Goal: Information Seeking & Learning: Learn about a topic

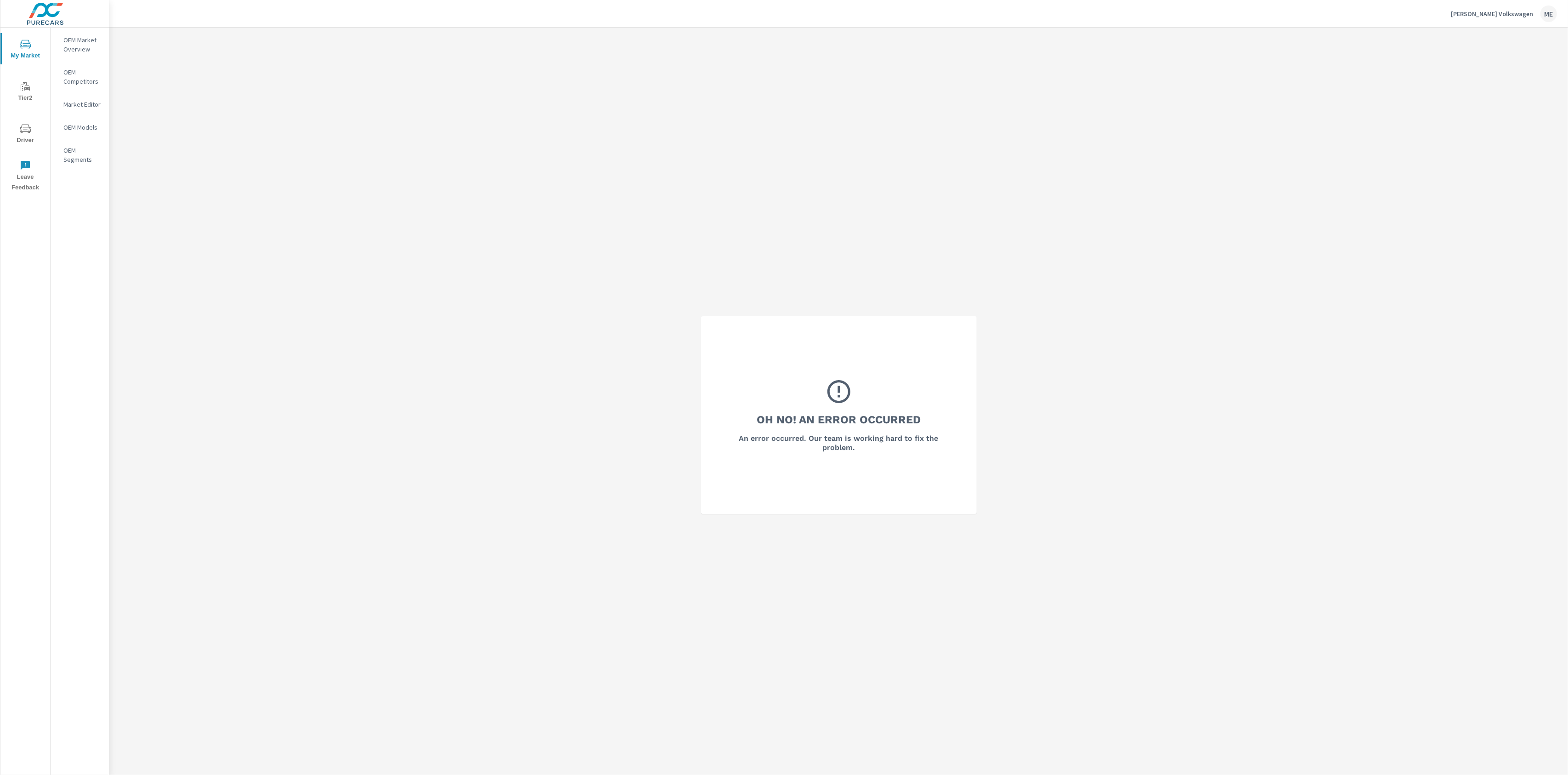
click at [77, 49] on p "OEM Market Overview" at bounding box center [82, 44] width 38 height 18
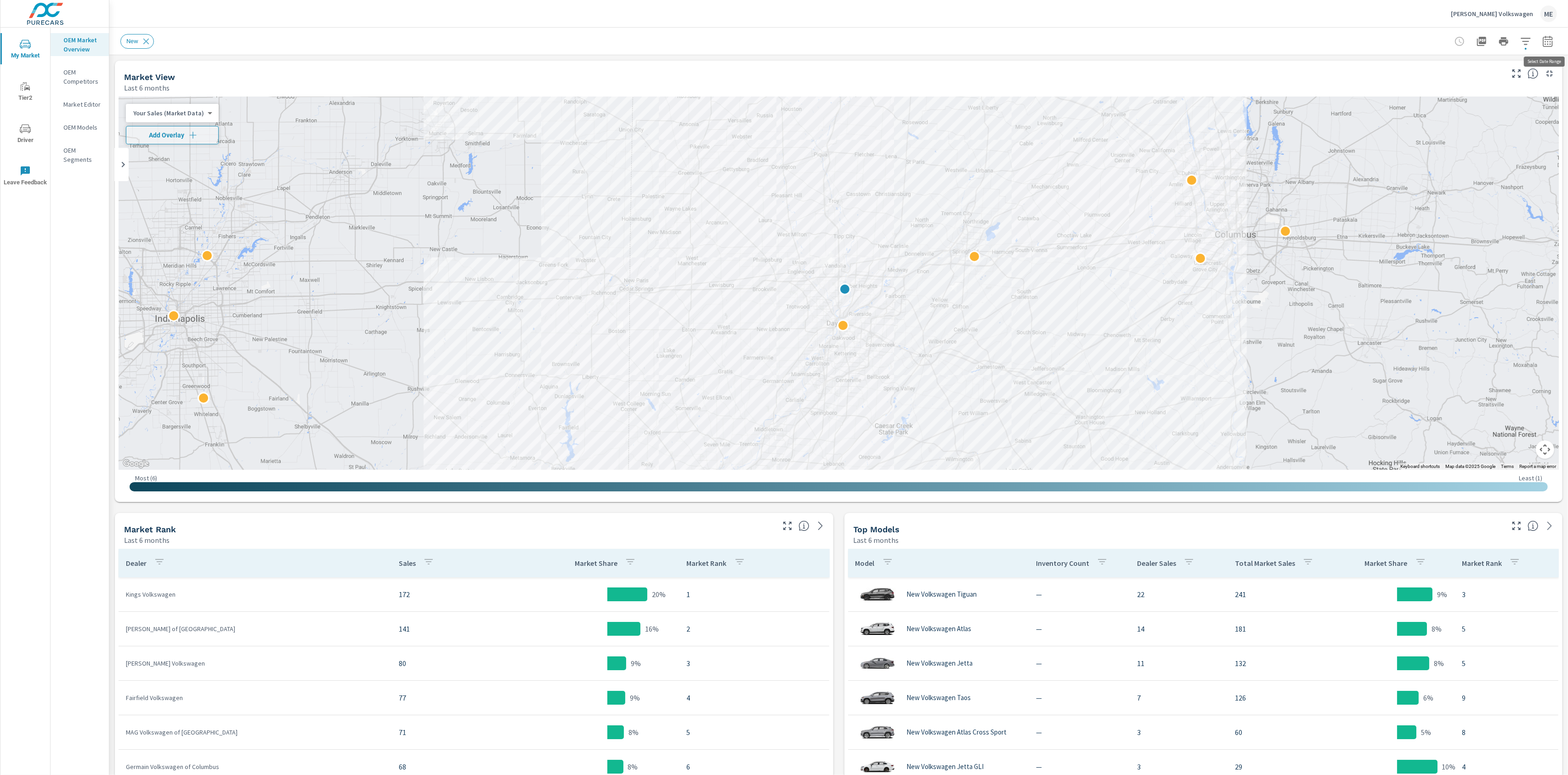
click at [1549, 44] on icon "button" at bounding box center [1548, 41] width 11 height 11
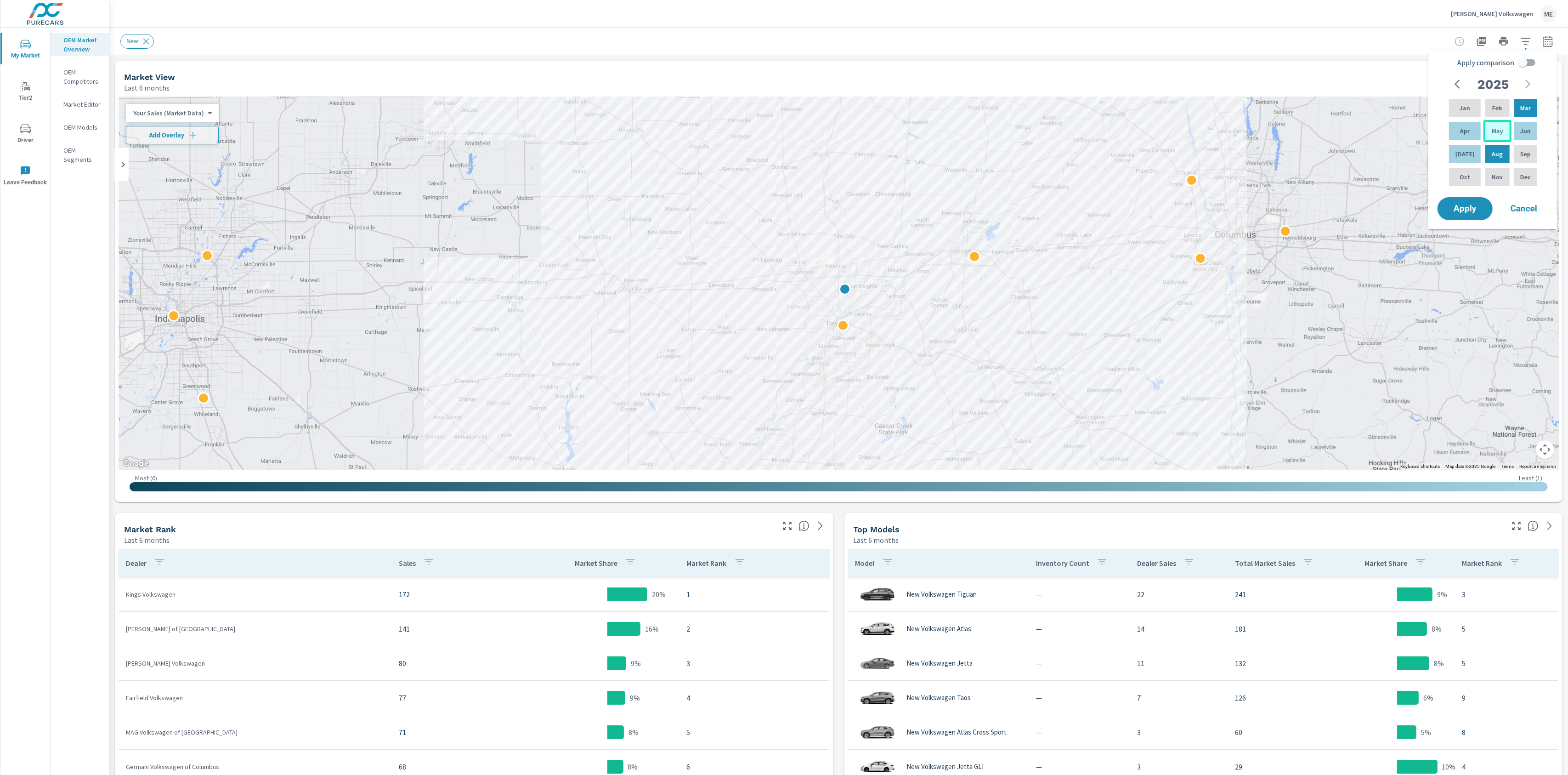
click at [1494, 128] on p "May" at bounding box center [1497, 131] width 12 height 9
click at [1464, 150] on p "Jul" at bounding box center [1465, 153] width 19 height 9
drag, startPoint x: 1530, startPoint y: 66, endPoint x: 1516, endPoint y: 72, distance: 15.2
click at [1530, 66] on input "Apply comparison" at bounding box center [1523, 62] width 52 height 18
checkbox input "true"
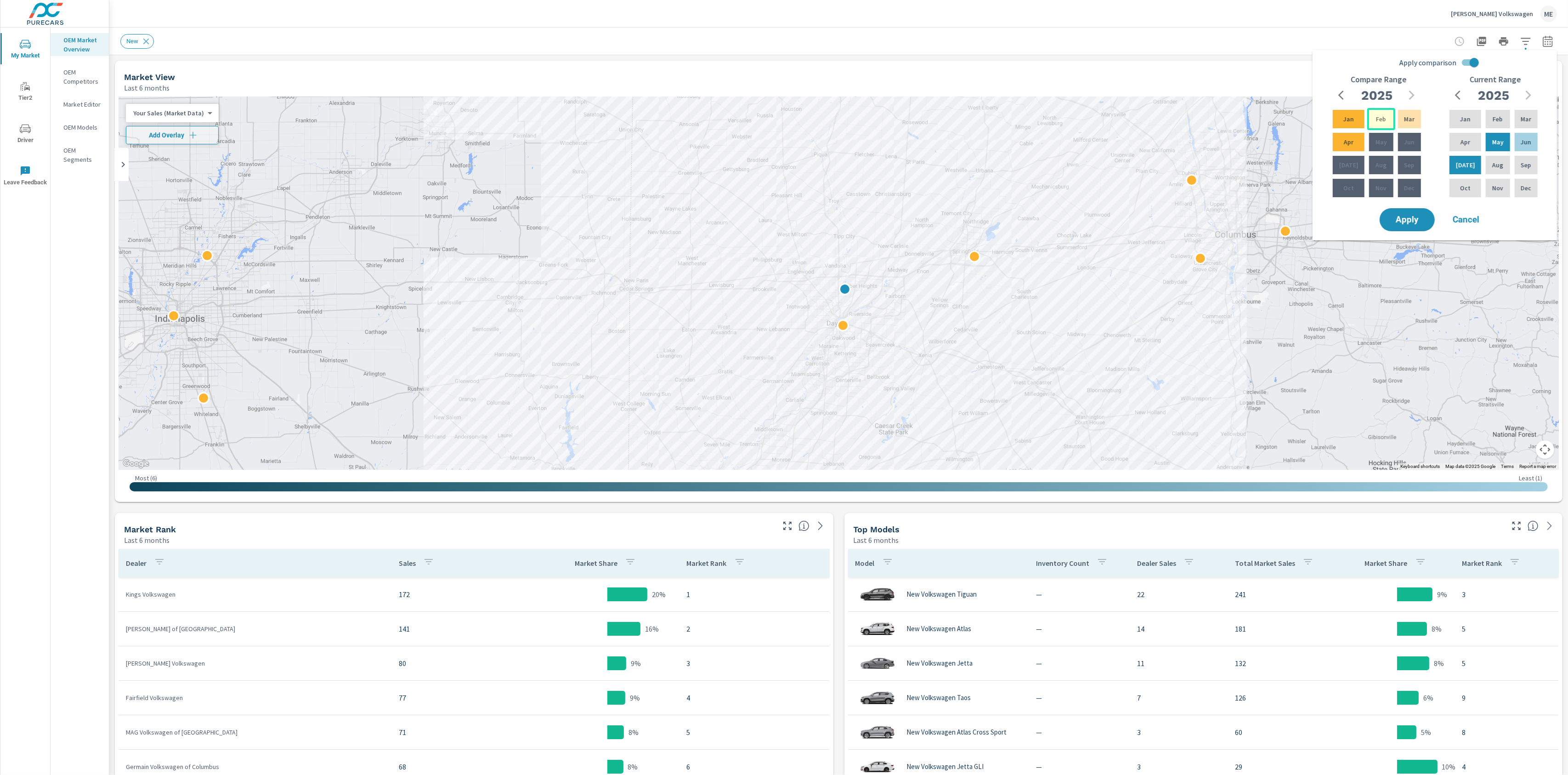
click at [1381, 121] on p "Feb" at bounding box center [1381, 119] width 10 height 9
click at [1344, 141] on p "Apr" at bounding box center [1349, 142] width 10 height 9
click at [1412, 226] on button "Apply" at bounding box center [1407, 219] width 57 height 24
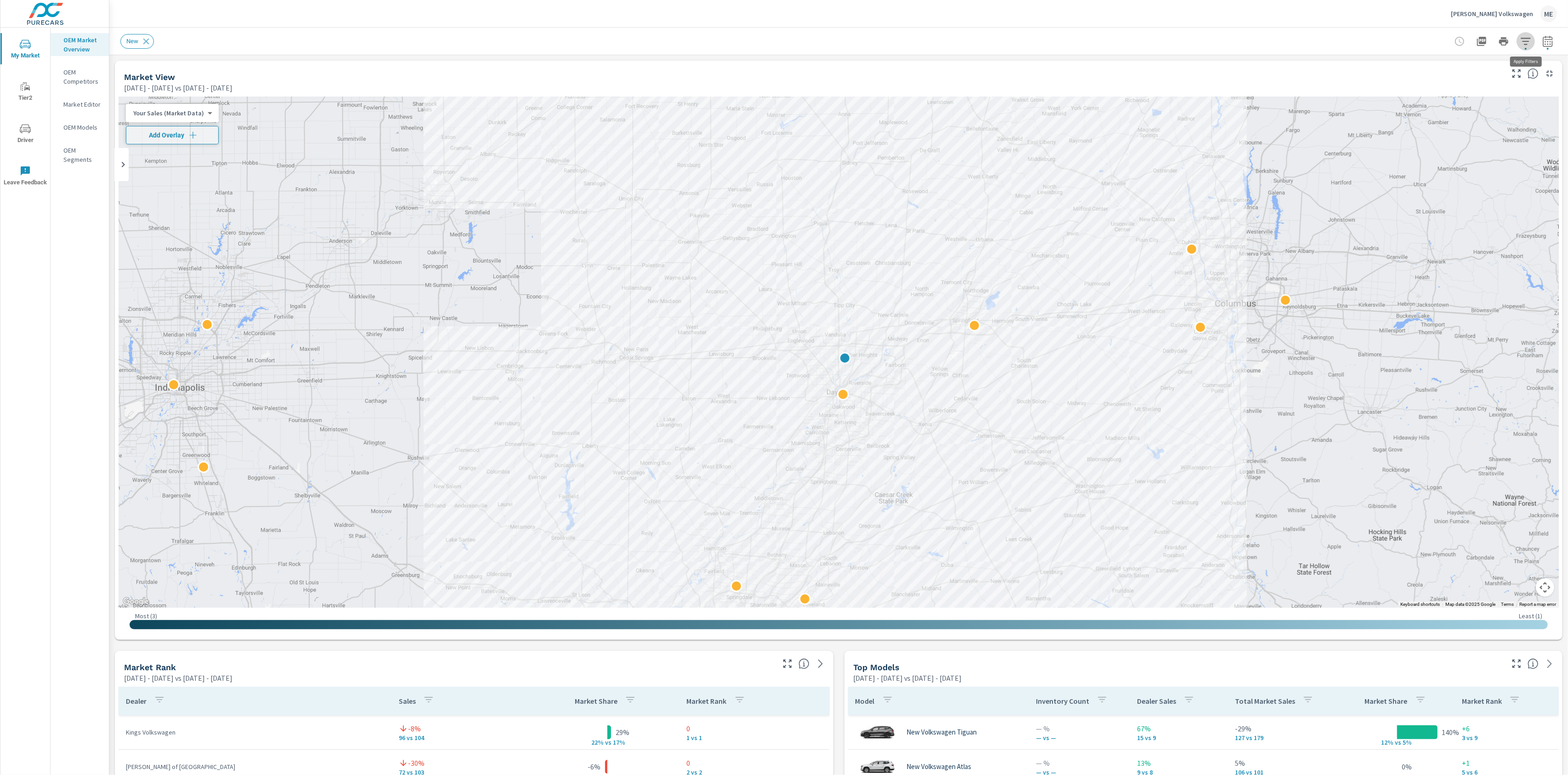
click at [1525, 43] on icon "button" at bounding box center [1525, 41] width 10 height 7
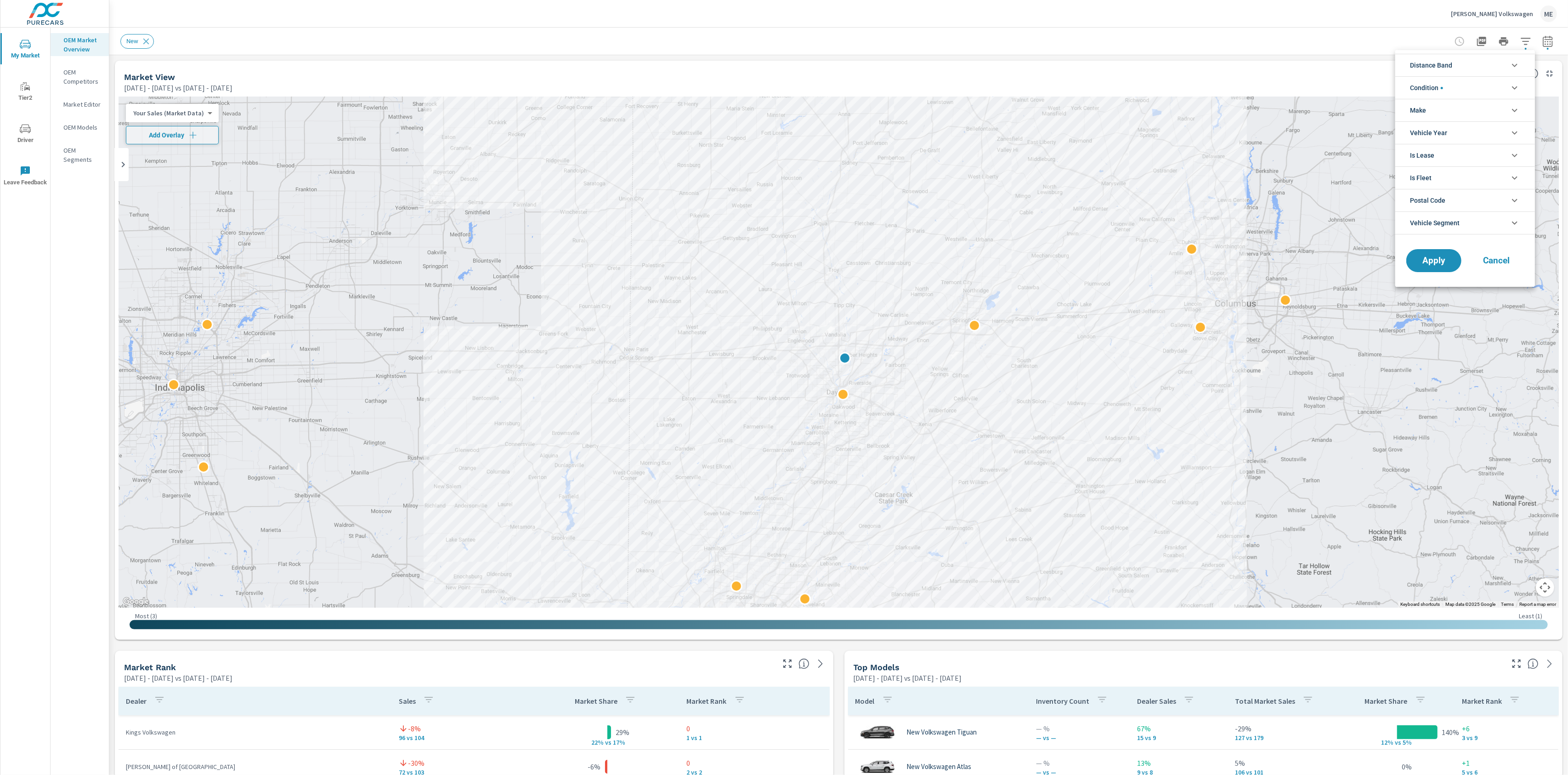
click at [1443, 66] on span "Distance Band" at bounding box center [1430, 65] width 42 height 22
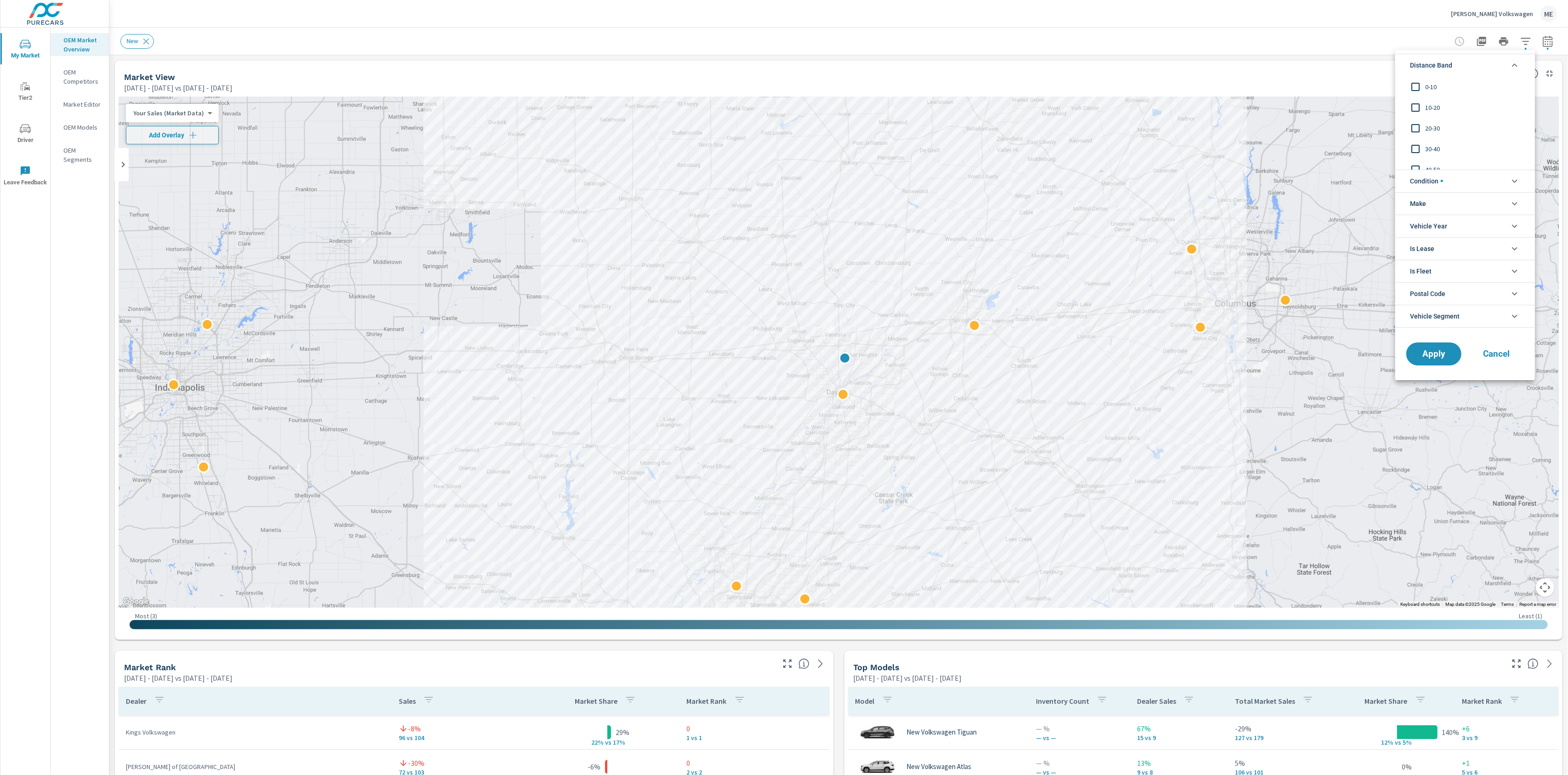
click at [1432, 87] on span "0-10" at bounding box center [1475, 87] width 100 height 11
click at [1433, 106] on span "10-20" at bounding box center [1475, 108] width 100 height 11
drag, startPoint x: 1444, startPoint y: 179, endPoint x: 1447, endPoint y: 191, distance: 12.4
click at [1445, 179] on li "Condition" at bounding box center [1465, 181] width 139 height 23
drag, startPoint x: 1440, startPoint y: 247, endPoint x: 1444, endPoint y: 254, distance: 8.1
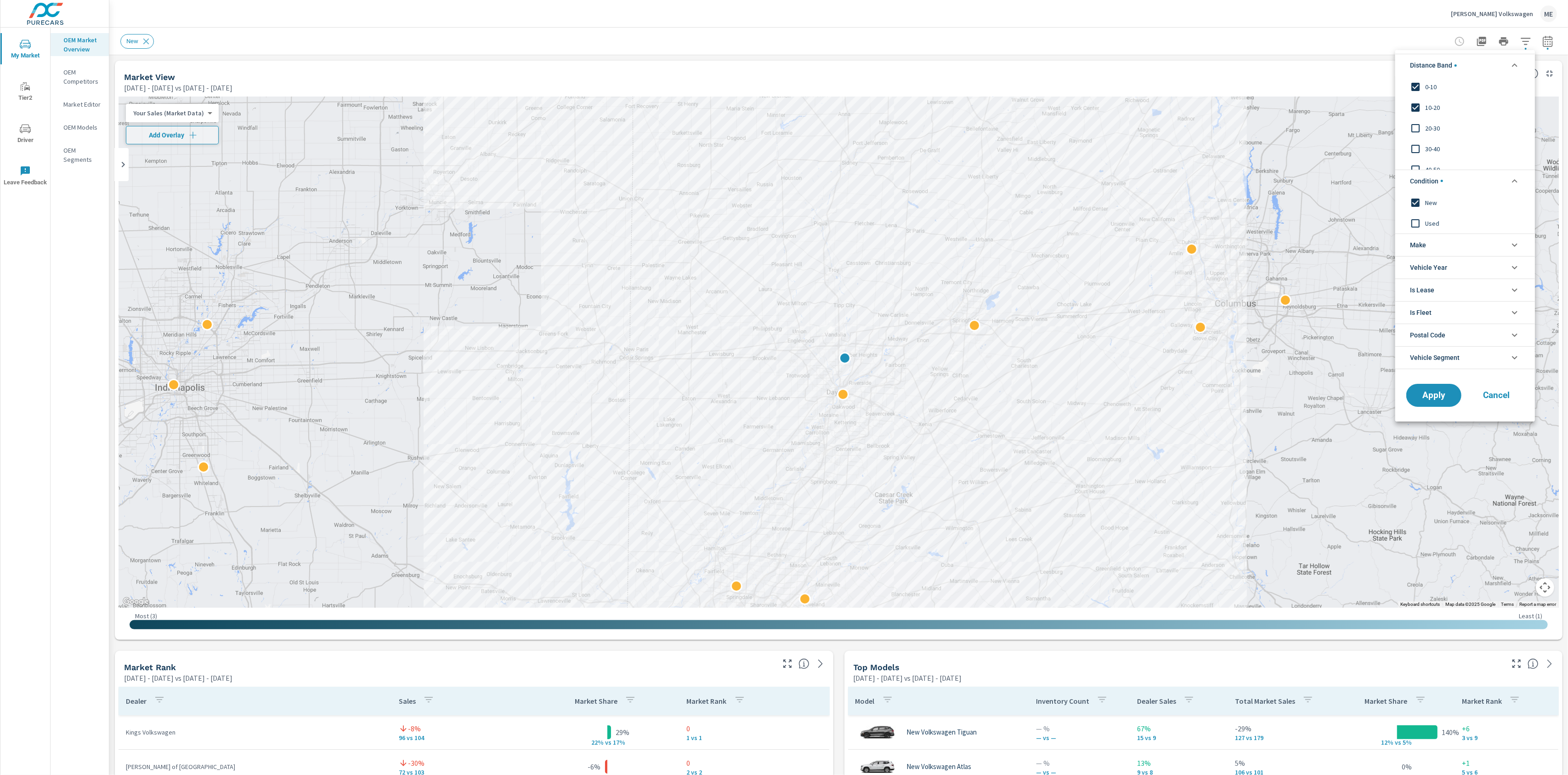
click at [1440, 247] on li "Make" at bounding box center [1465, 244] width 139 height 23
click at [1446, 266] on span "Volkswagen" at bounding box center [1475, 266] width 100 height 11
click at [1436, 415] on span "Apply" at bounding box center [1434, 416] width 38 height 9
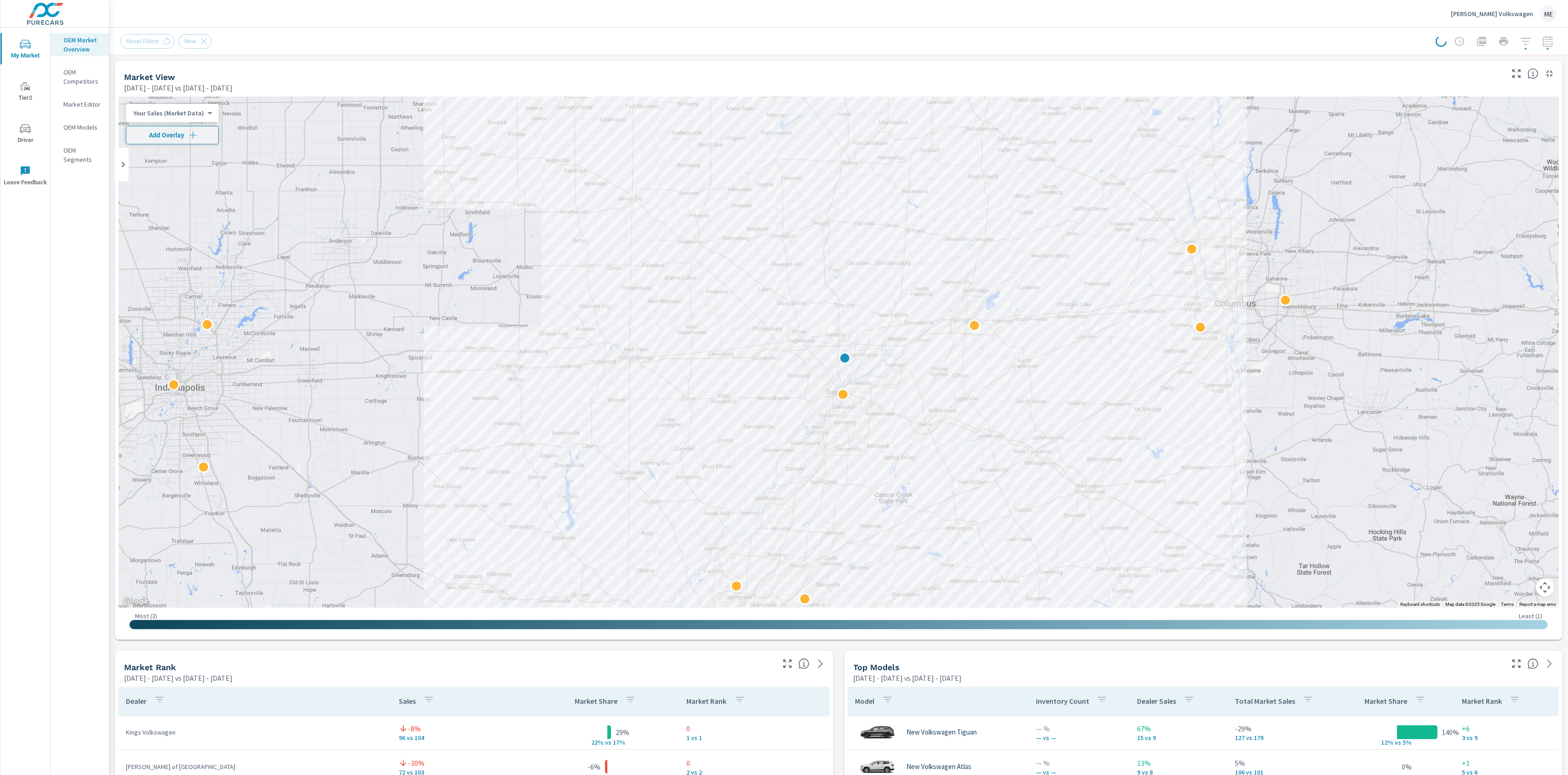
click at [1112, 48] on div "Reset Filters New" at bounding box center [839, 41] width 1437 height 27
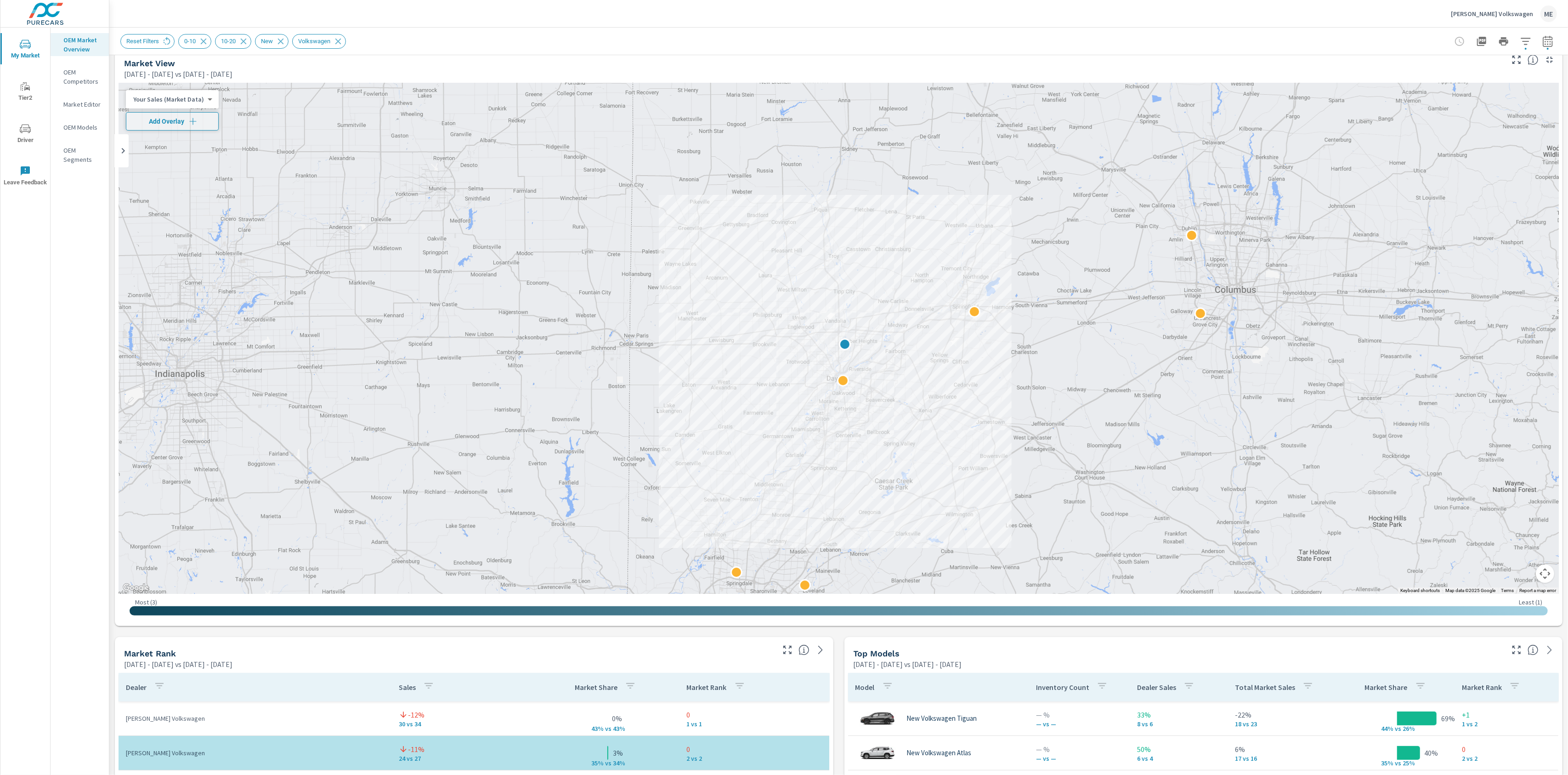
scroll to position [15, 0]
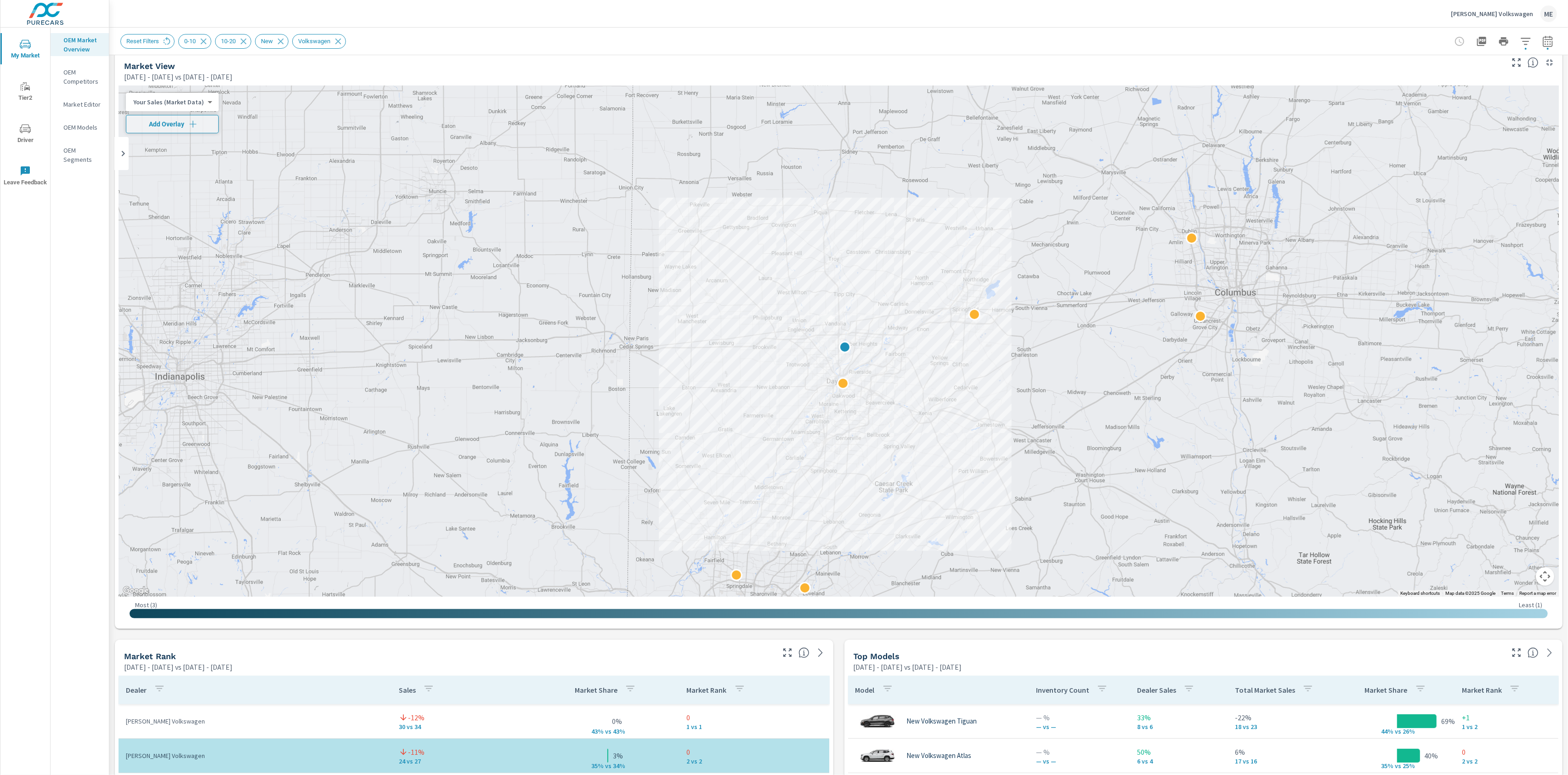
click at [183, 110] on div "Your Sales (Market Data) 0 ​" at bounding box center [172, 102] width 93 height 18
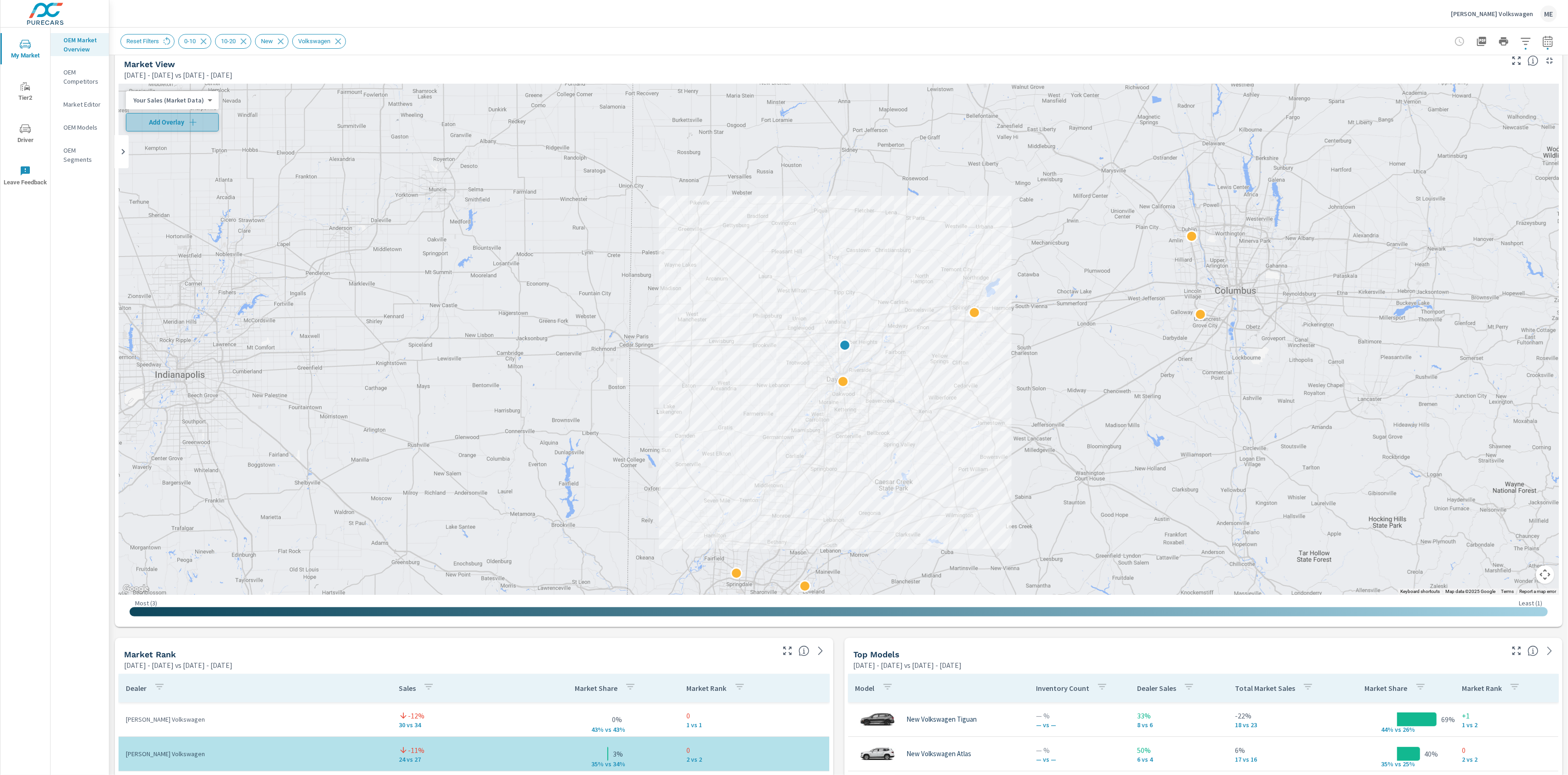
click at [178, 115] on button "Add Overlay" at bounding box center [172, 122] width 93 height 18
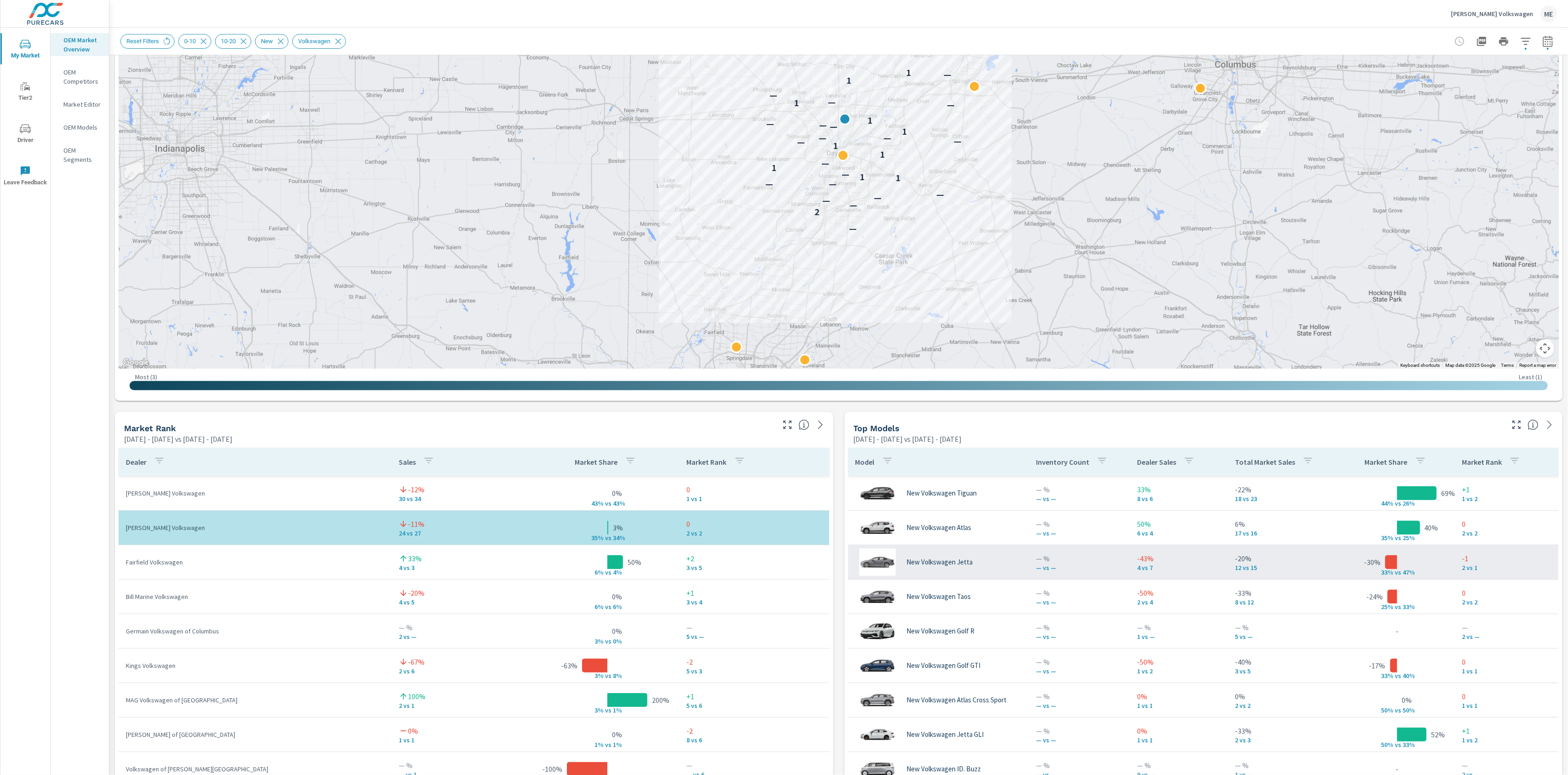
scroll to position [240, 0]
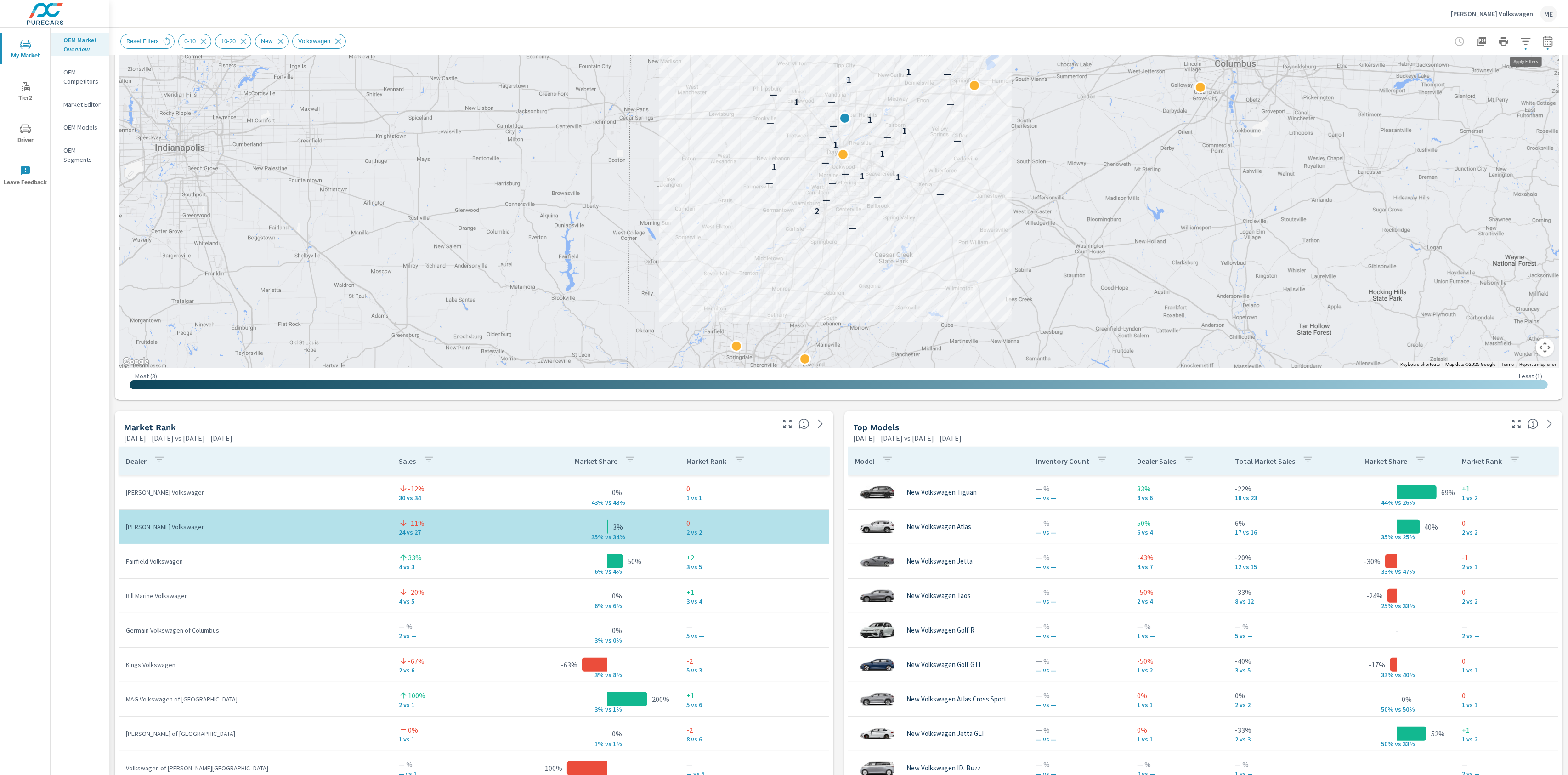
click at [1530, 36] on icon "button" at bounding box center [1526, 41] width 11 height 11
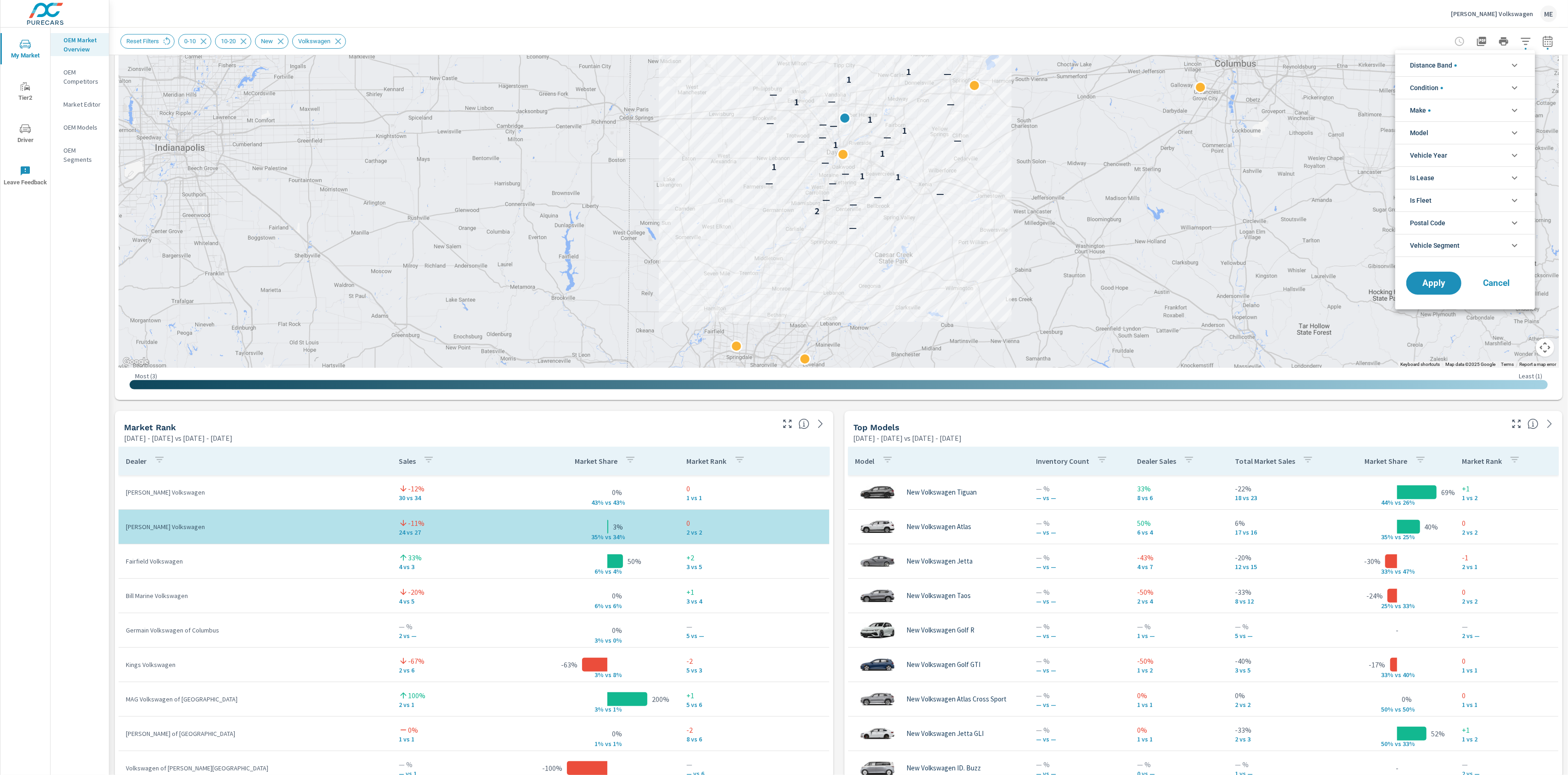
click at [1443, 67] on span "Distance Band" at bounding box center [1433, 65] width 47 height 22
click at [913, 40] on div at bounding box center [784, 387] width 1568 height 775
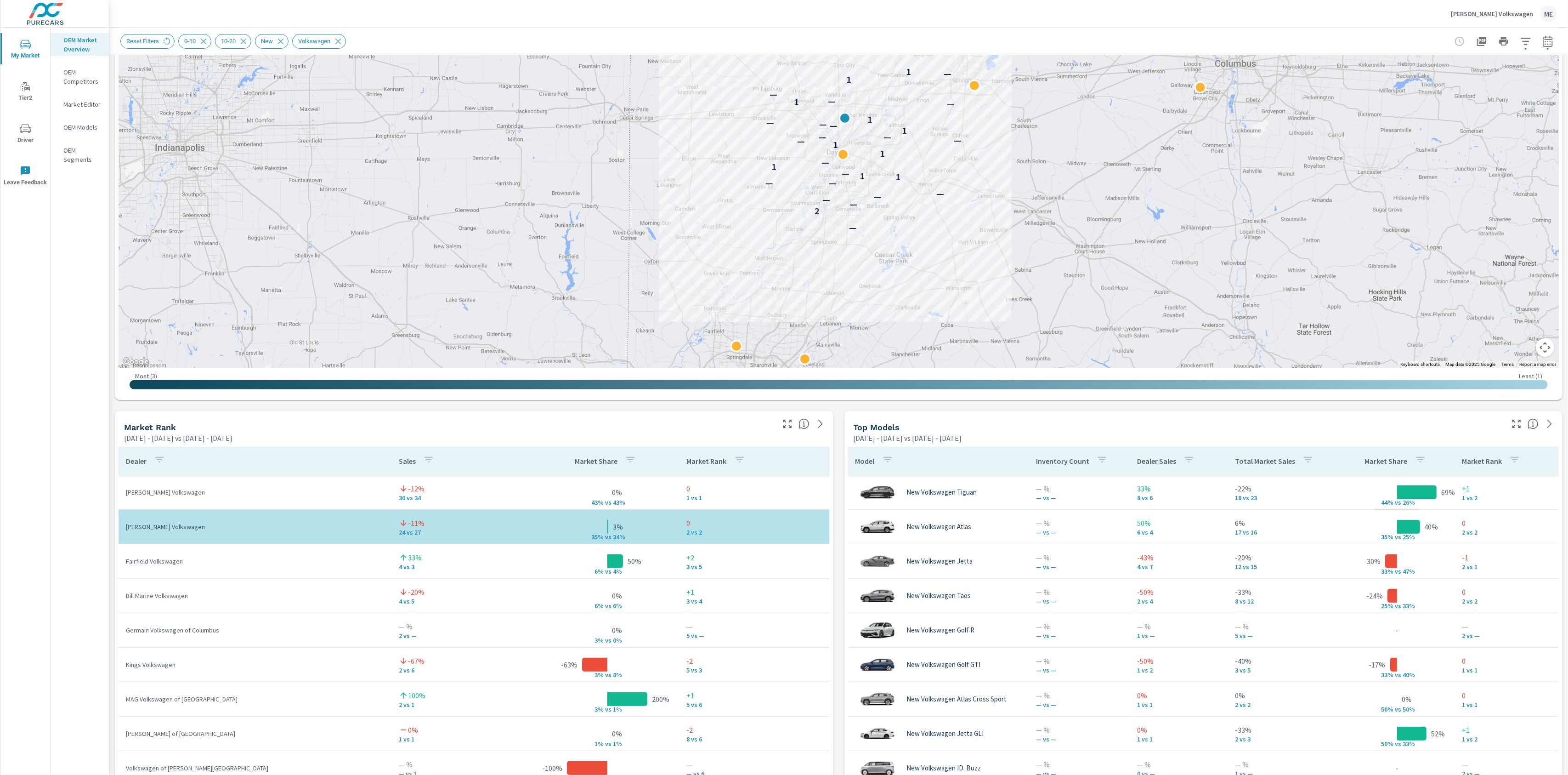
click at [843, 499] on div "Market View May 01, 2025 - Jul 31, 2025 vs Feb 01, 2025 - Apr 30, 2025 ← Move l…" at bounding box center [839, 602] width 1458 height 1573
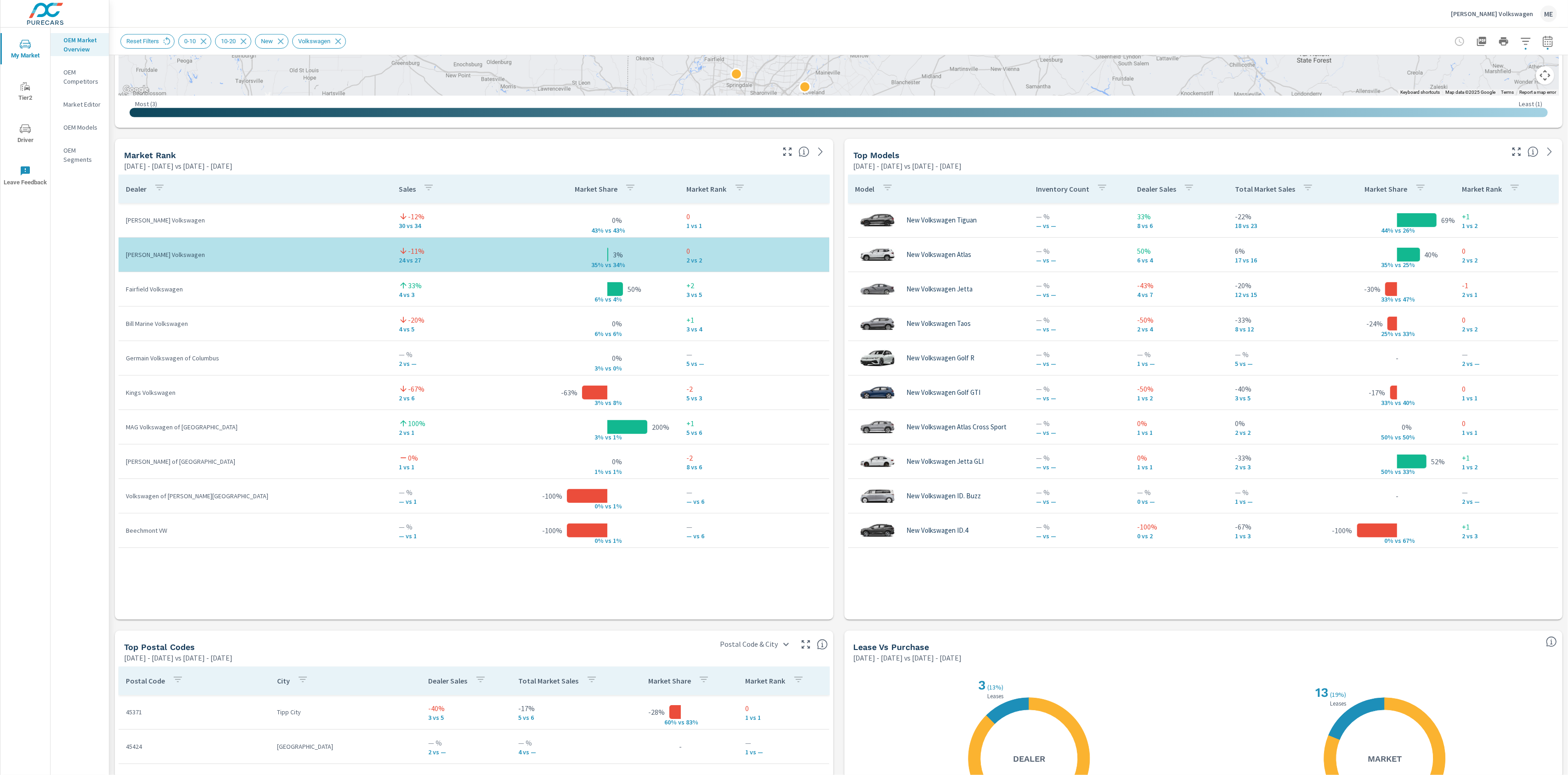
scroll to position [516, 0]
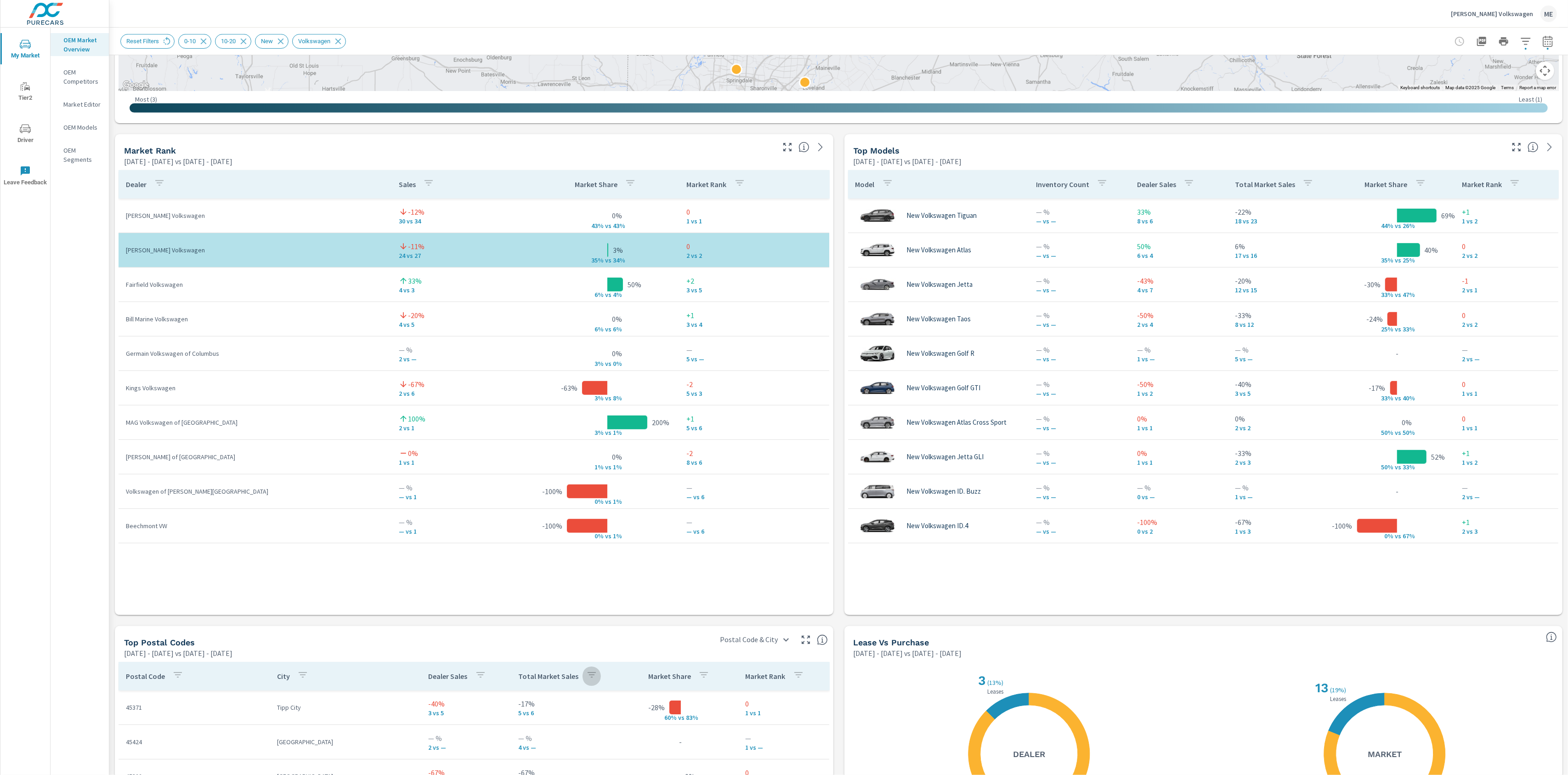
click at [586, 675] on icon "button" at bounding box center [592, 675] width 11 height 11
drag, startPoint x: 624, startPoint y: 636, endPoint x: 598, endPoint y: 642, distance: 26.7
click at [624, 636] on div at bounding box center [784, 387] width 1568 height 775
click at [547, 674] on p "Total Market Sales" at bounding box center [548, 676] width 60 height 9
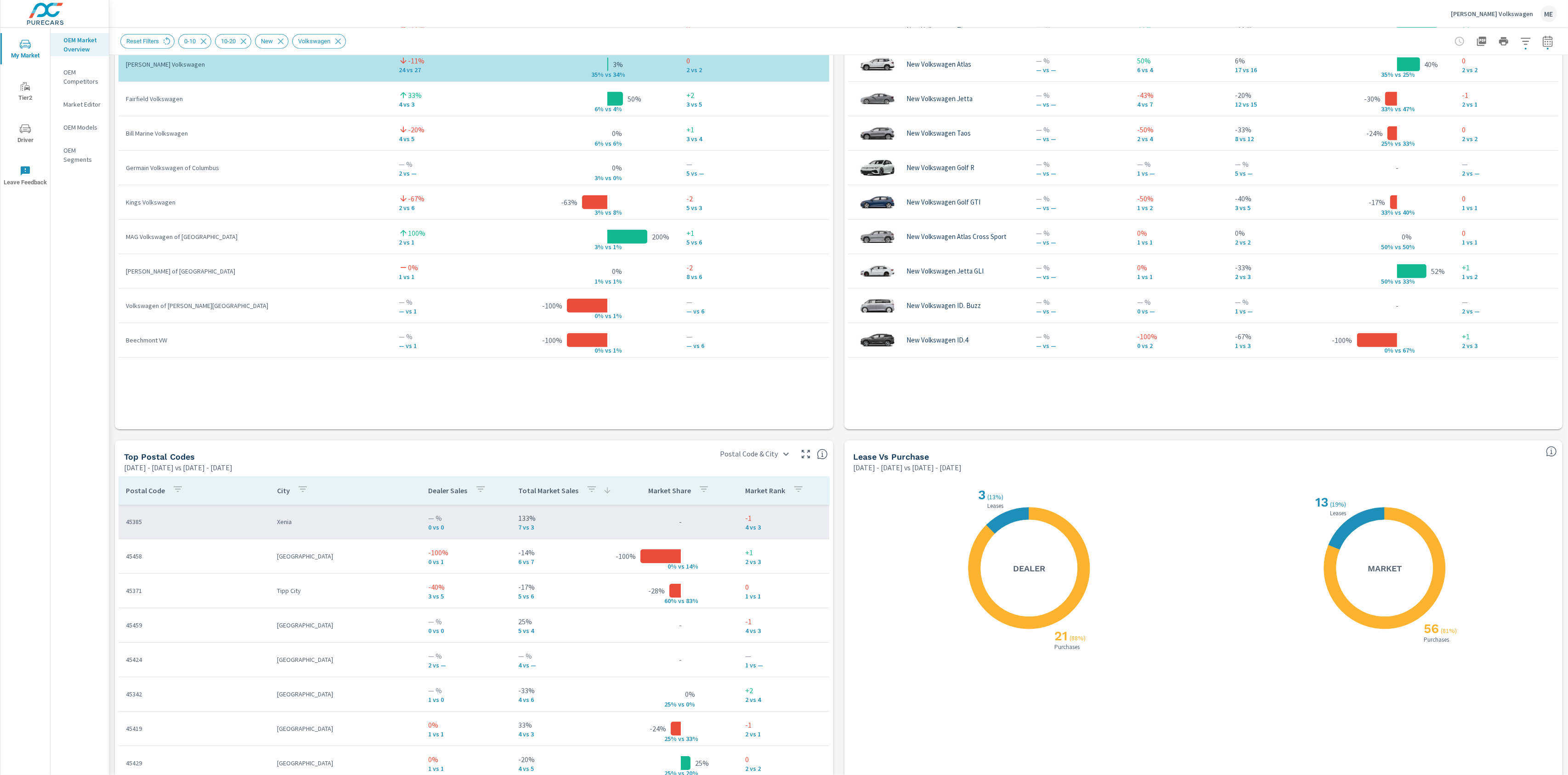
scroll to position [705, 0]
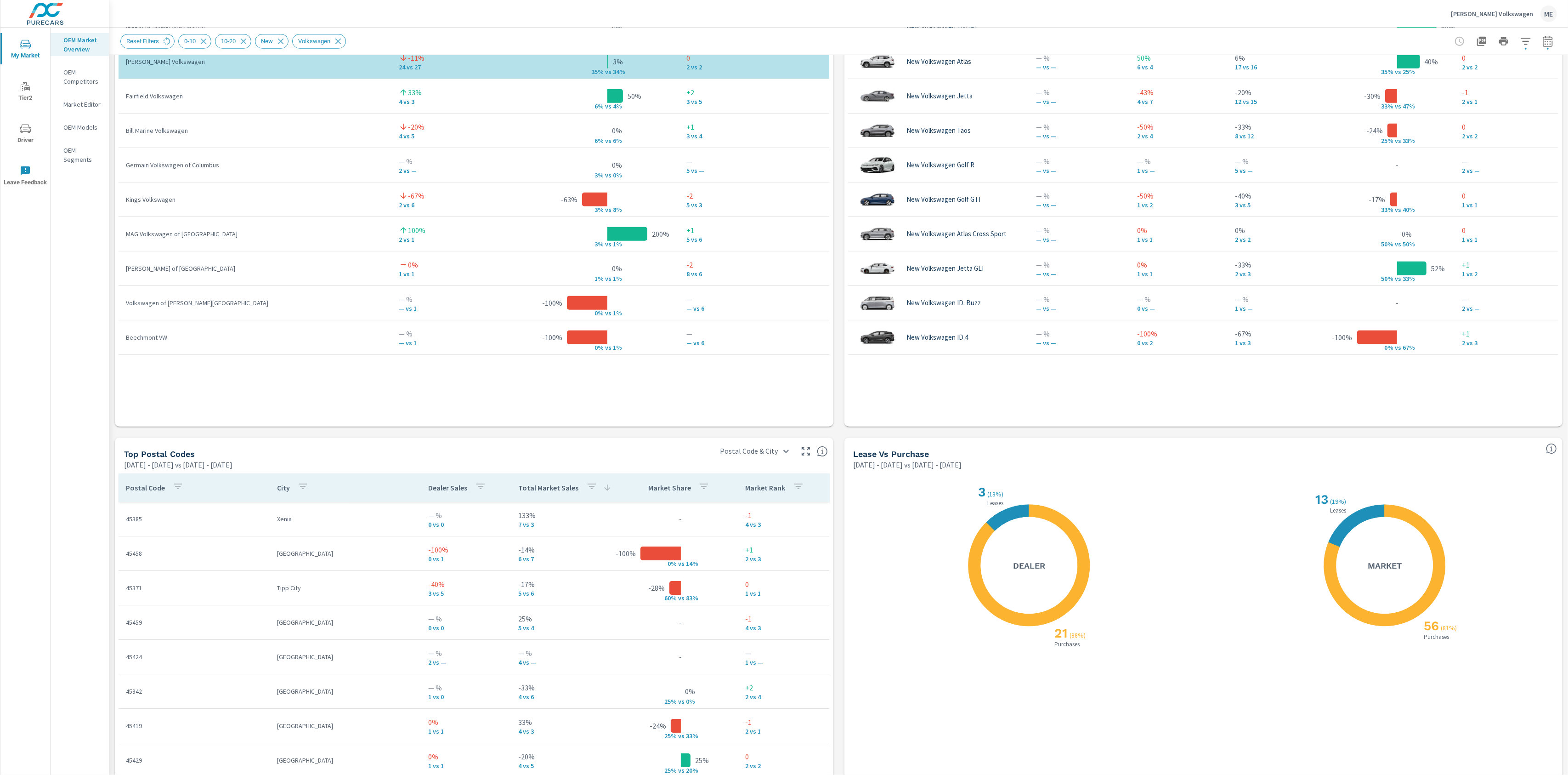
click at [587, 485] on icon "button" at bounding box center [592, 486] width 11 height 11
click at [609, 605] on button "DIFF" at bounding box center [625, 600] width 35 height 14
click at [849, 573] on div at bounding box center [784, 387] width 1568 height 775
click at [545, 488] on p "Total Market Sales" at bounding box center [548, 487] width 60 height 9
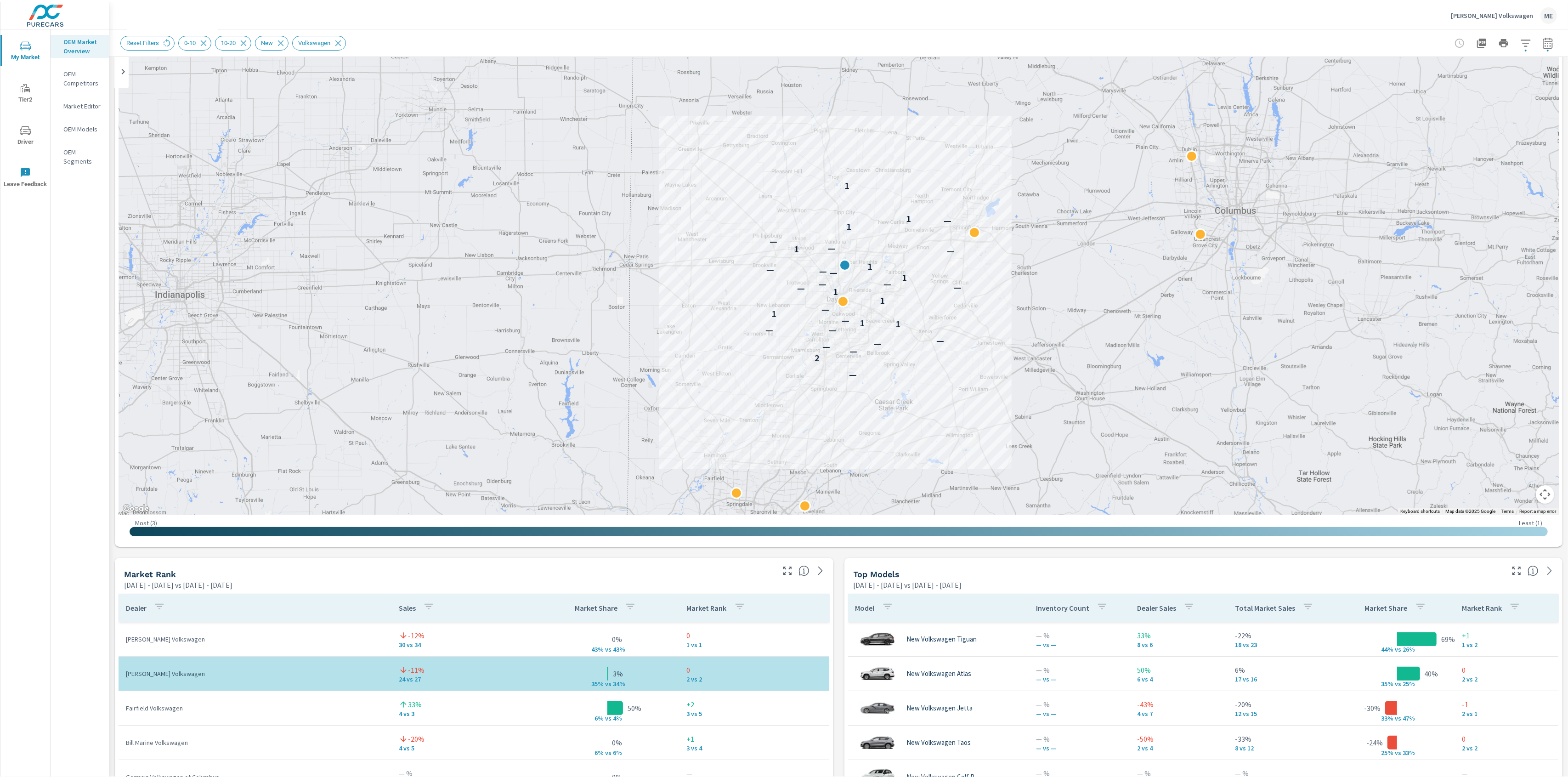
scroll to position [88, 0]
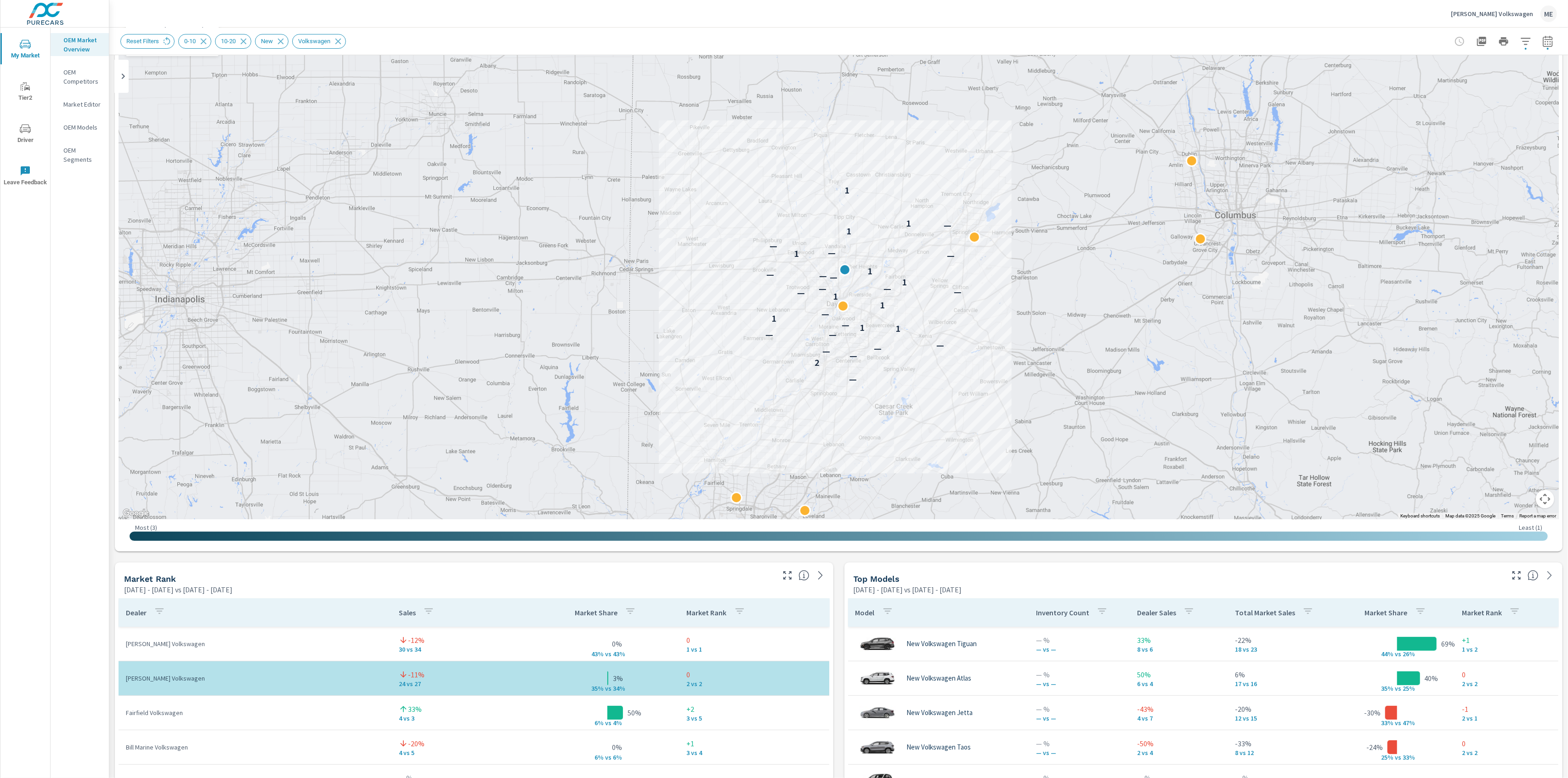
click at [91, 105] on p "Market Editor" at bounding box center [82, 104] width 38 height 9
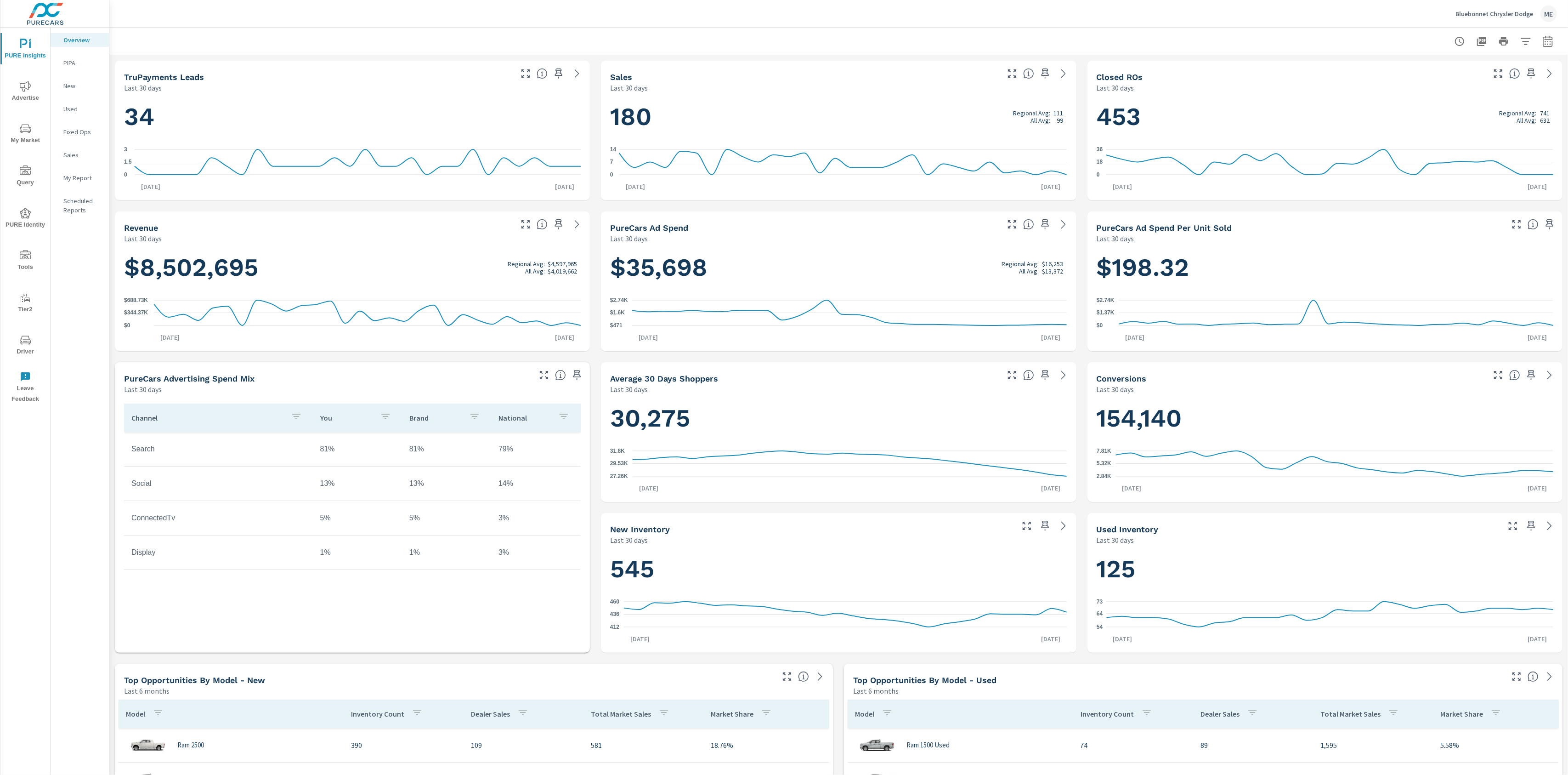
click at [872, 38] on div at bounding box center [839, 41] width 1437 height 27
click at [21, 87] on icon "nav menu" at bounding box center [25, 86] width 11 height 10
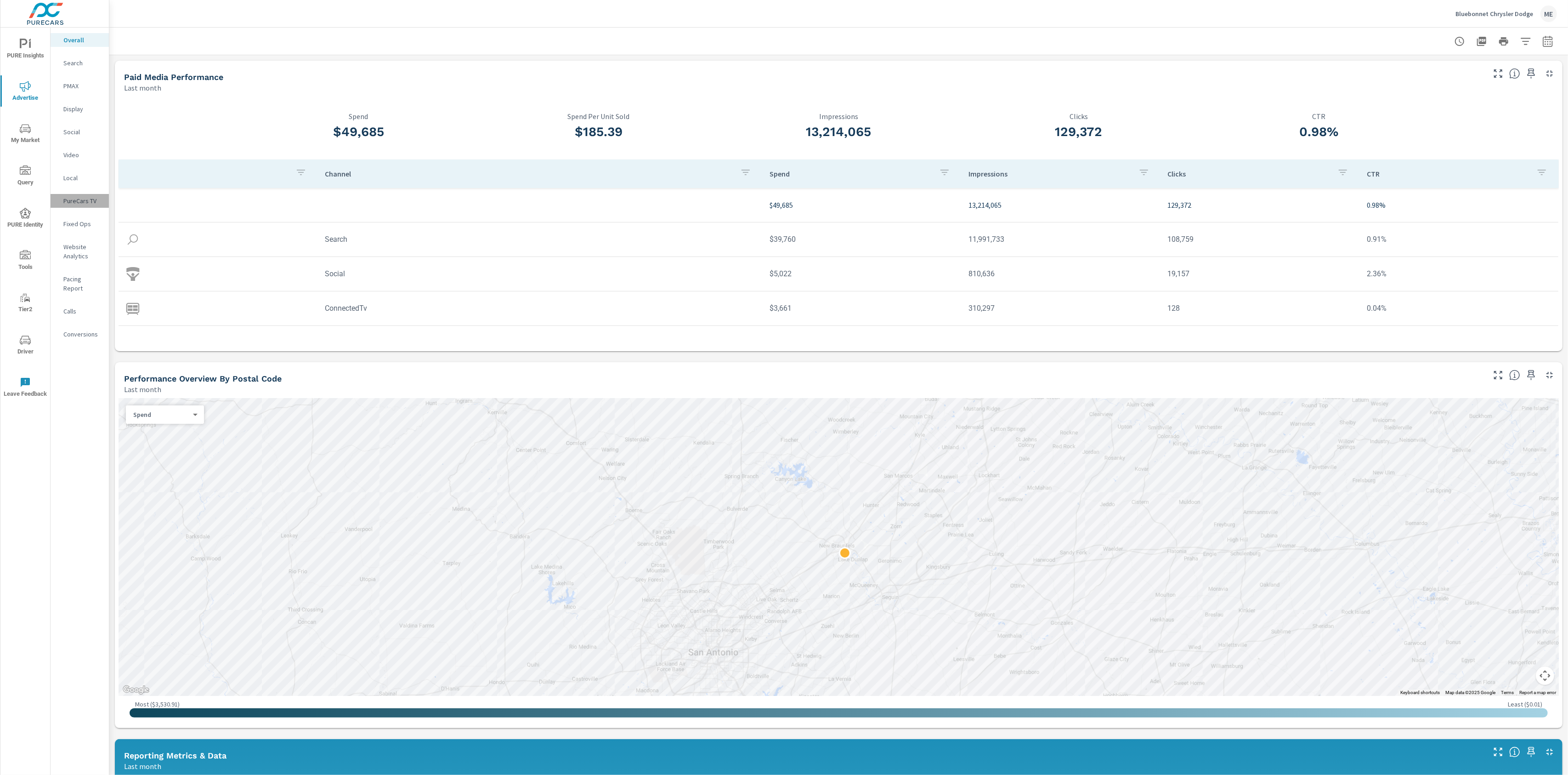
click at [86, 197] on p "PureCars TV" at bounding box center [82, 200] width 38 height 9
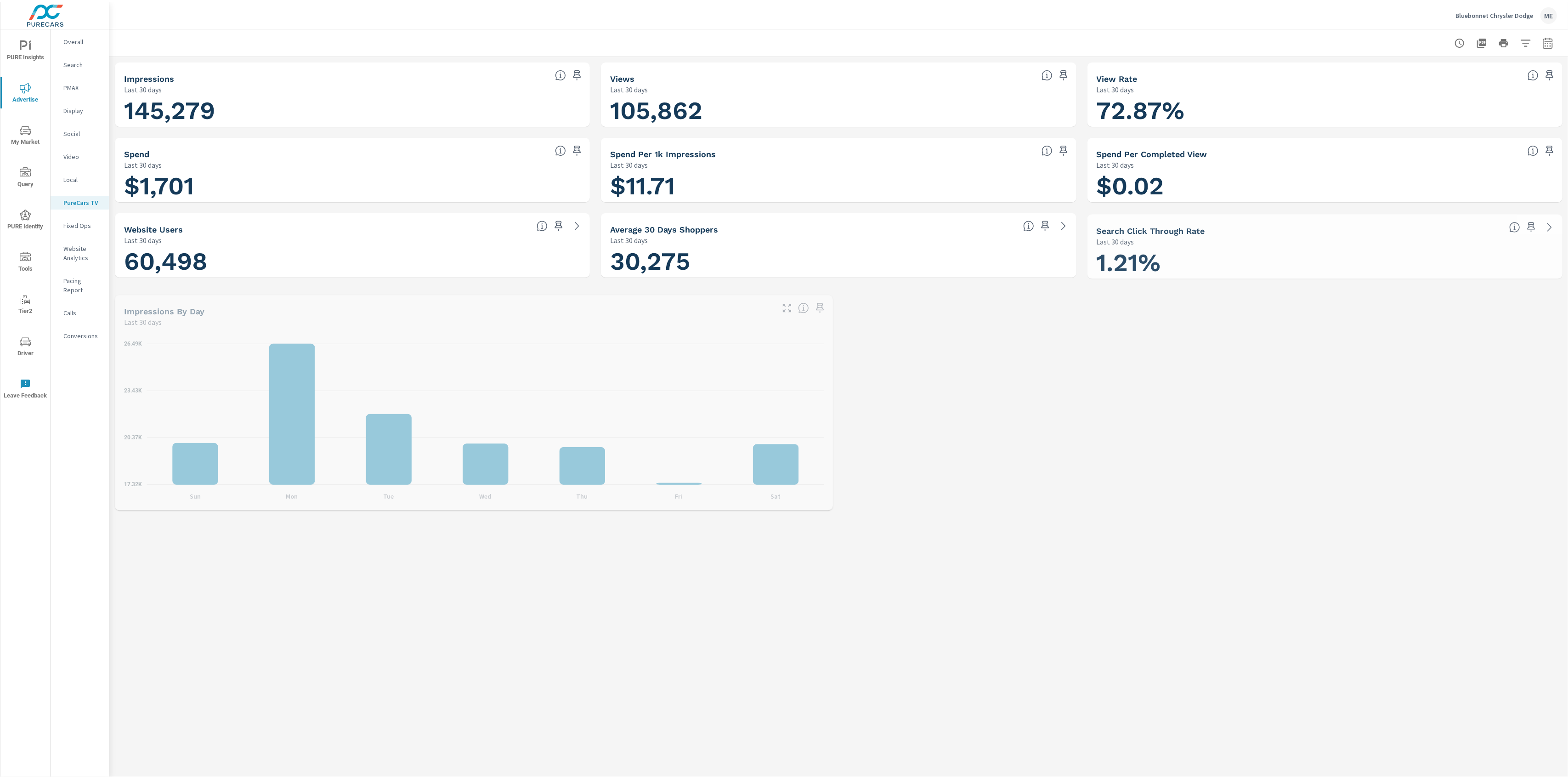
scroll to position [1068, 0]
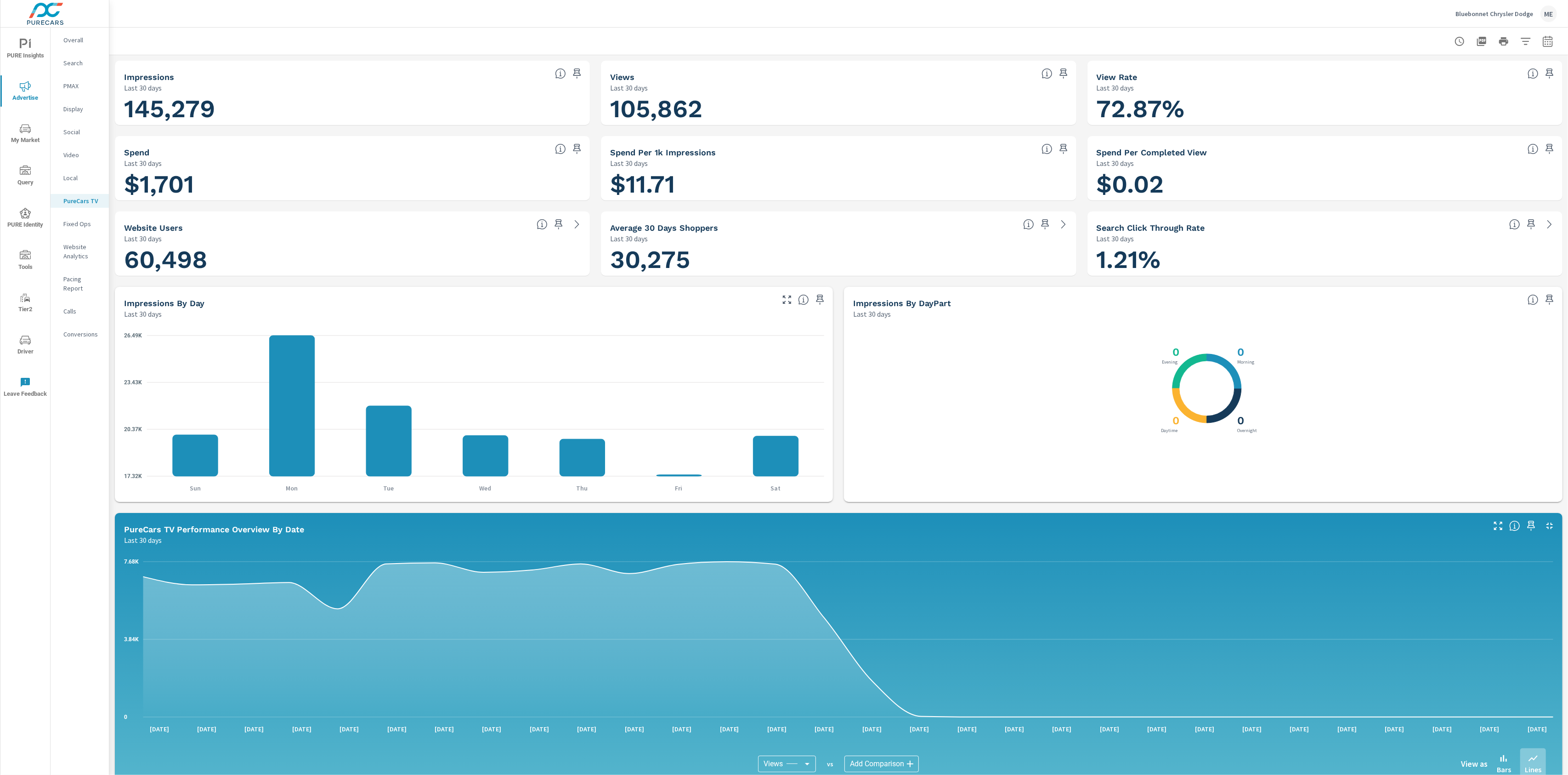
click at [548, 30] on div at bounding box center [839, 41] width 1437 height 27
click at [1377, 13] on div "Bluebonnet Chrysler Dodge ME" at bounding box center [839, 13] width 1437 height 27
click at [1524, 38] on icon "button" at bounding box center [1525, 41] width 10 height 7
drag, startPoint x: 1344, startPoint y: 14, endPoint x: 1376, endPoint y: 13, distance: 32.0
click at [1346, 14] on div at bounding box center [784, 387] width 1568 height 775
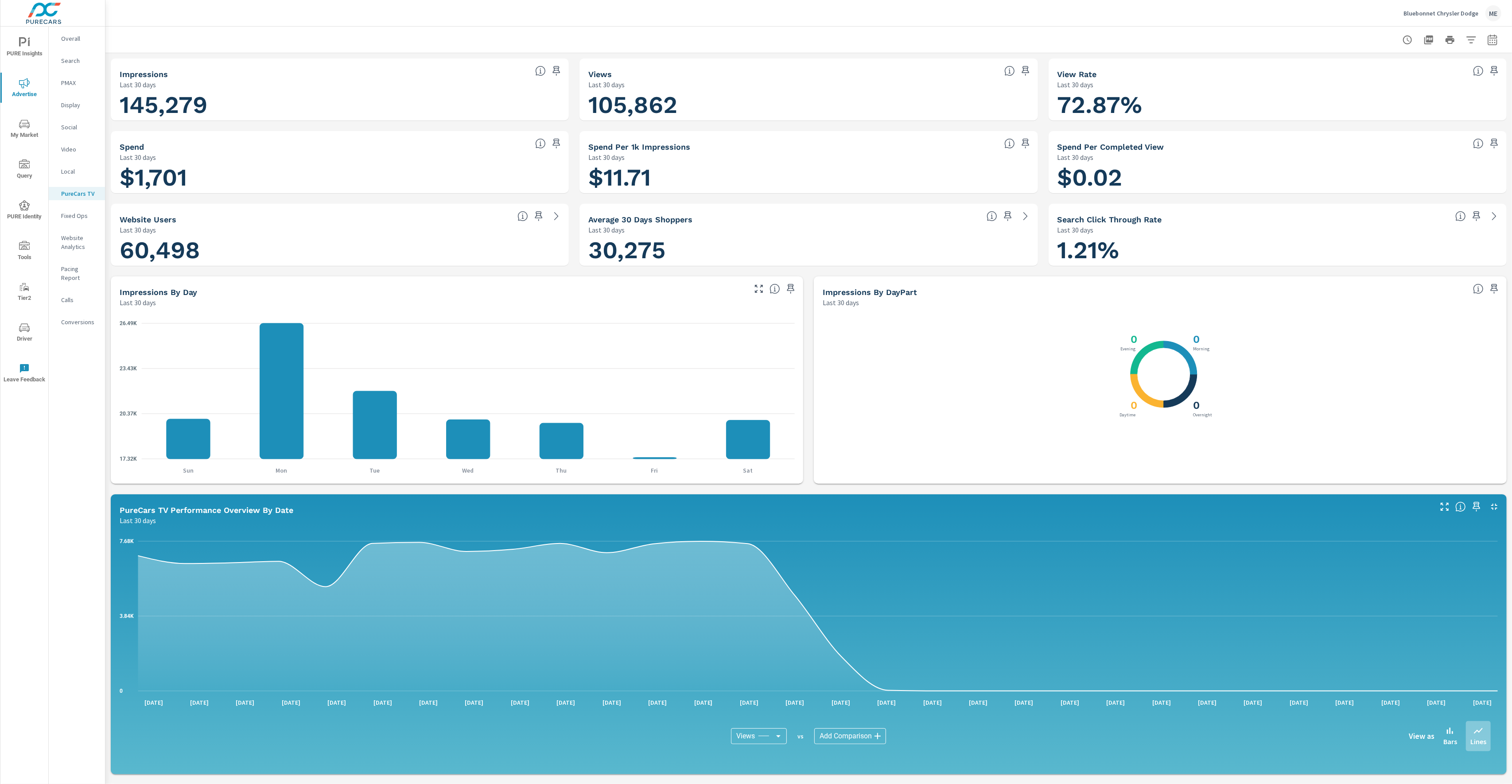
click at [997, 29] on div at bounding box center [809, 39] width 1385 height 26
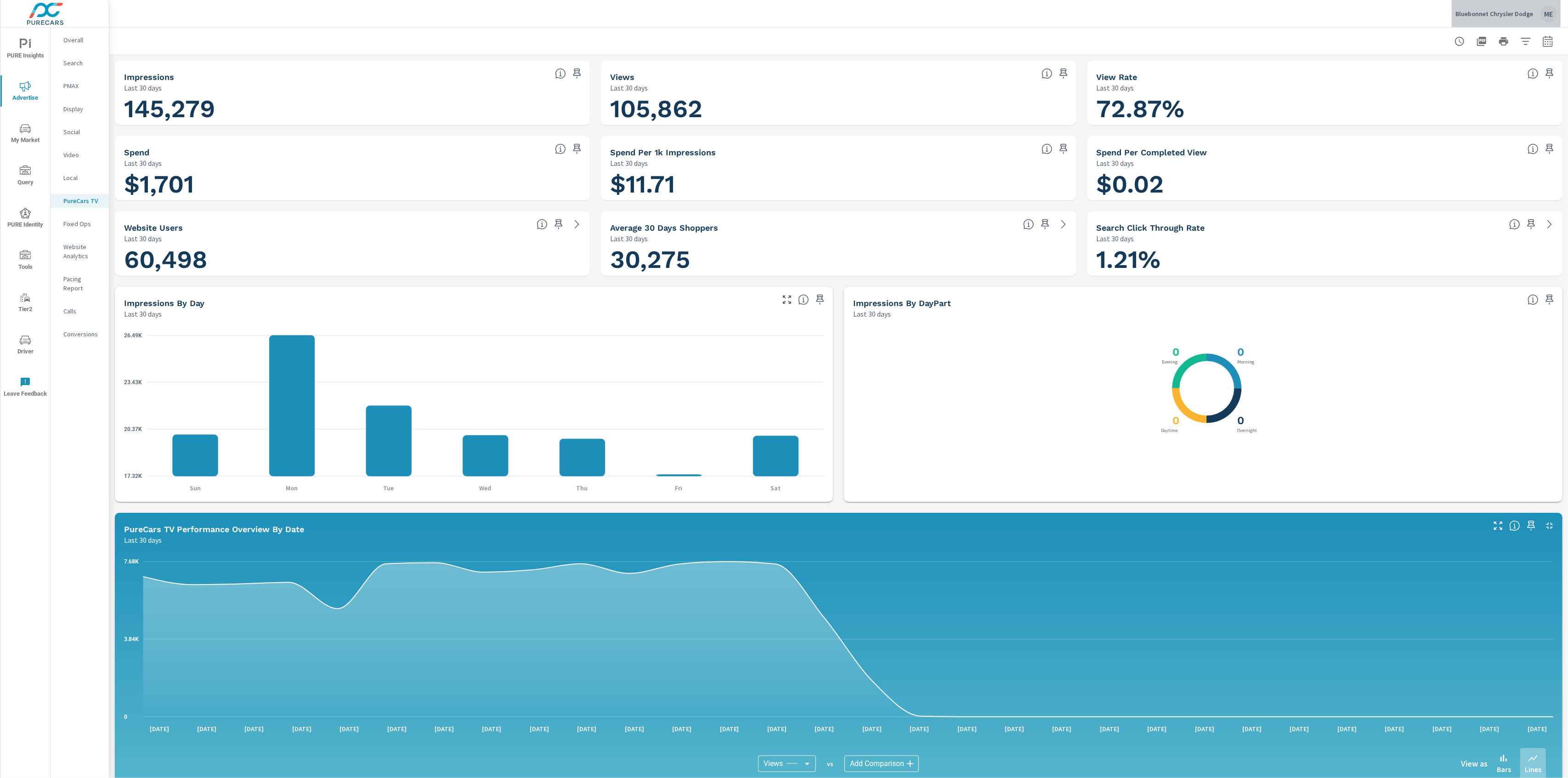
click at [1516, 13] on p "Bluebonnet Chrysler Dodge" at bounding box center [1494, 14] width 78 height 9
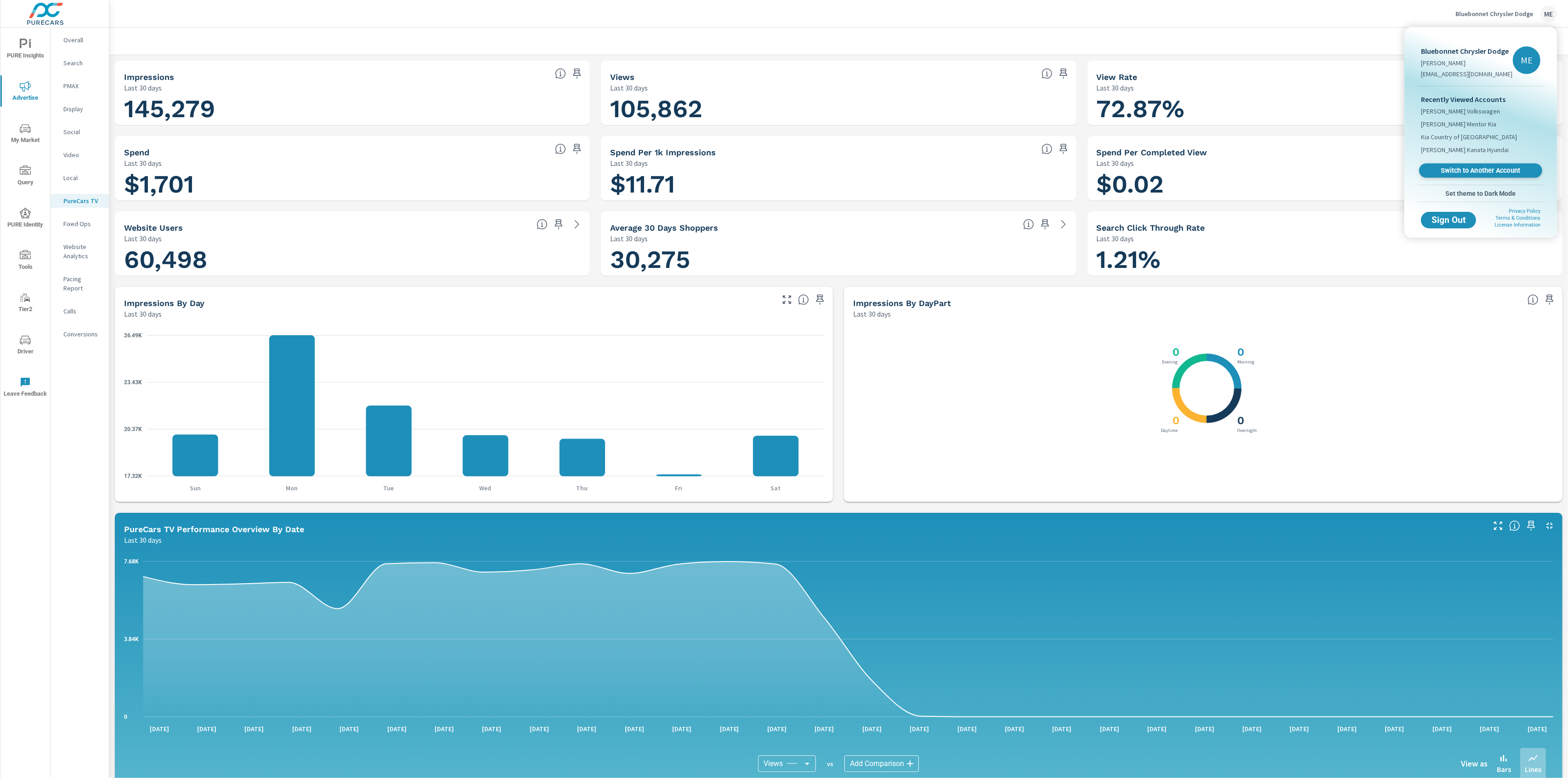
click at [1483, 171] on span "Switch to Another Account" at bounding box center [1480, 170] width 113 height 9
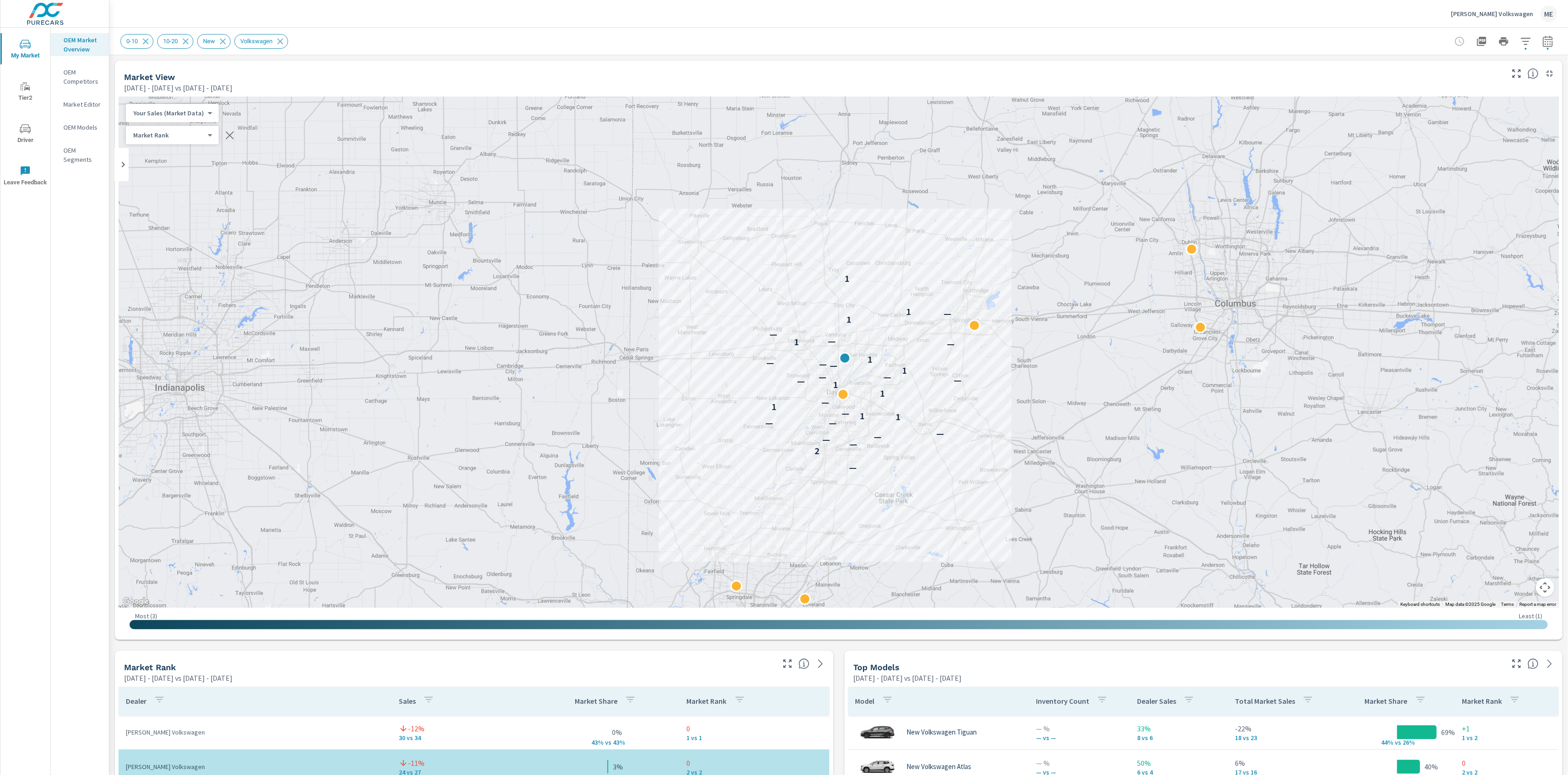
click at [1153, 26] on div "Evans Volkswagen ME" at bounding box center [839, 13] width 1437 height 27
click at [1167, 27] on header "Evans Volkswagen ME" at bounding box center [839, 13] width 1458 height 27
click at [798, 37] on div "0-10 10-20 New Volkswagen" at bounding box center [774, 41] width 1308 height 15
click at [1530, 38] on icon "button" at bounding box center [1525, 41] width 10 height 7
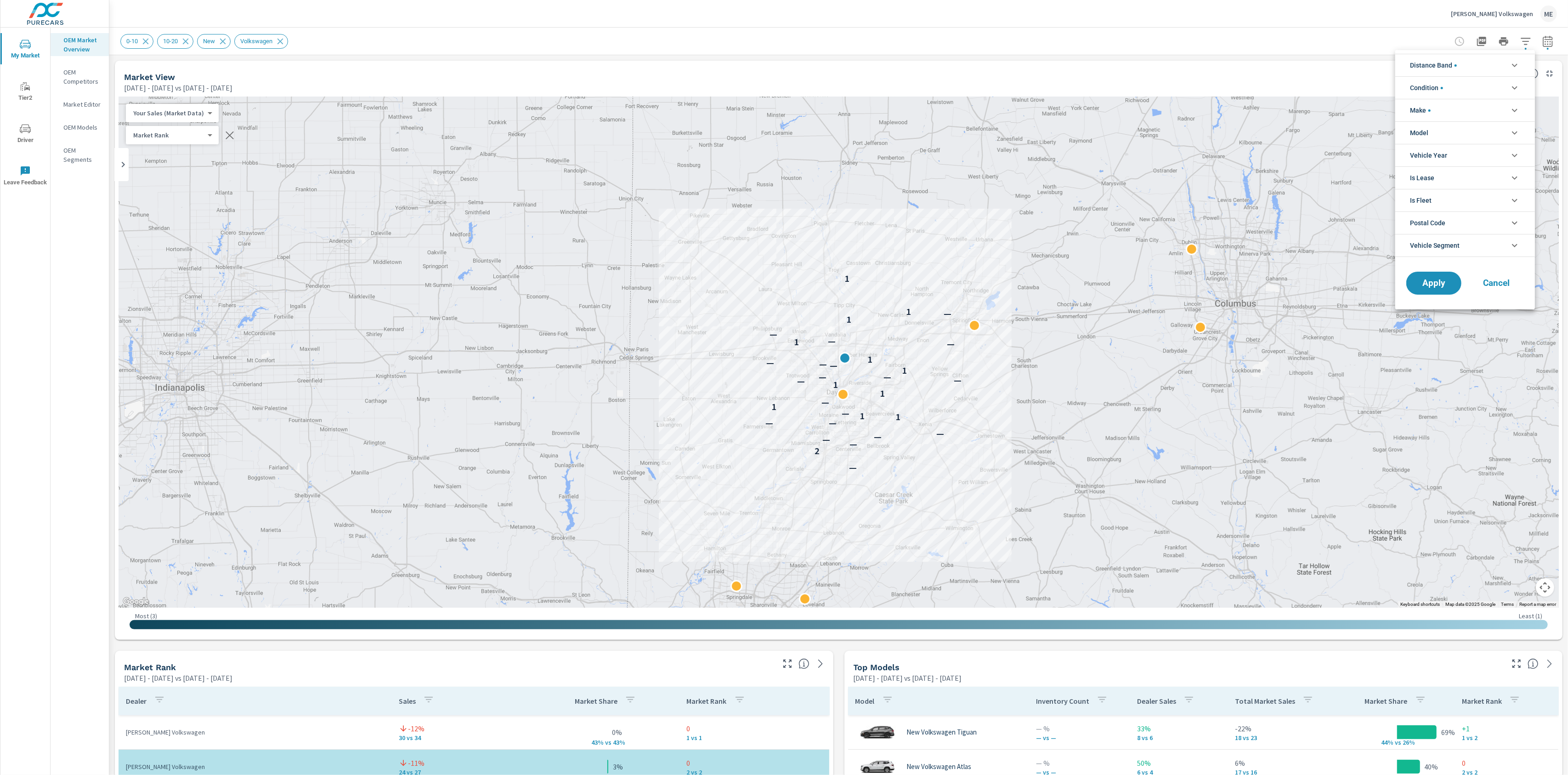
click at [1454, 128] on li "Model" at bounding box center [1465, 132] width 139 height 23
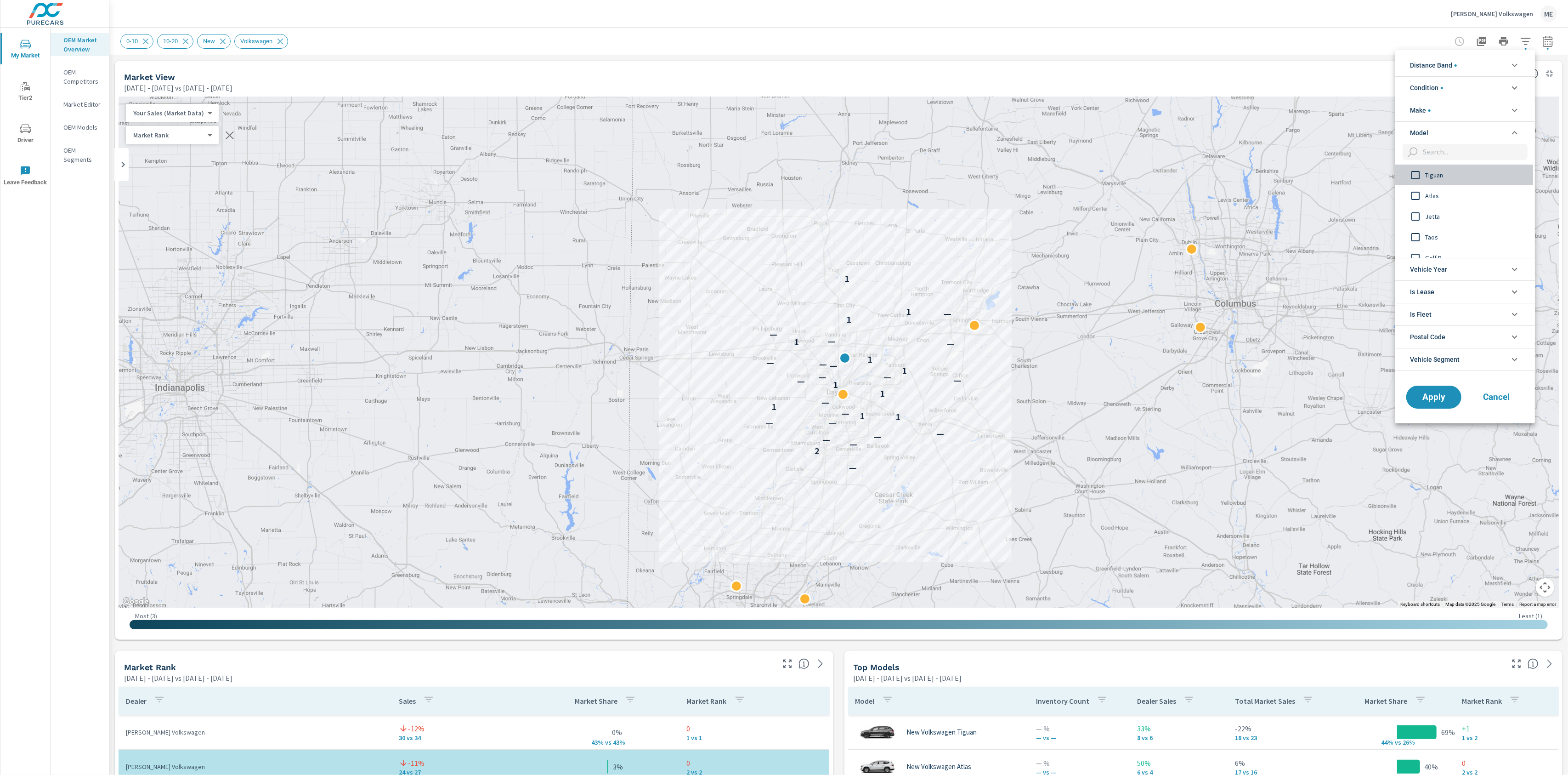
click at [1440, 173] on span "Tiguan" at bounding box center [1475, 175] width 100 height 11
click at [1436, 401] on span "Apply" at bounding box center [1434, 397] width 38 height 9
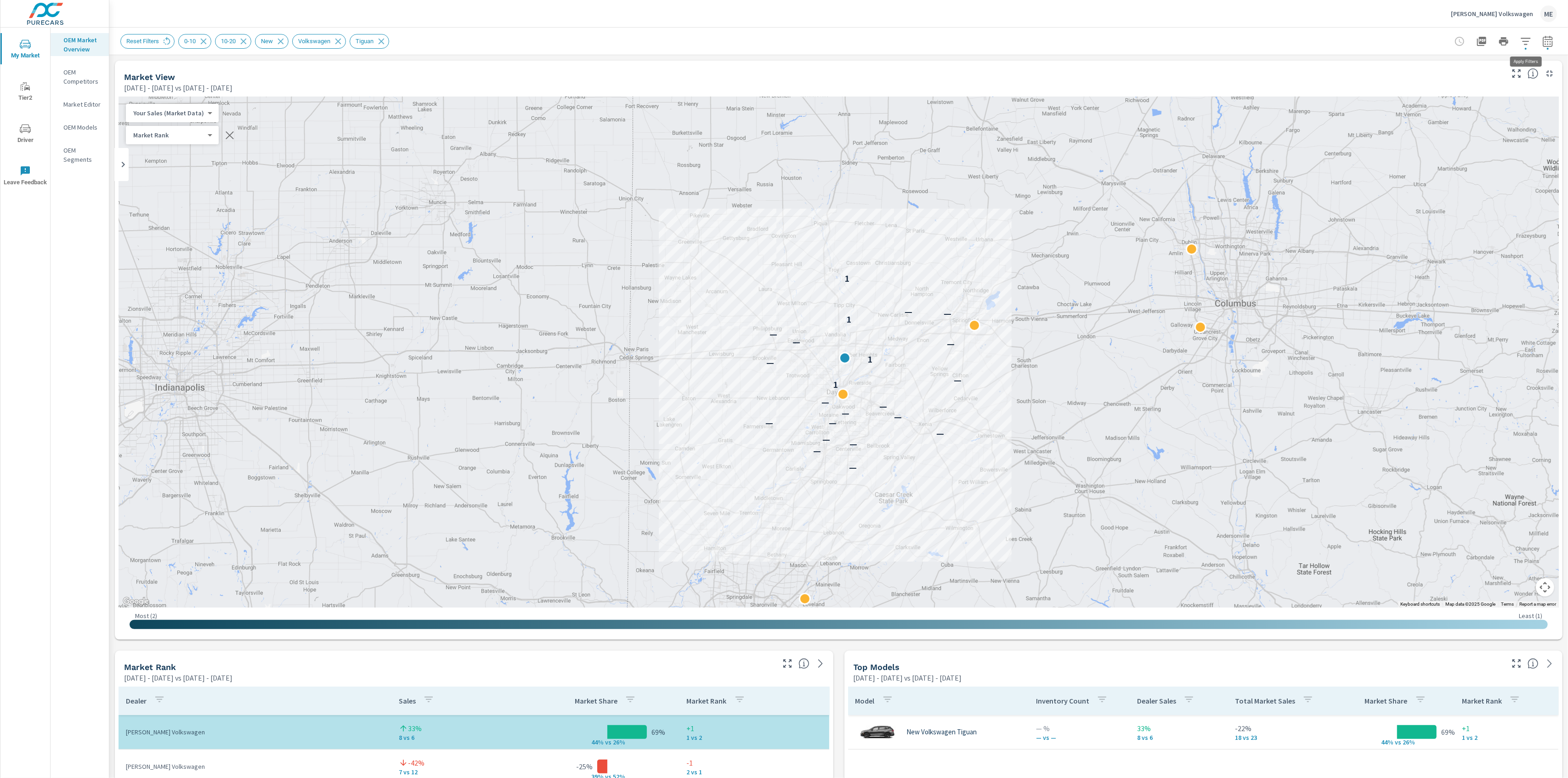
click at [1528, 38] on icon "button" at bounding box center [1526, 41] width 11 height 11
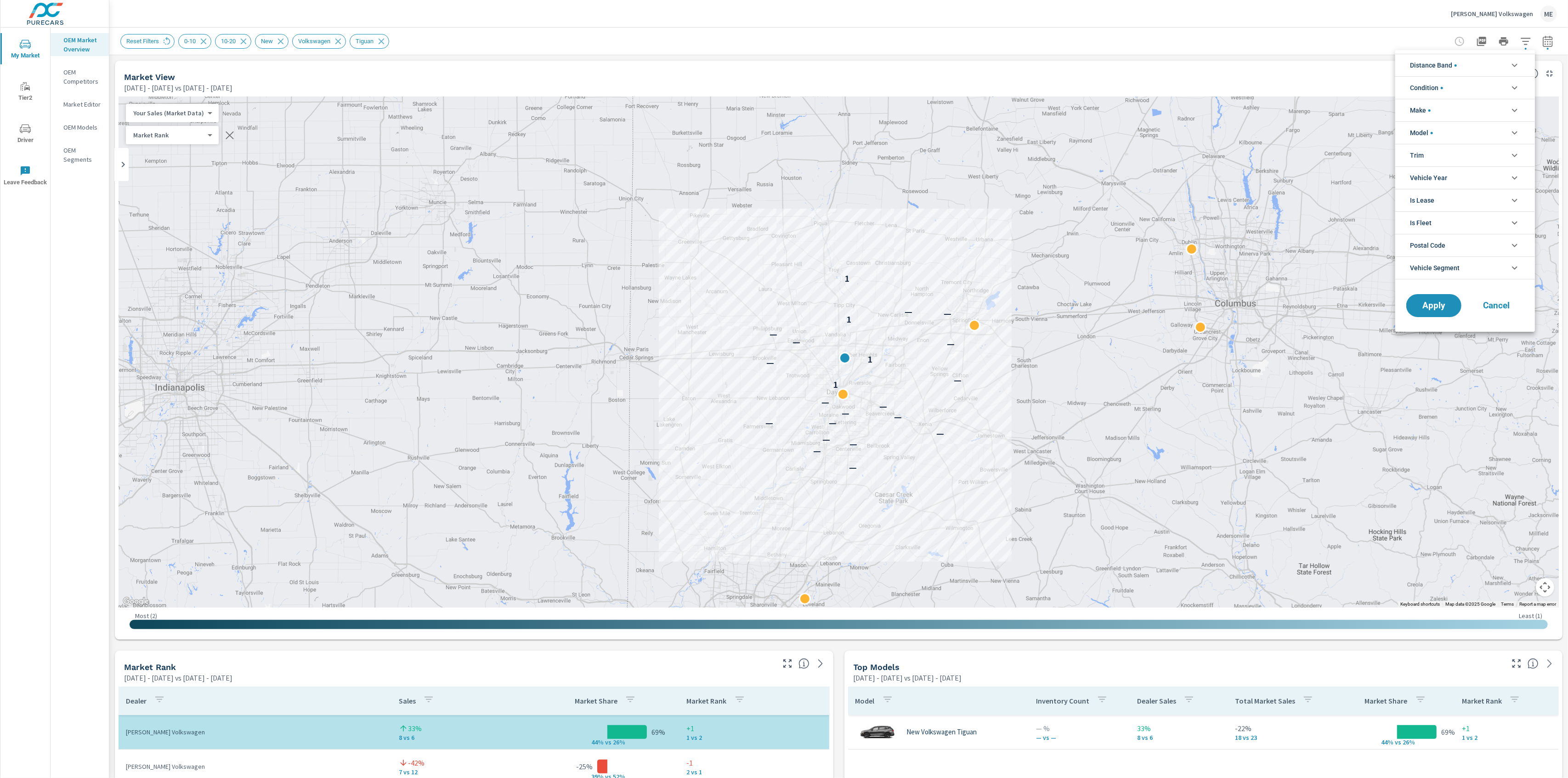
scroll to position [21, 0]
click at [1466, 54] on li "Distance Band" at bounding box center [1465, 65] width 139 height 23
drag, startPoint x: 1333, startPoint y: 44, endPoint x: 1183, endPoint y: 41, distance: 150.0
click at [1332, 44] on div at bounding box center [784, 389] width 1568 height 778
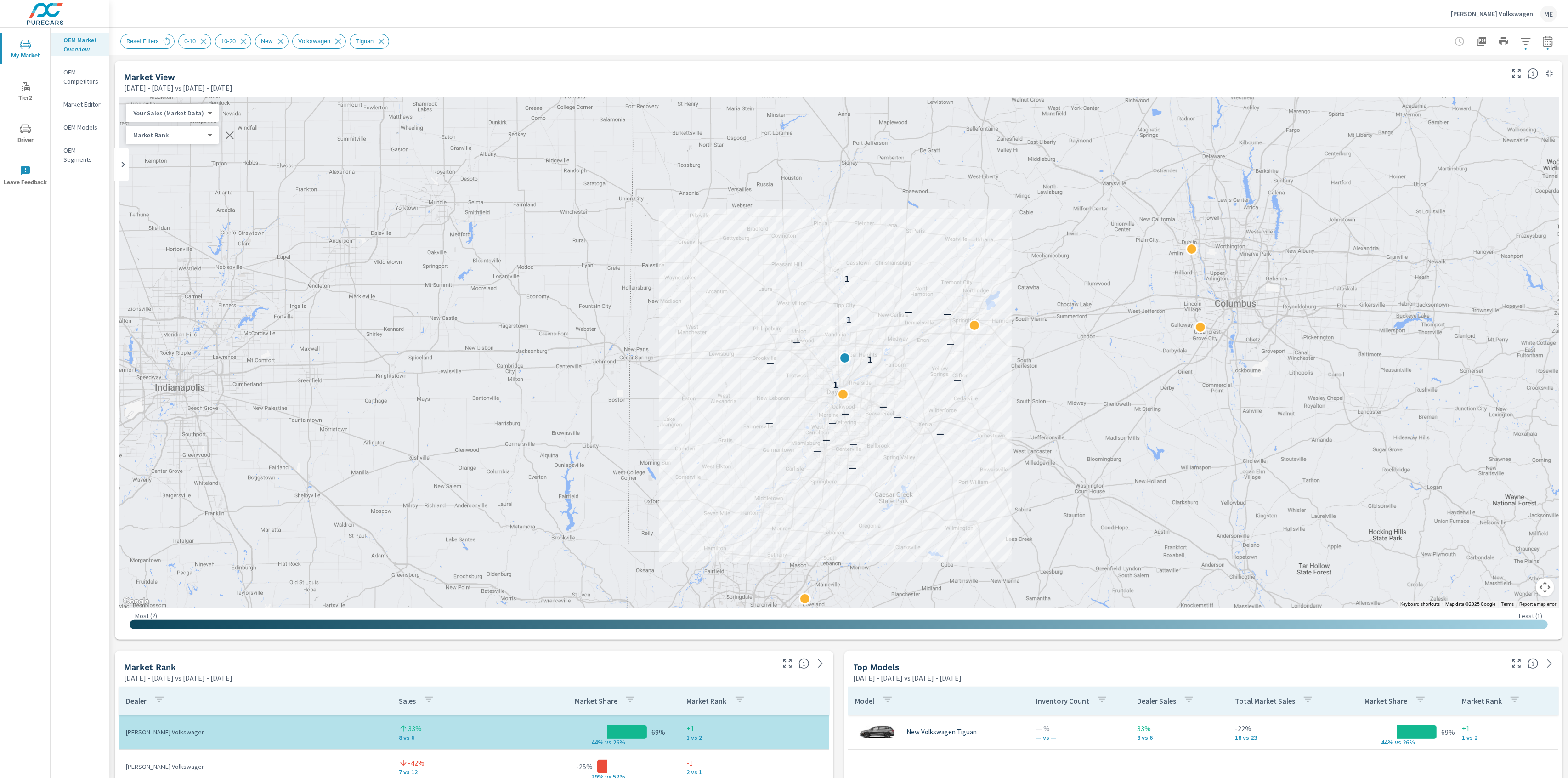
click at [968, 29] on div "Reset Filters 0-10 10-20 New Volkswagen Tiguan" at bounding box center [839, 41] width 1437 height 27
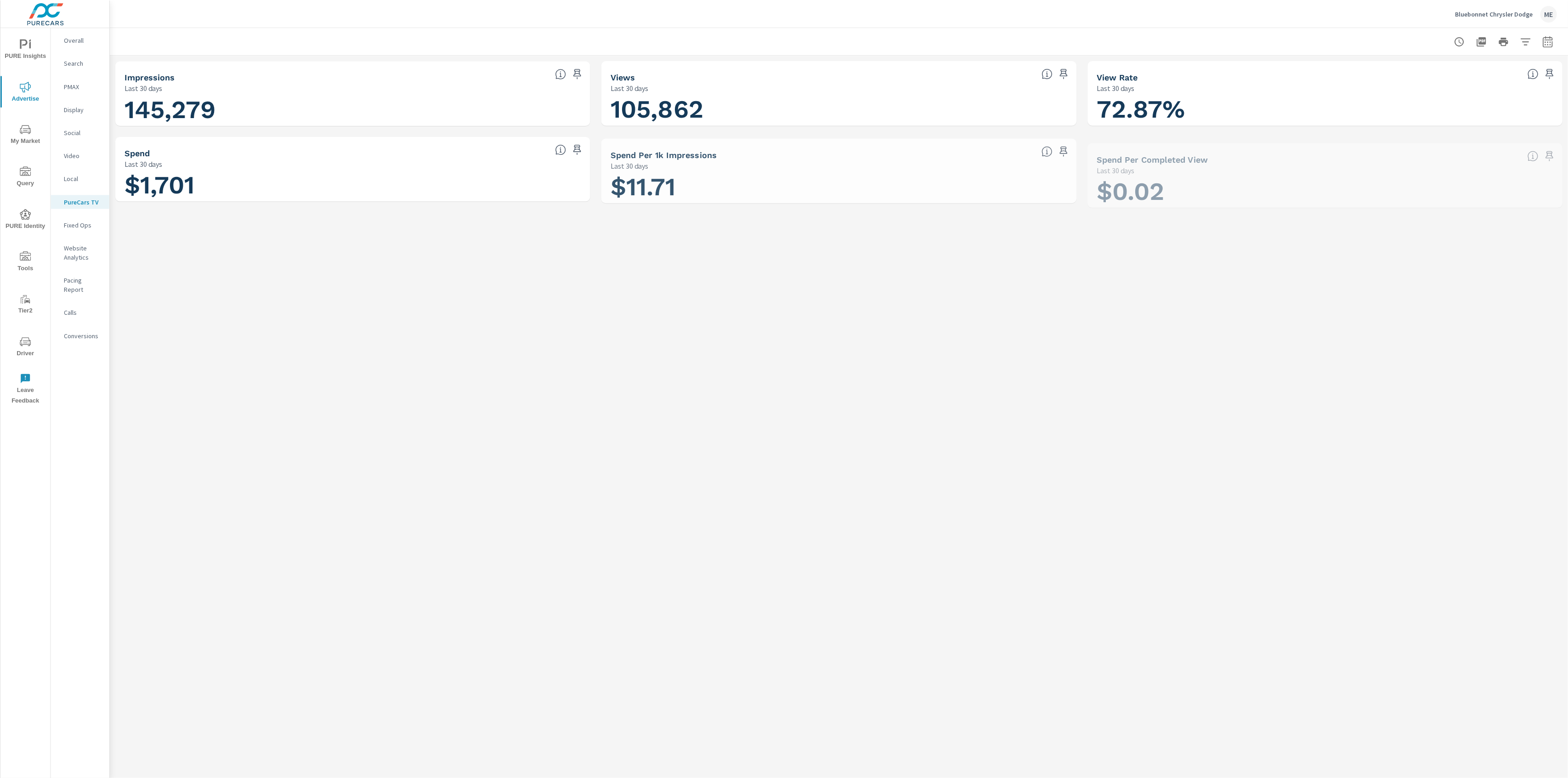
scroll to position [1068, 0]
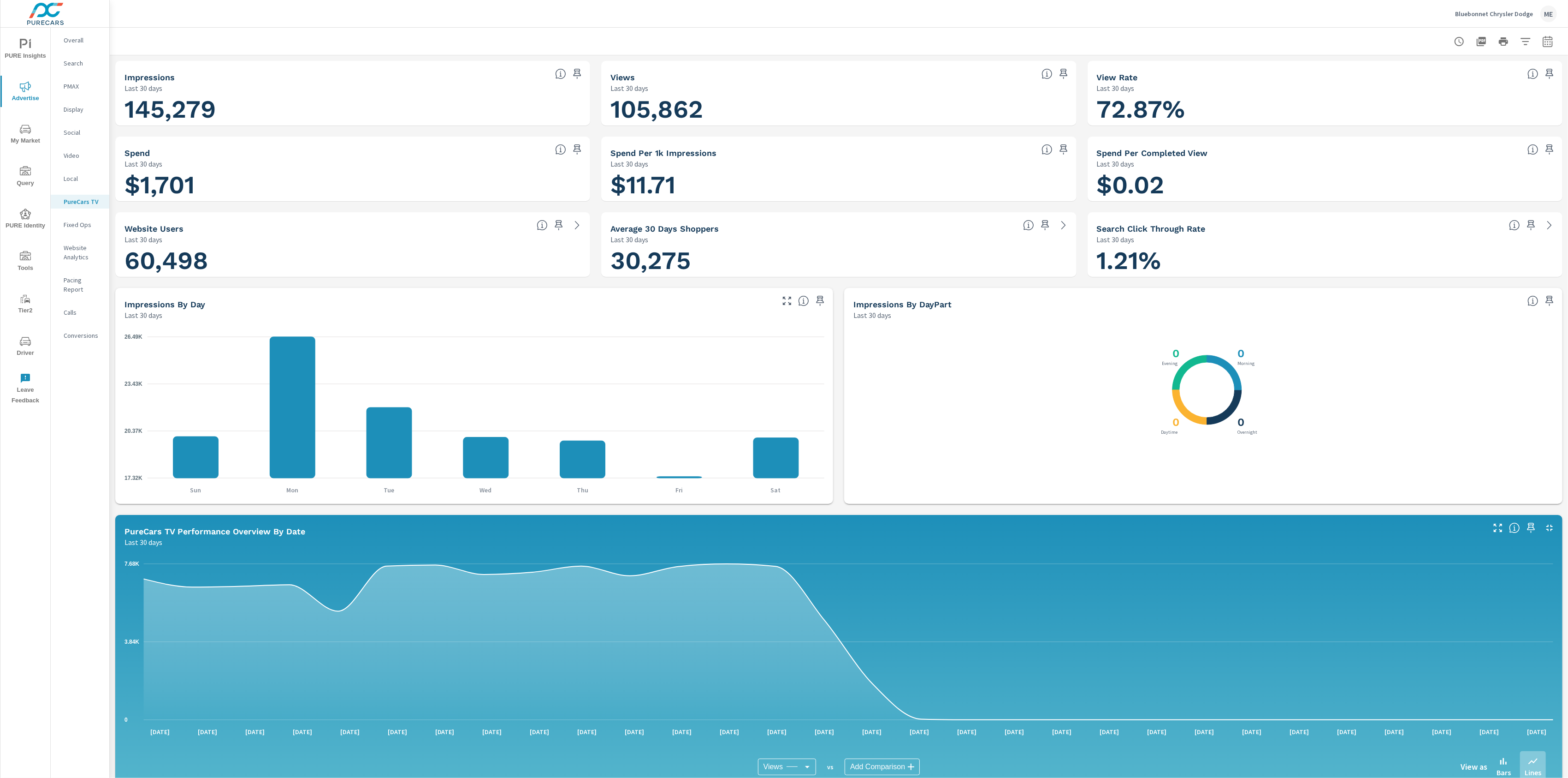
click at [23, 43] on icon "nav menu" at bounding box center [25, 44] width 11 height 11
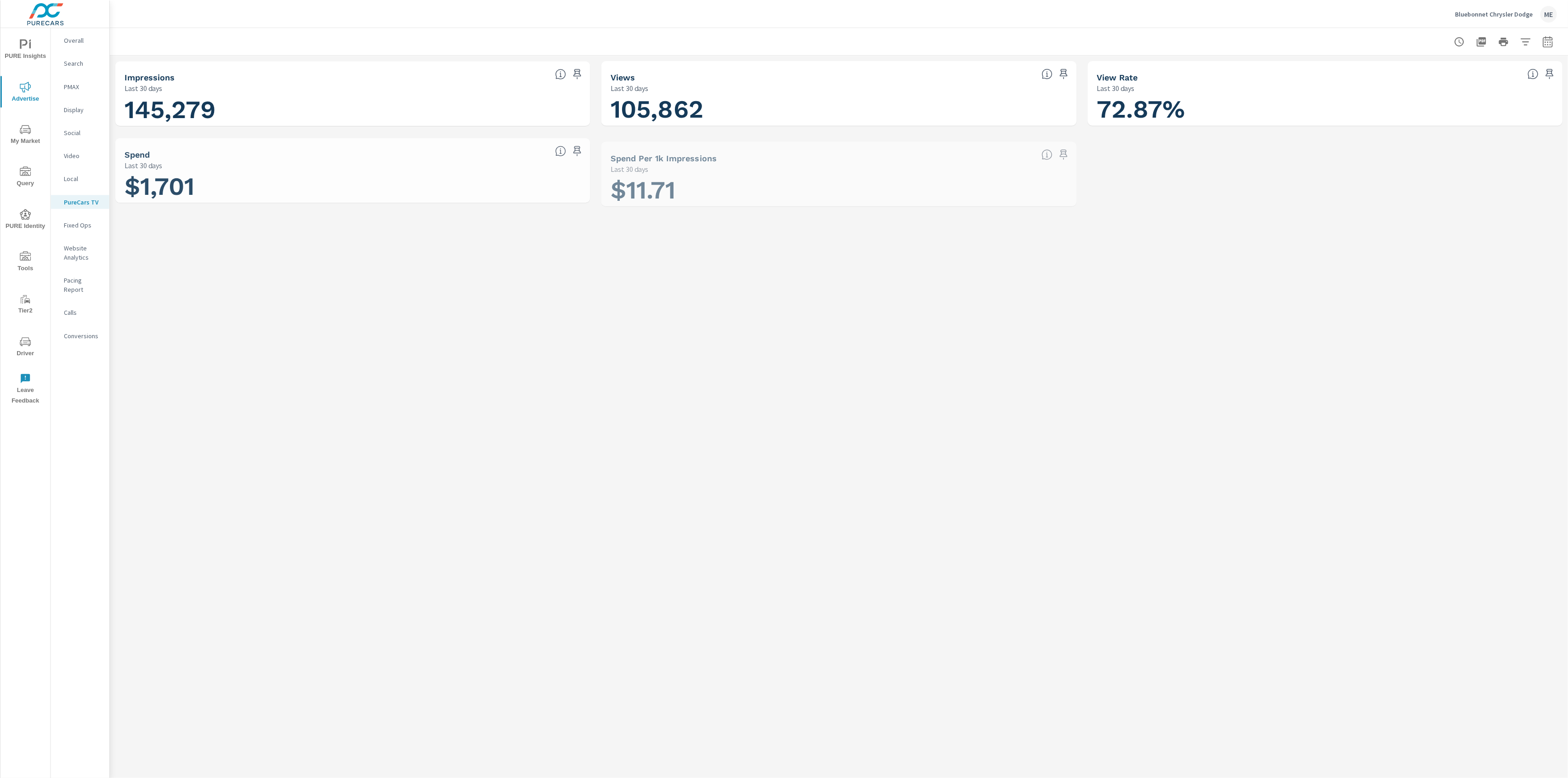
scroll to position [1068, 0]
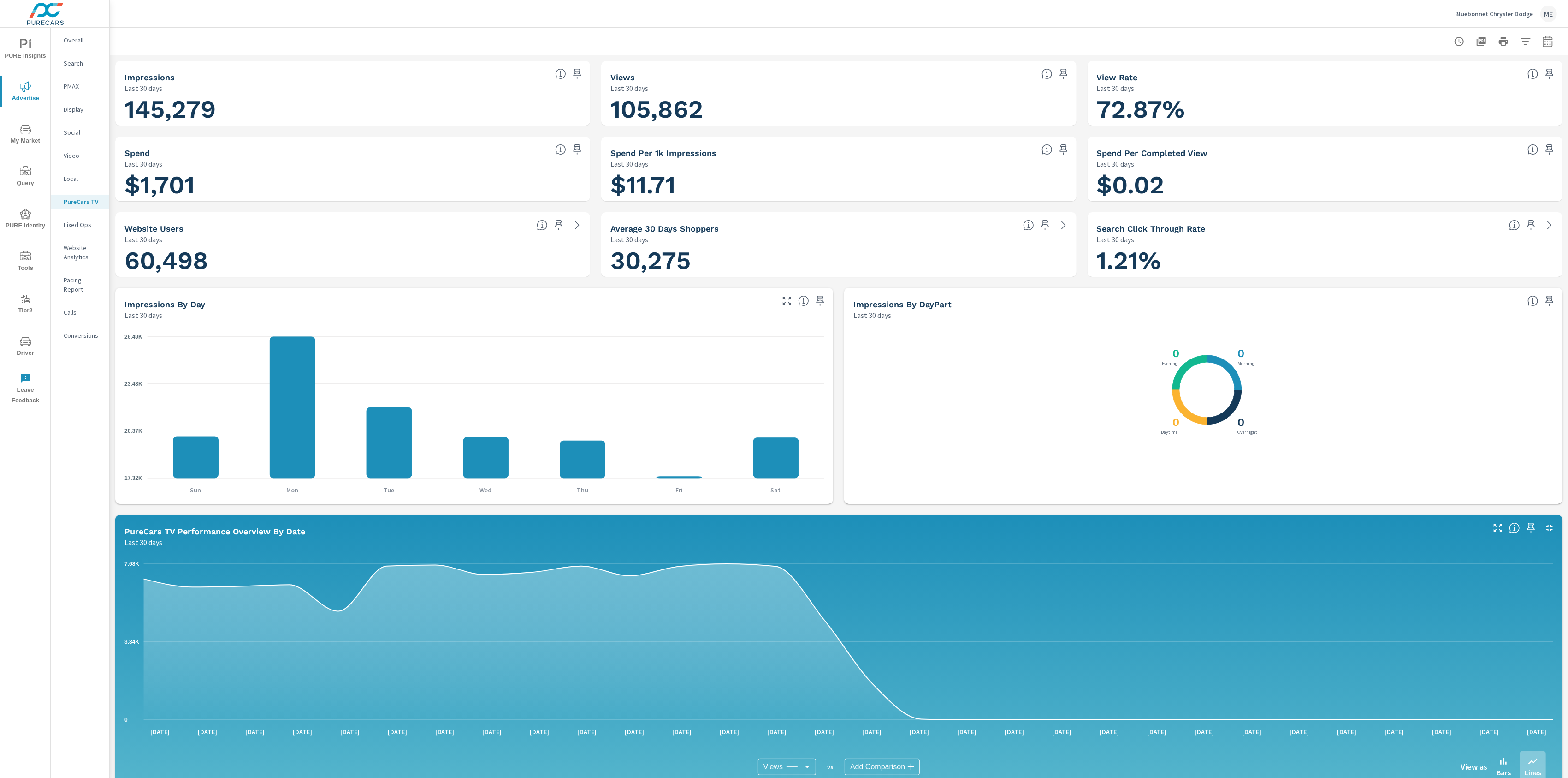
click at [26, 138] on span "My Market" at bounding box center [25, 134] width 44 height 23
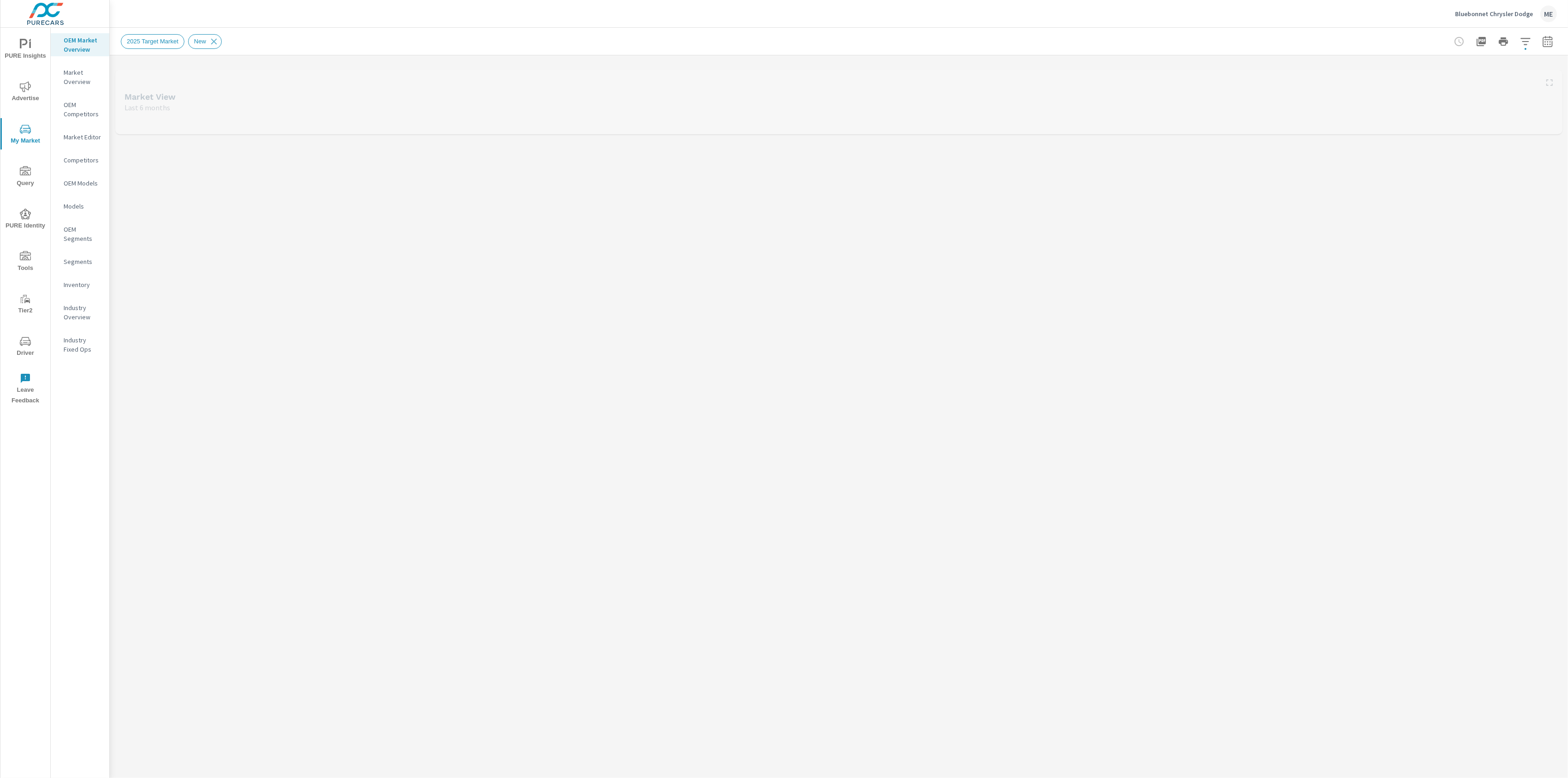
click at [78, 286] on p "Inventory" at bounding box center [82, 284] width 38 height 9
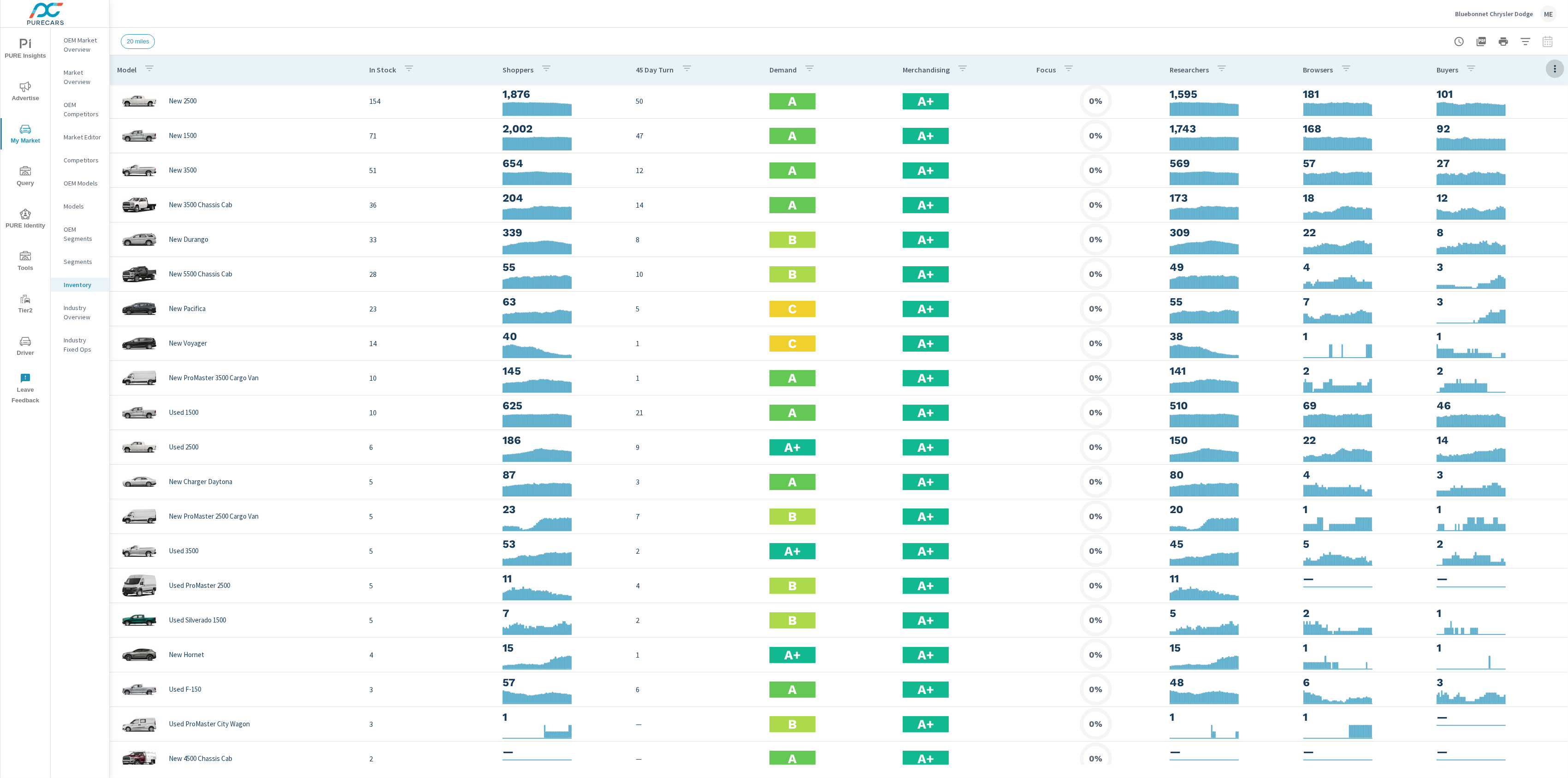
click at [1561, 69] on button "button" at bounding box center [1555, 68] width 18 height 19
click at [1531, 211] on span "Customize columns..." at bounding box center [1525, 214] width 58 height 9
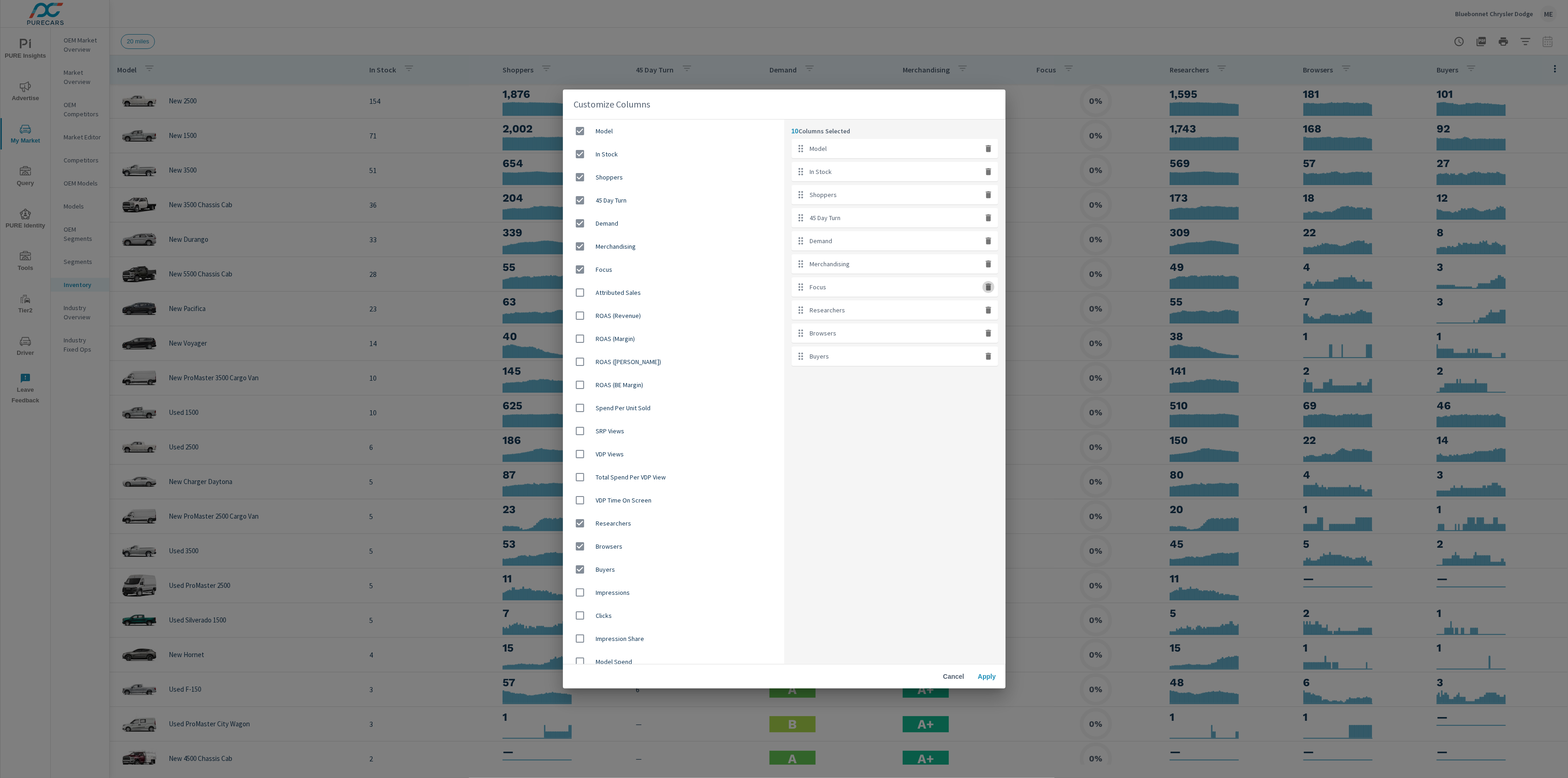
click at [990, 289] on icon "button" at bounding box center [988, 286] width 5 height 7
checkbox input "false"
drag, startPoint x: 981, startPoint y: 676, endPoint x: 993, endPoint y: 678, distance: 12.2
click span "Apply"
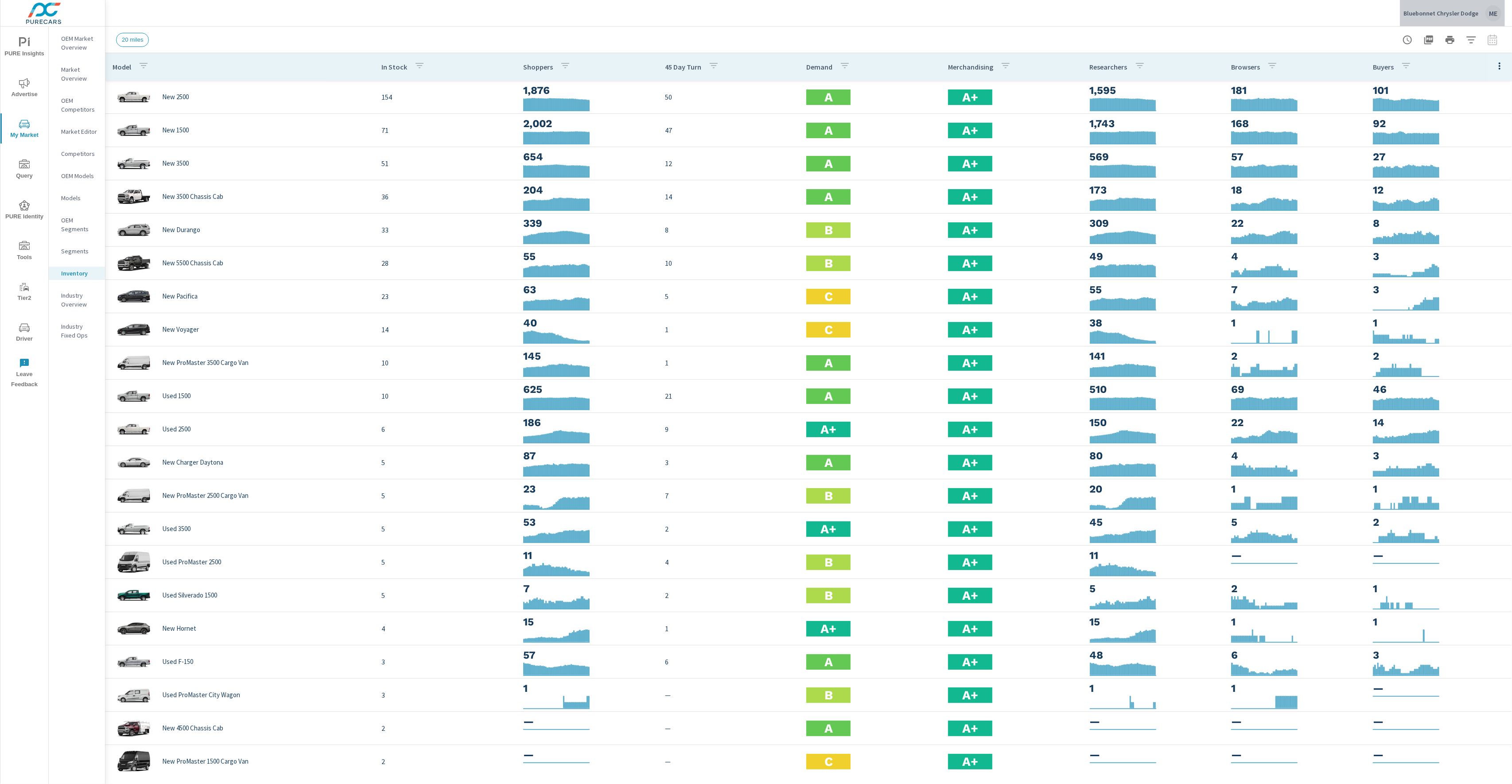
click p "Bluebonnet Chrysler Dodge"
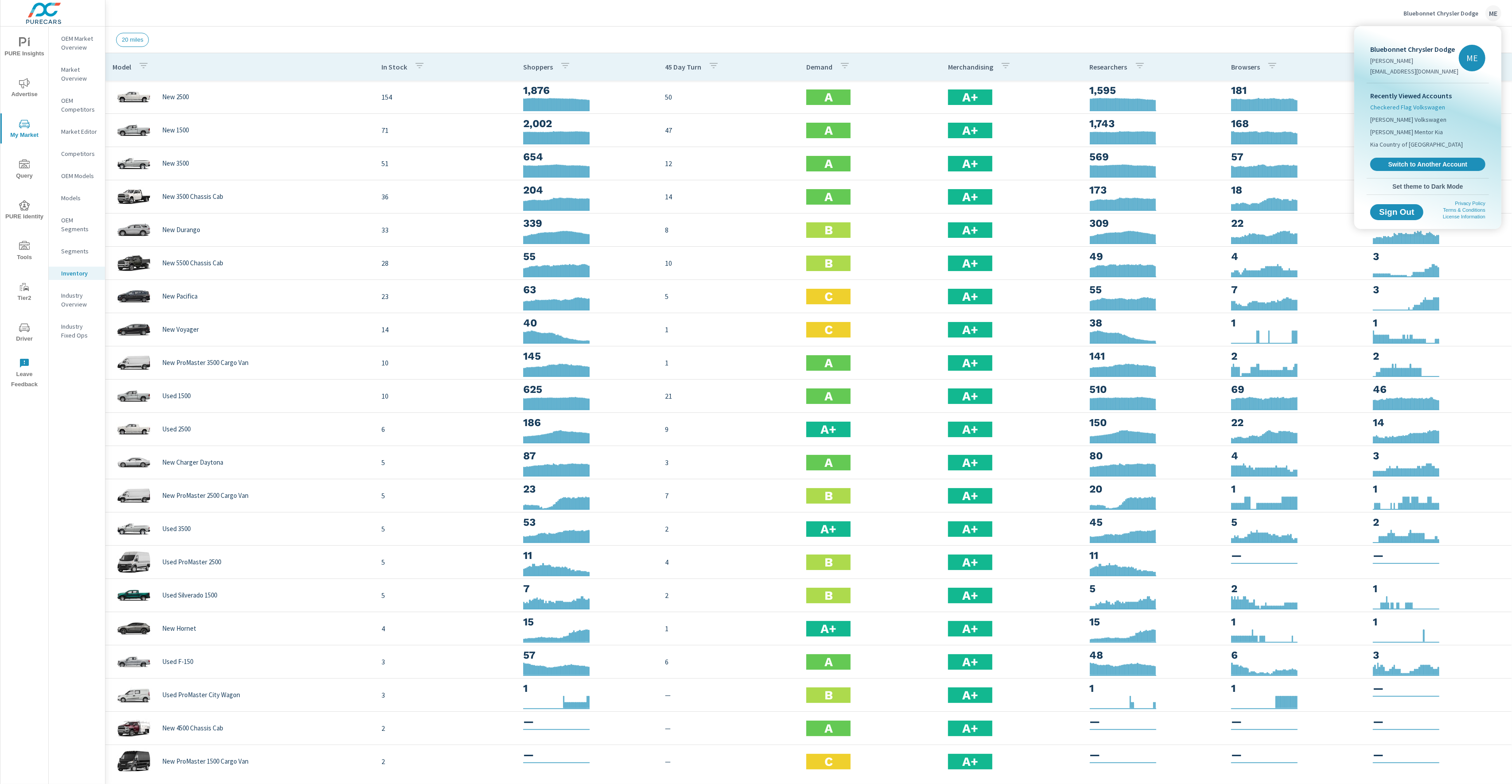
click span "Checkered Flag Volkswagen"
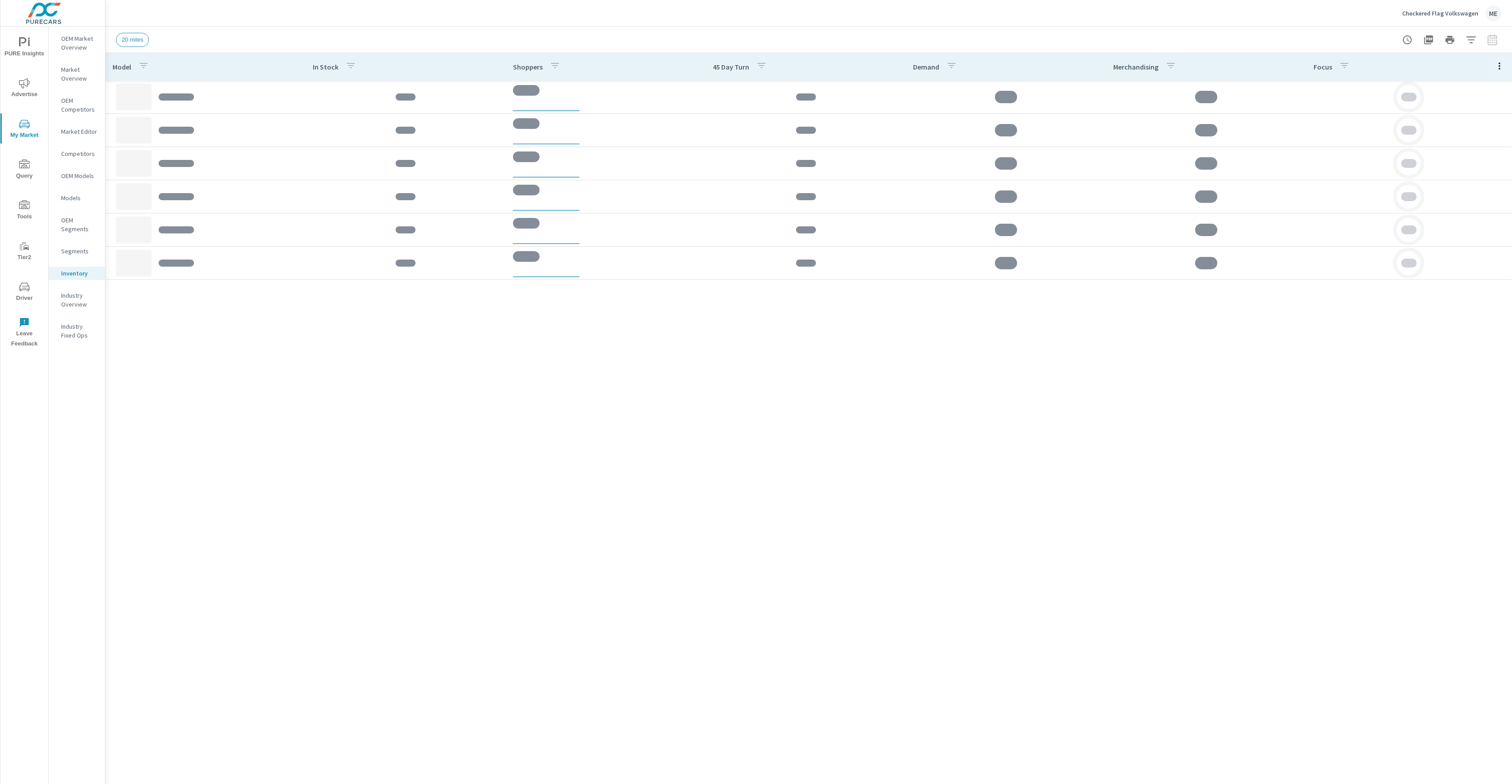
click div "Checkered Flag Volkswagen ME"
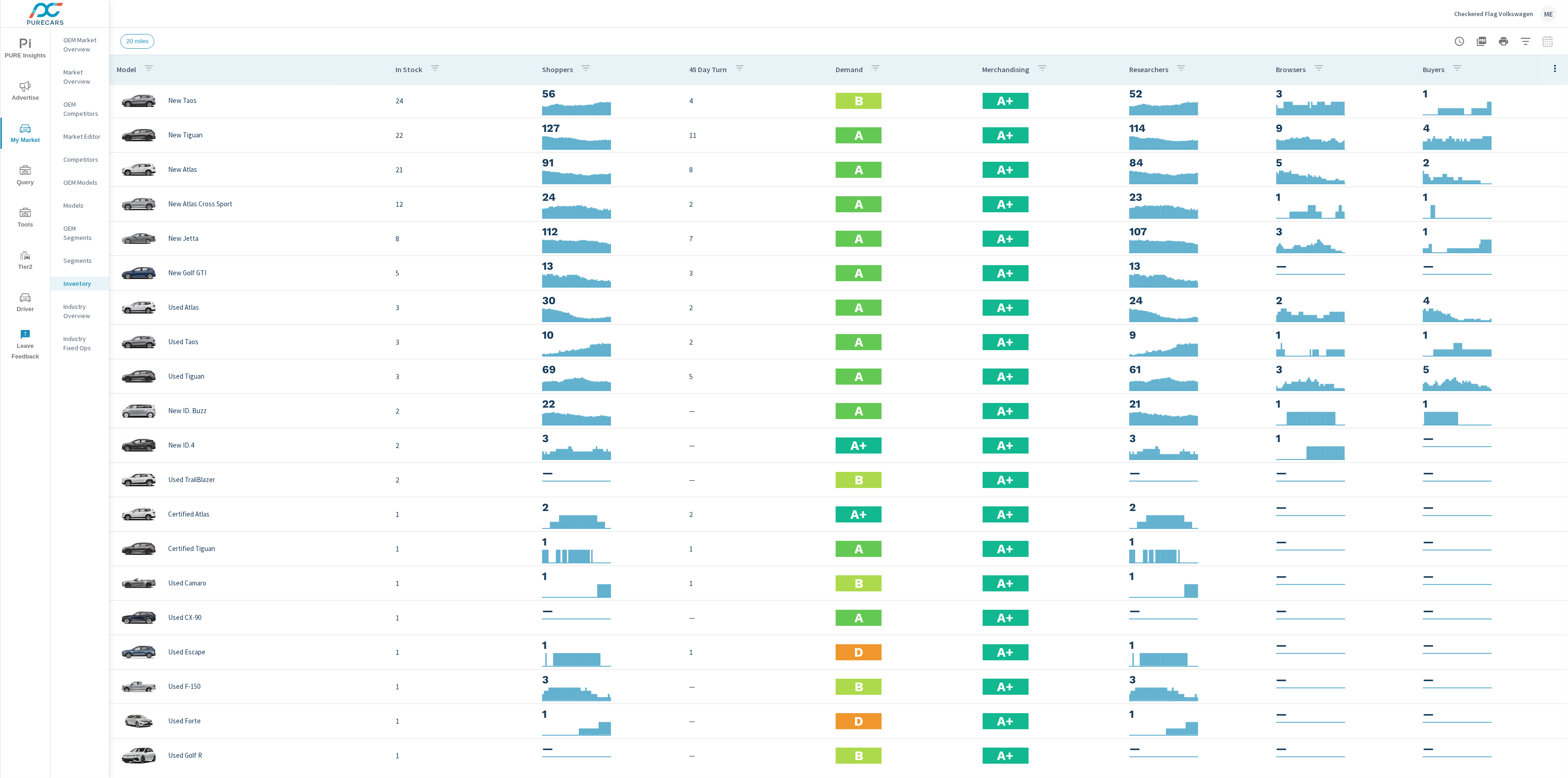
click div "20 miles"
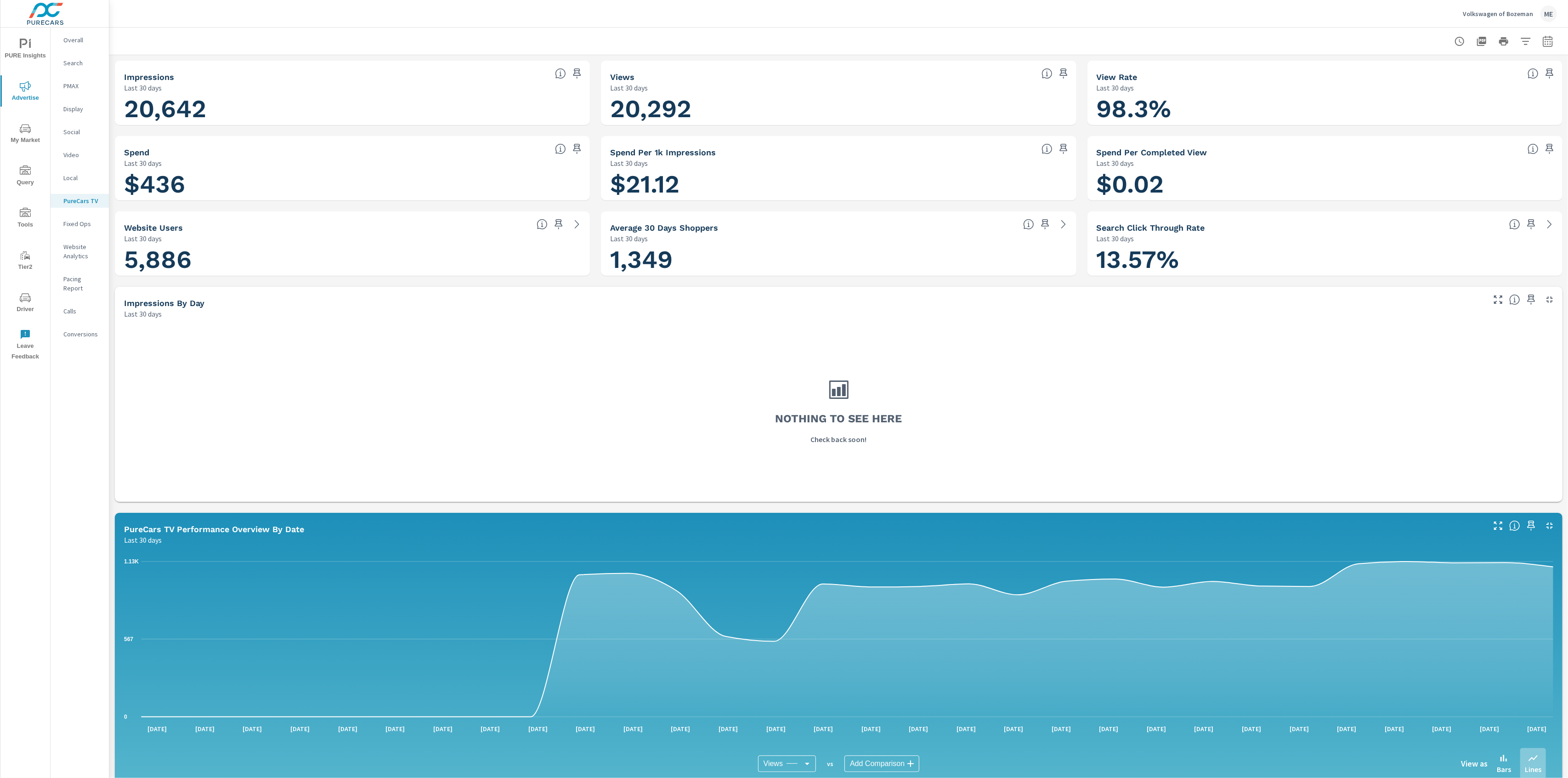
click at [721, 24] on div "Volkswagen of Bozeman ME" at bounding box center [839, 13] width 1437 height 27
click at [761, 38] on div at bounding box center [839, 41] width 1437 height 27
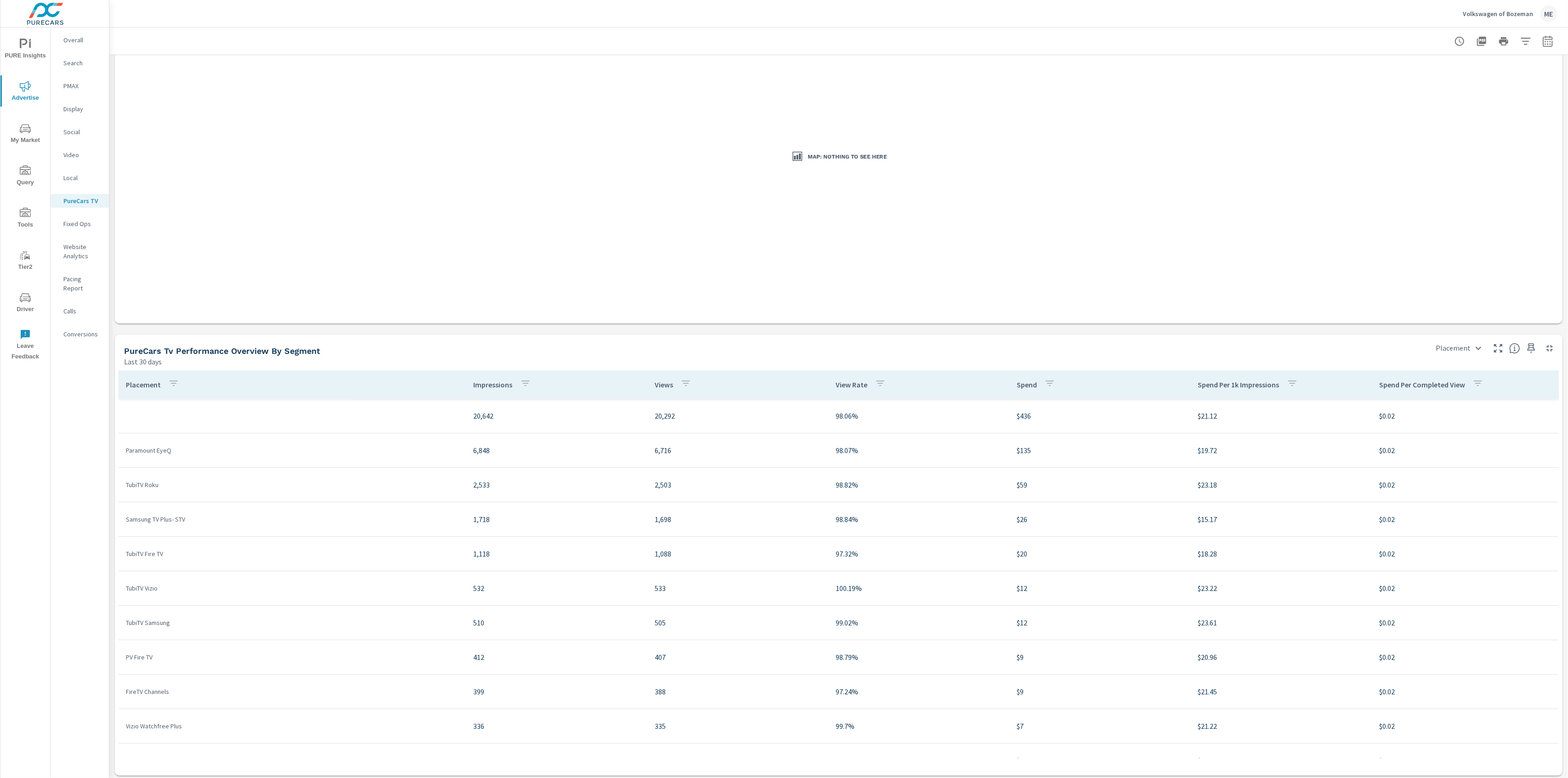
scroll to position [859, 0]
click at [825, 334] on div "PureCars Tv Performance Overview By Segment Last 30 days" at bounding box center [771, 348] width 1312 height 33
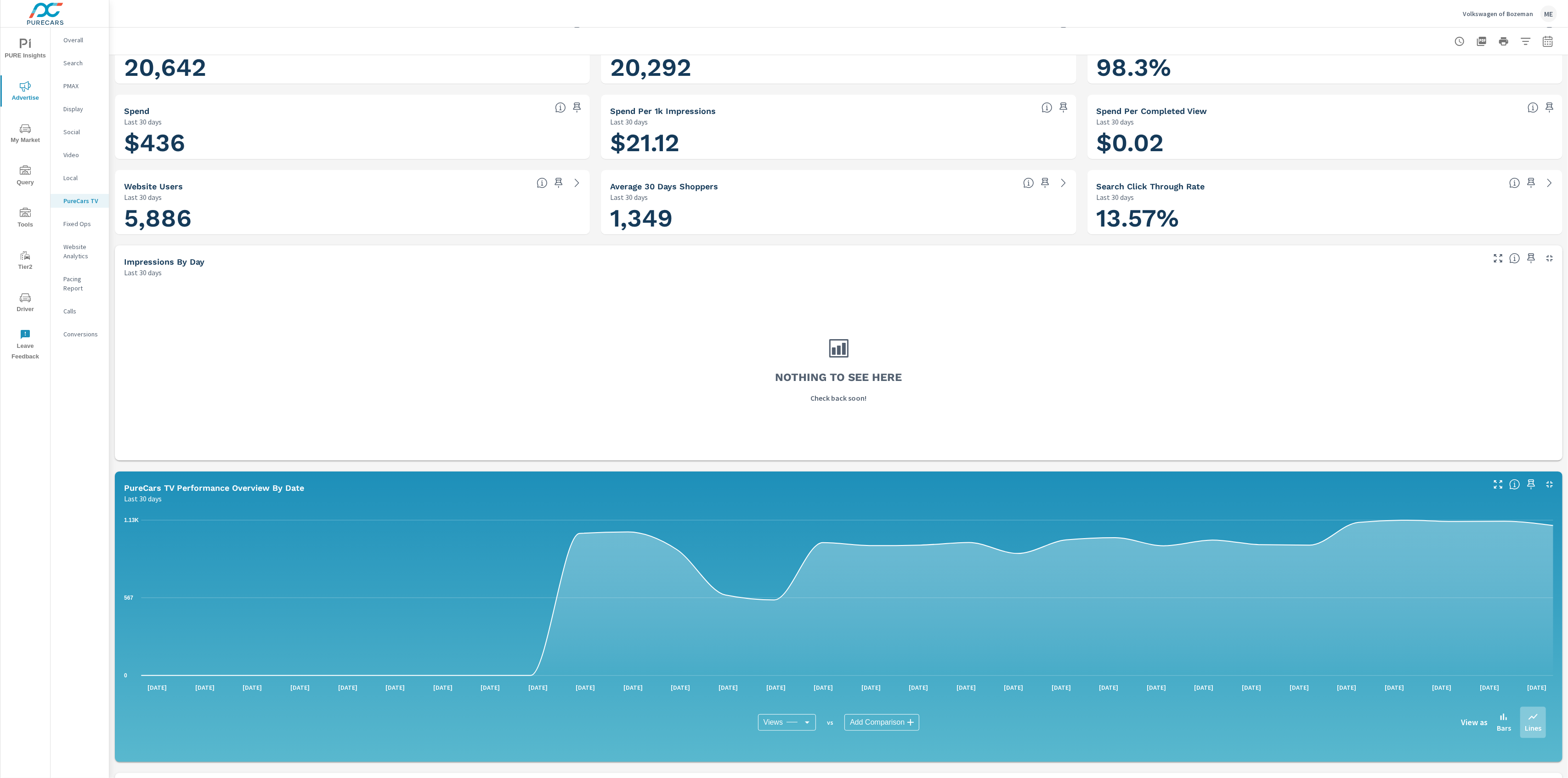
scroll to position [0, 0]
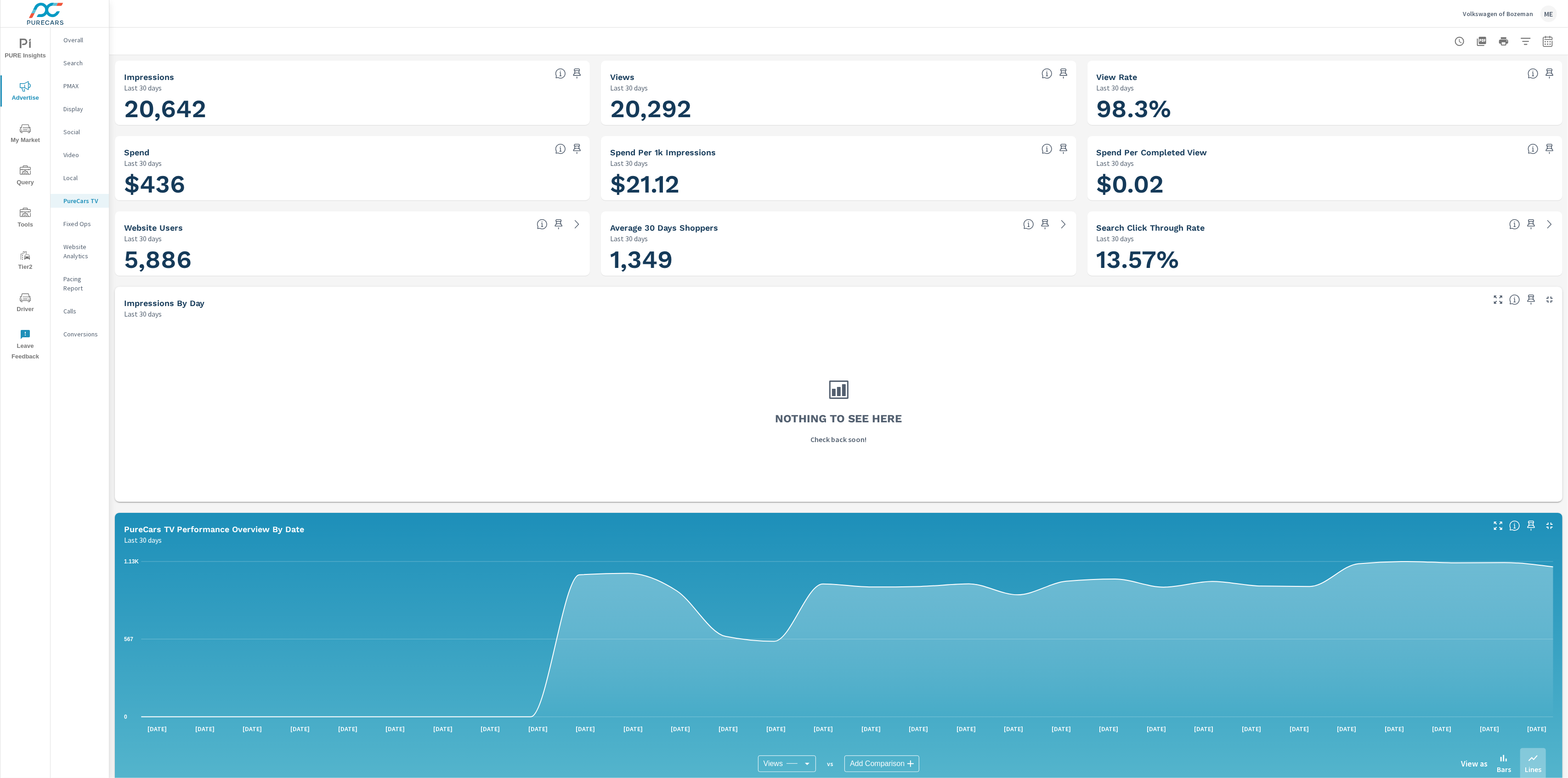
click at [365, 48] on div at bounding box center [839, 41] width 1437 height 27
click at [1495, 11] on p "Volkswagen of Bozeman" at bounding box center [1497, 14] width 70 height 9
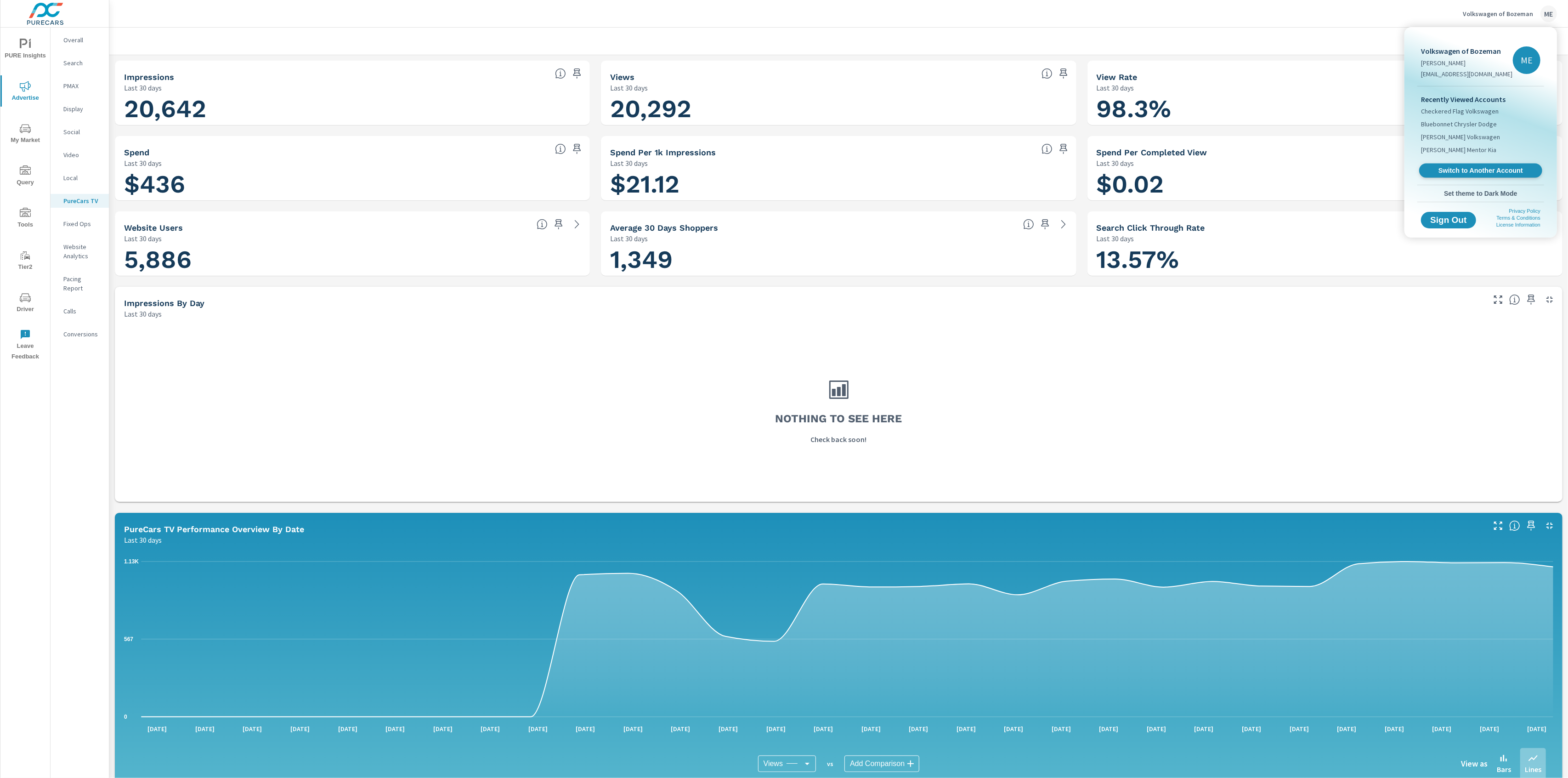
click at [1474, 169] on span "Switch to Another Account" at bounding box center [1480, 170] width 113 height 9
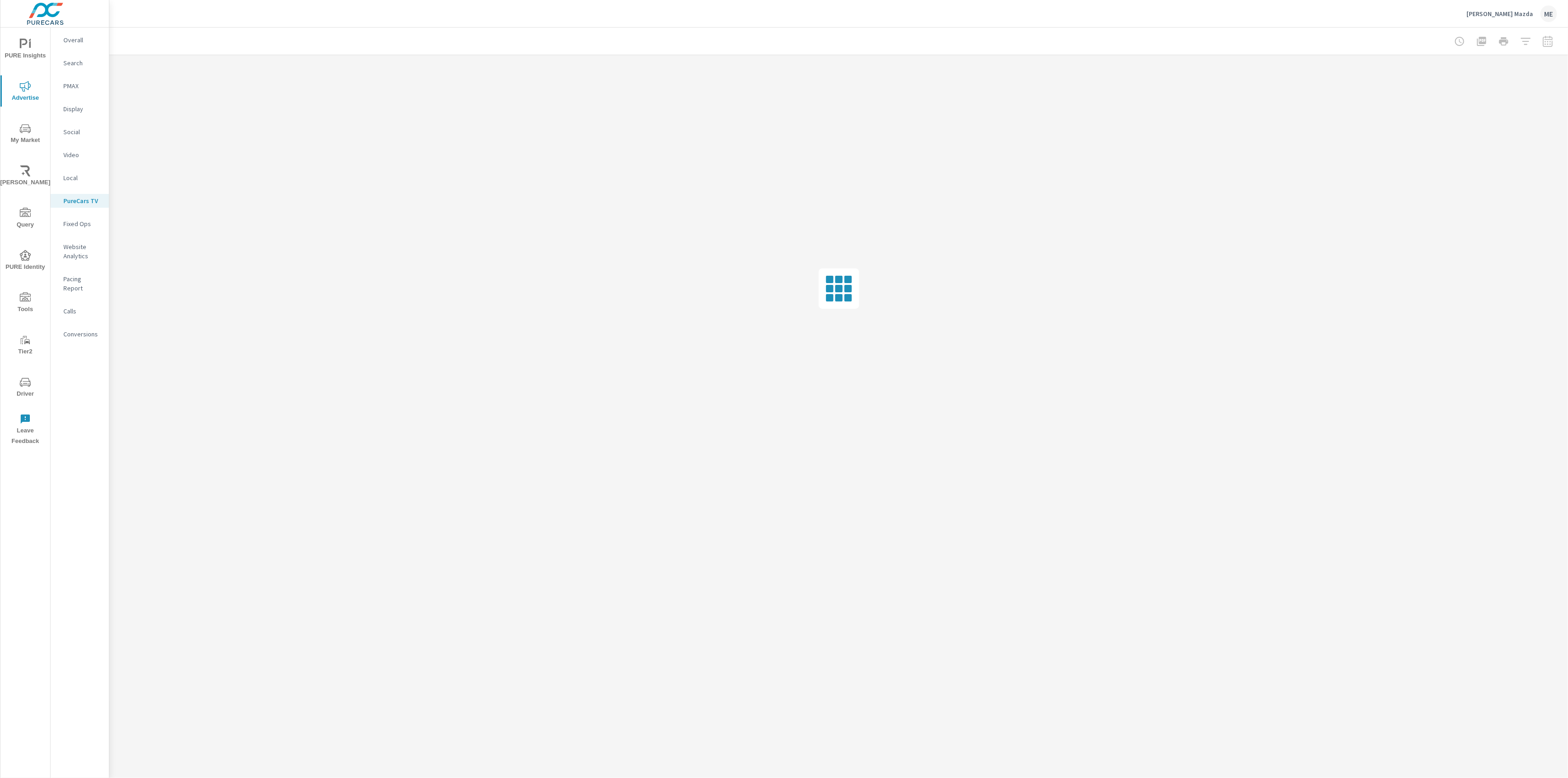
click at [414, 21] on div "[PERSON_NAME] Mazda ME" at bounding box center [839, 13] width 1437 height 27
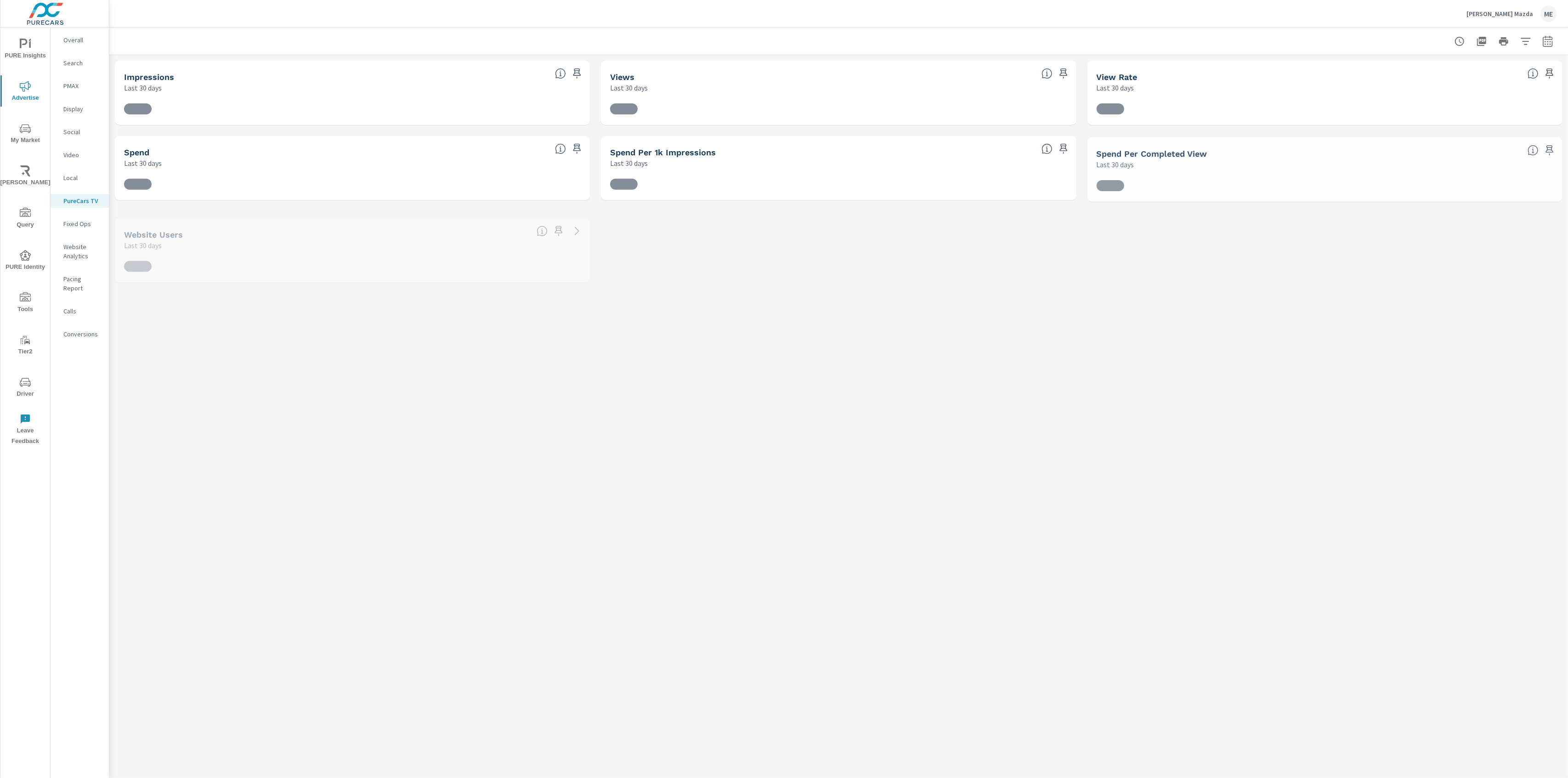
click at [414, 21] on div "[PERSON_NAME] Mazda ME" at bounding box center [839, 13] width 1437 height 27
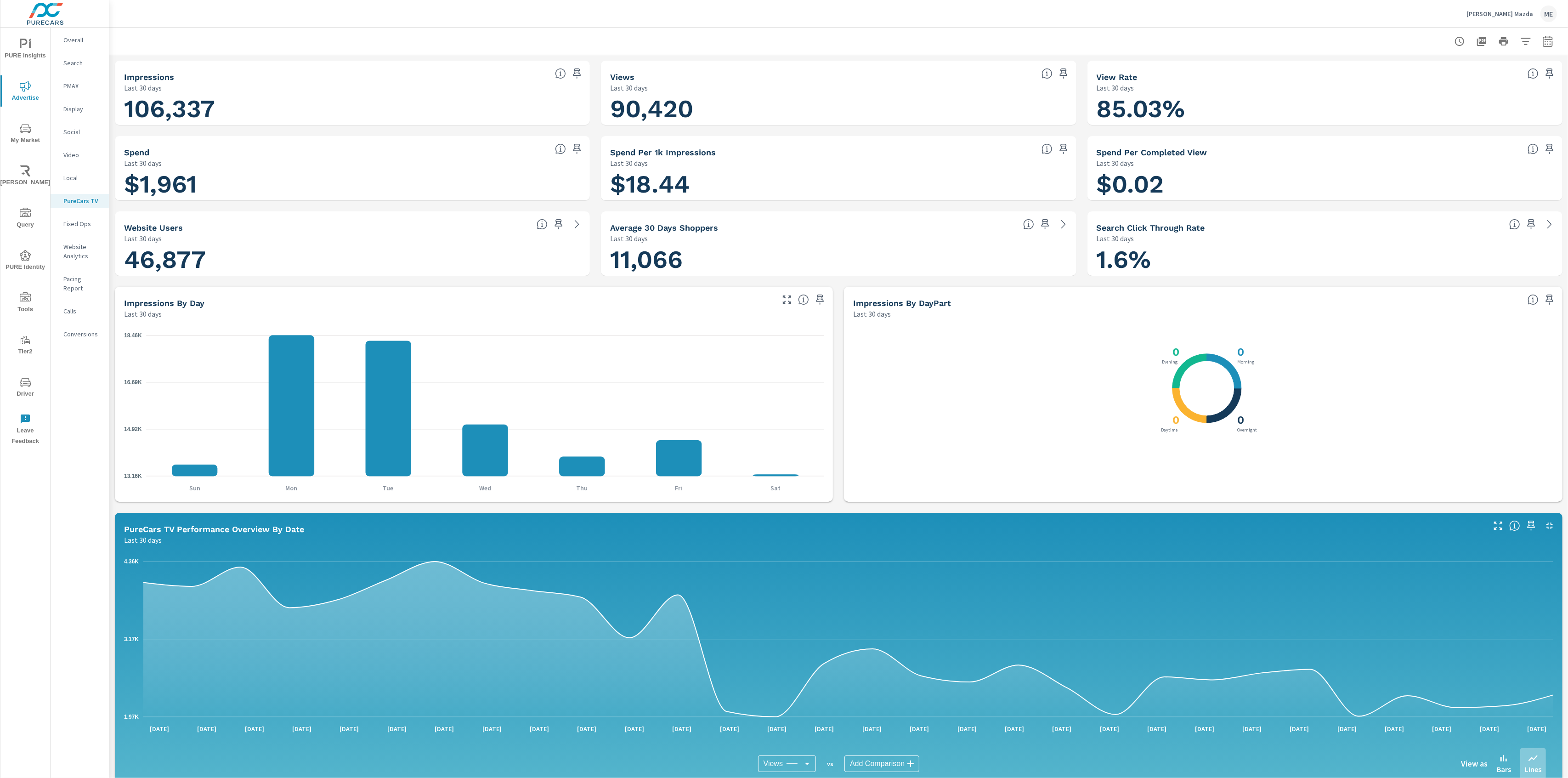
click at [551, 23] on div "[PERSON_NAME] Mazda ME" at bounding box center [839, 13] width 1437 height 27
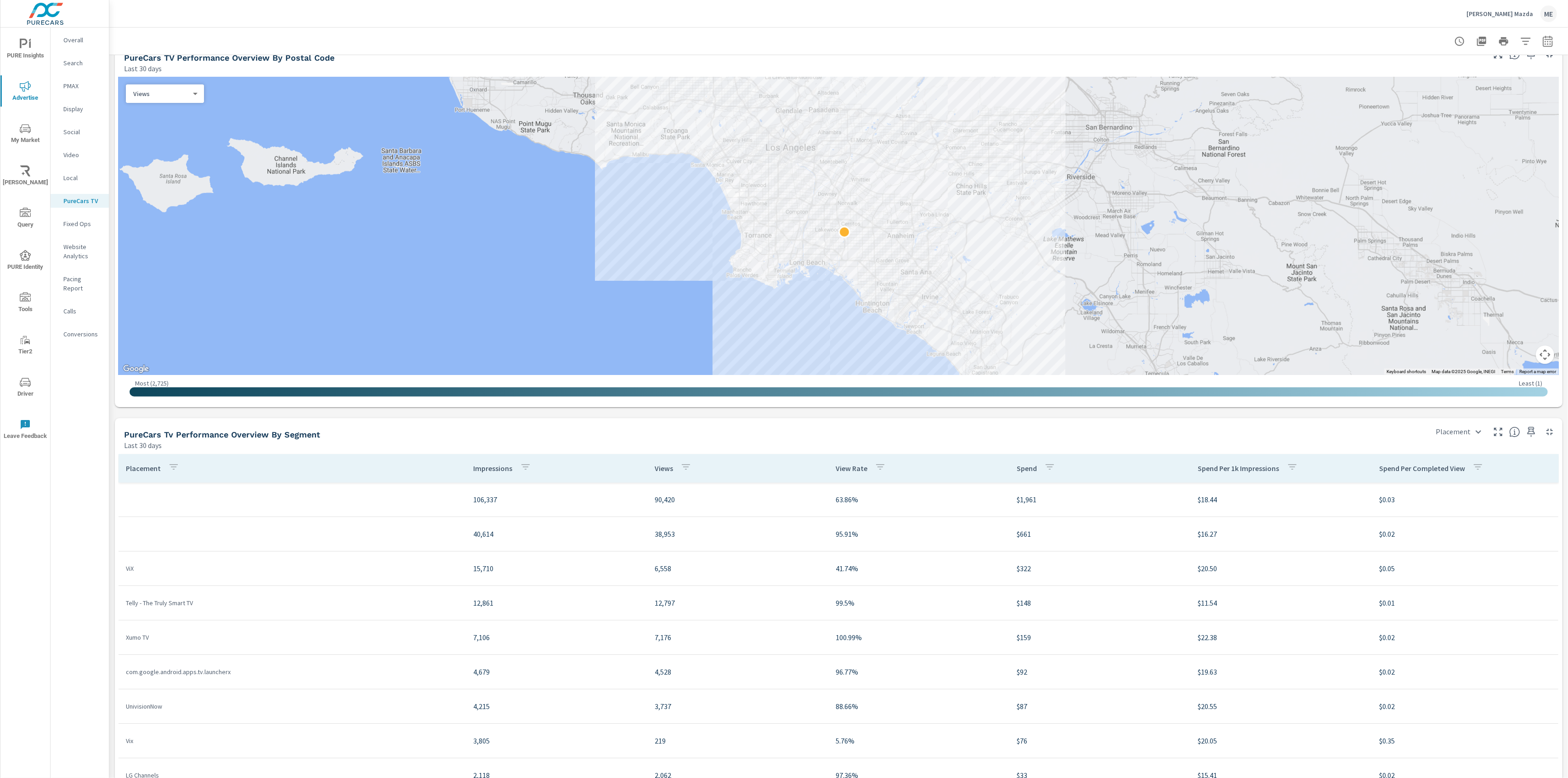
scroll to position [760, 0]
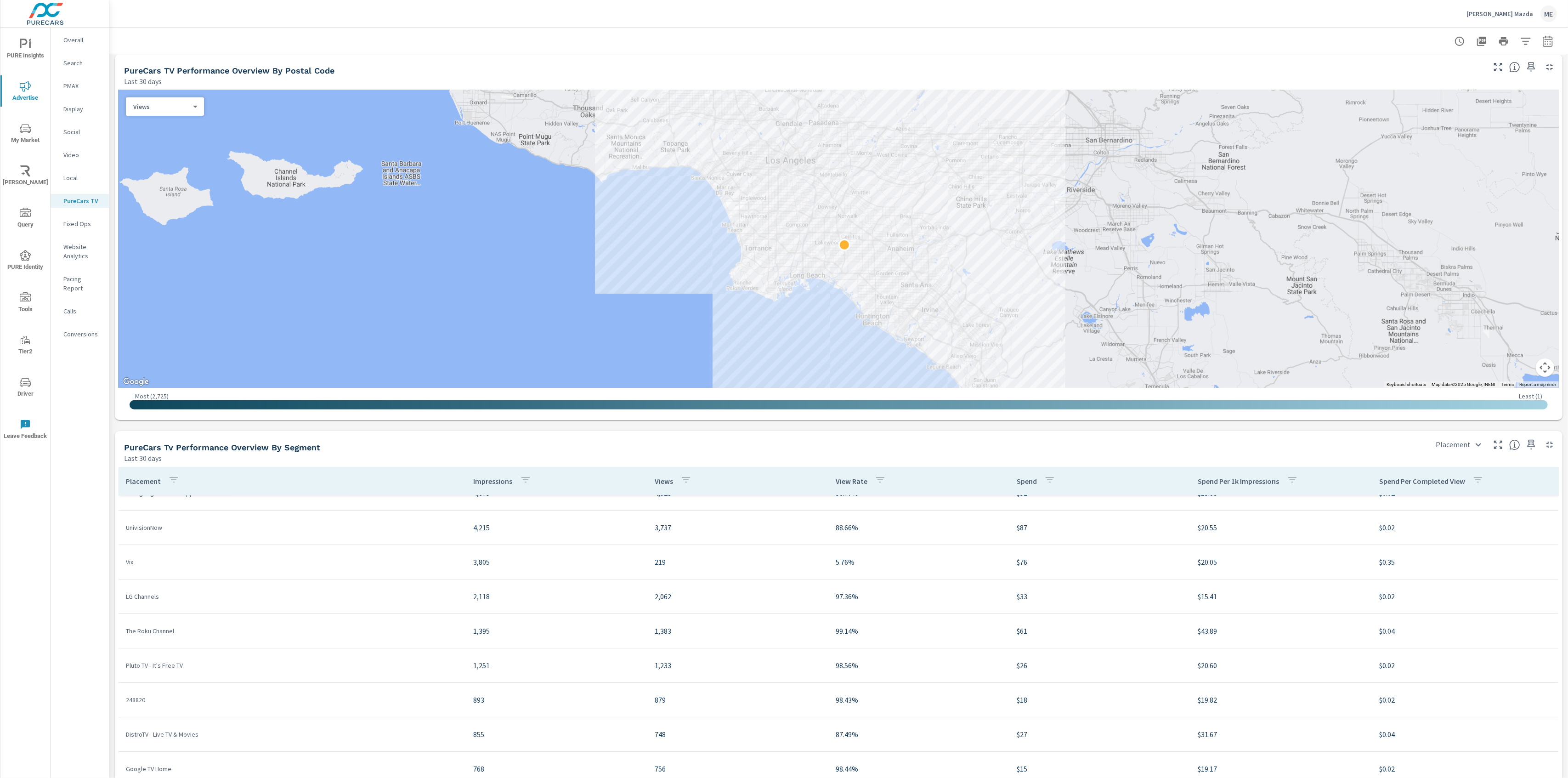
scroll to position [194, 0]
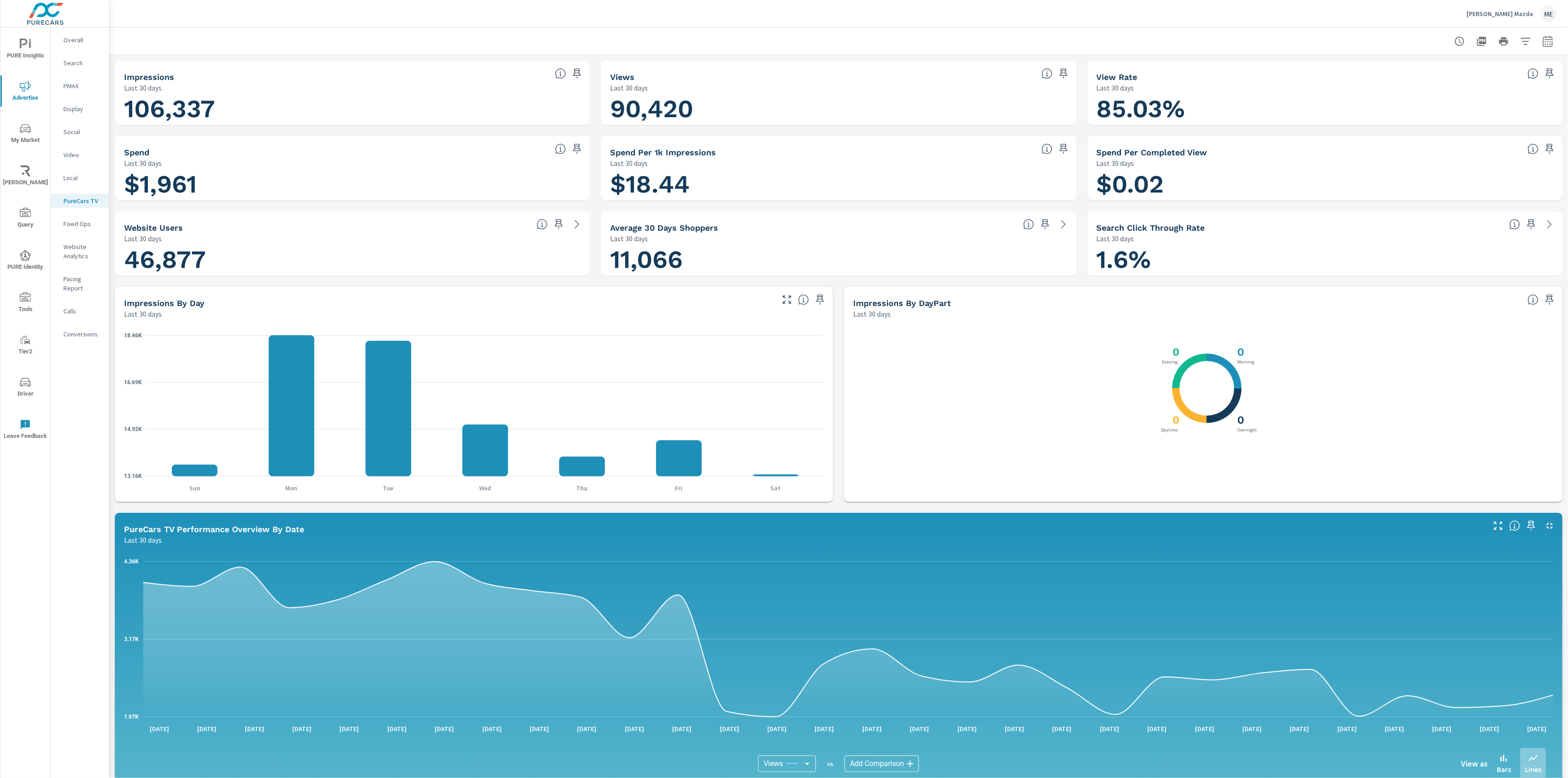
click at [769, 37] on div at bounding box center [839, 41] width 1437 height 27
click at [770, 40] on div at bounding box center [839, 41] width 1437 height 27
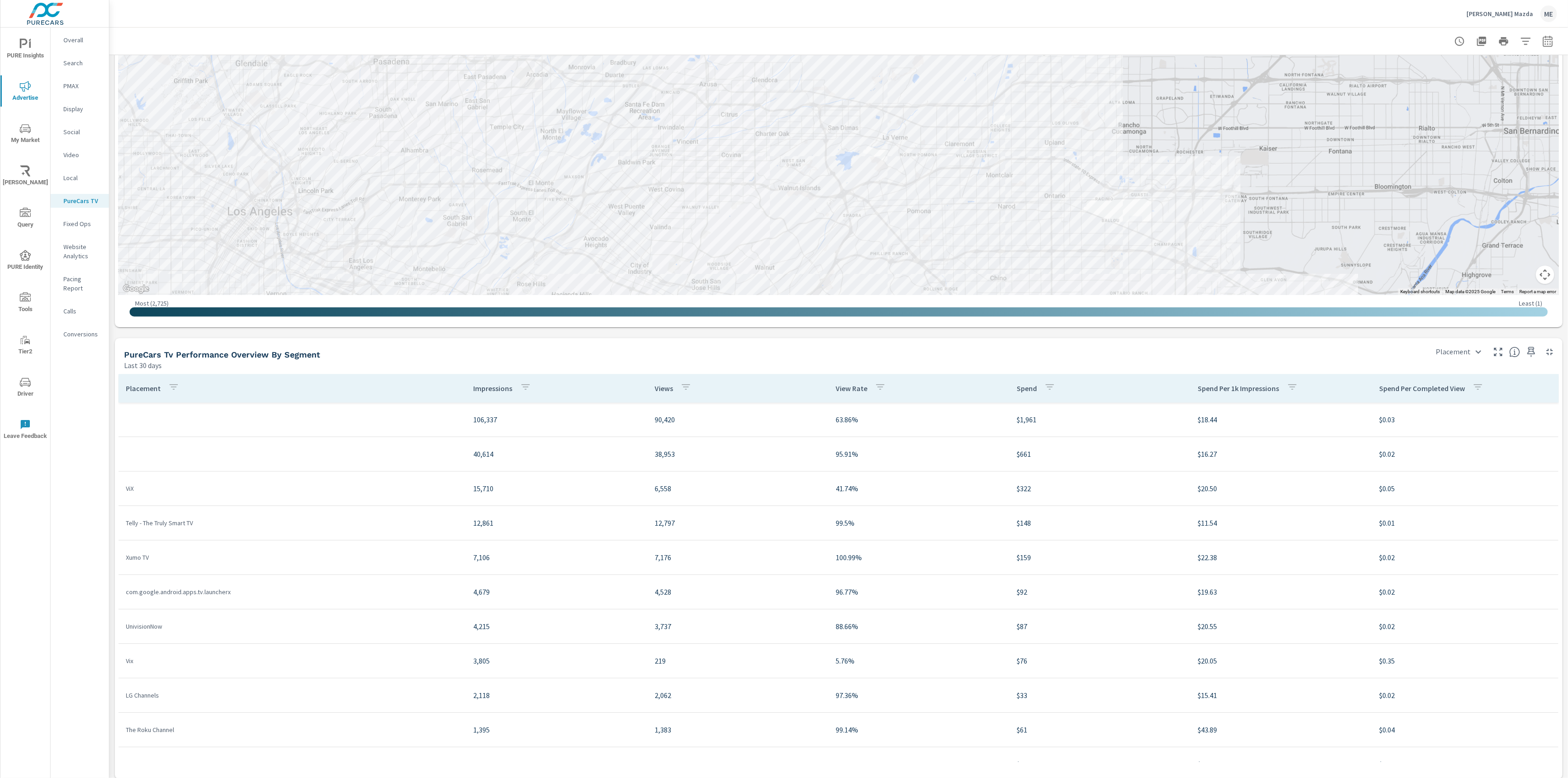
scroll to position [859, 0]
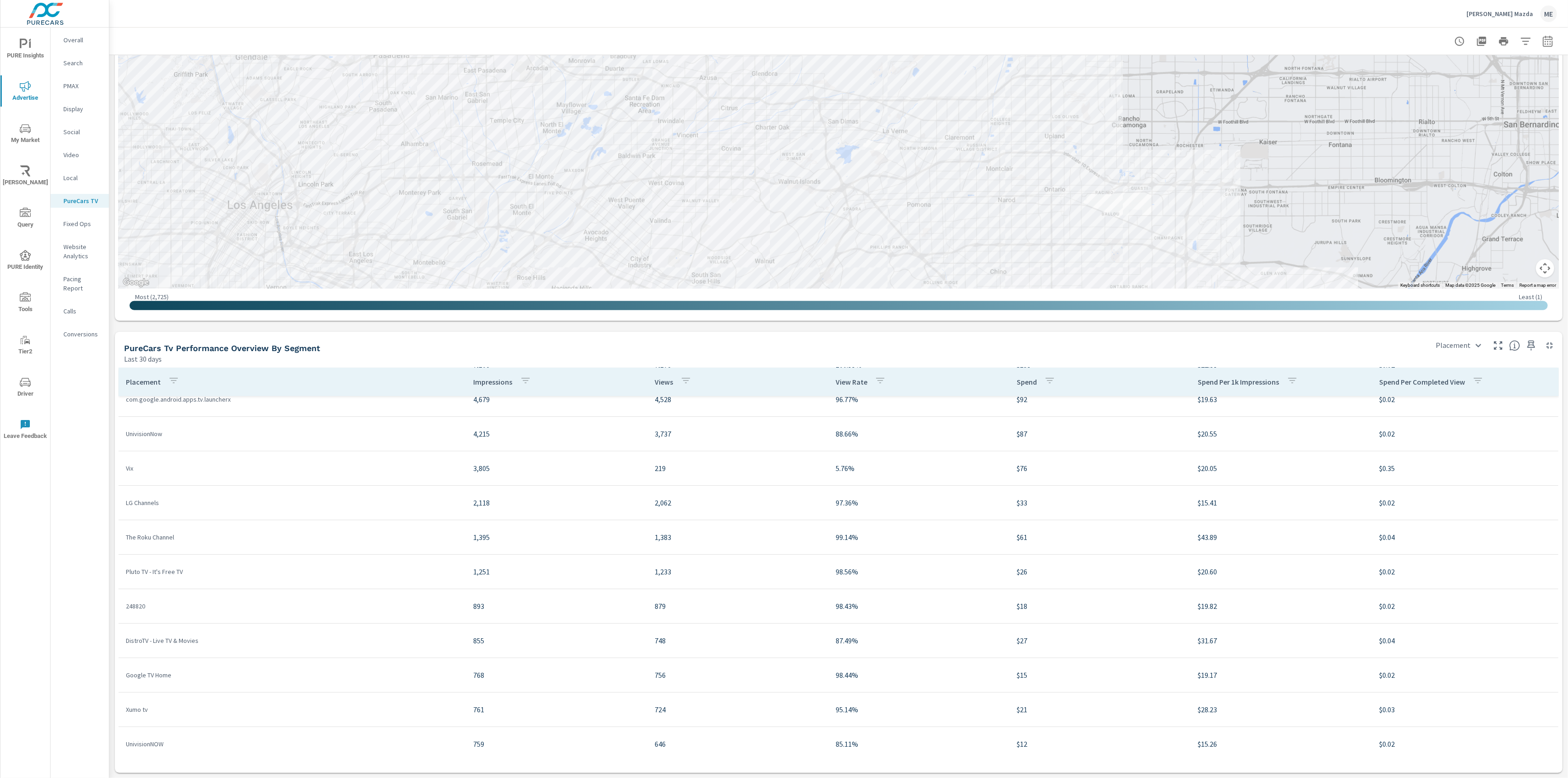
scroll to position [190, 0]
click at [837, 9] on div "[PERSON_NAME] Mazda ME" at bounding box center [839, 13] width 1437 height 27
click at [850, 14] on div "[PERSON_NAME] Mazda ME" at bounding box center [839, 13] width 1437 height 27
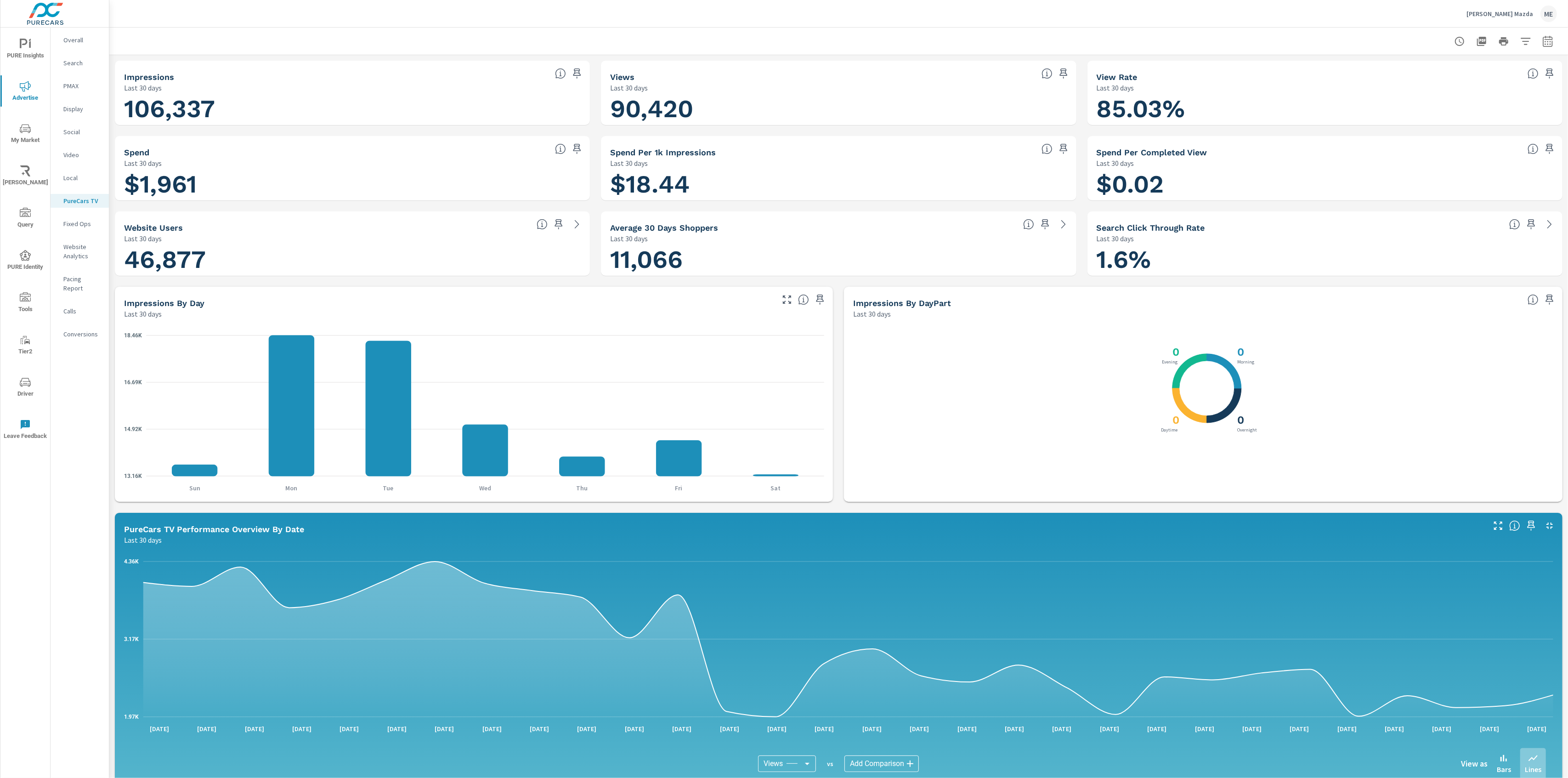
click at [904, 37] on div at bounding box center [839, 41] width 1437 height 27
click at [908, 36] on div at bounding box center [839, 41] width 1437 height 27
click at [908, 33] on div at bounding box center [839, 41] width 1437 height 27
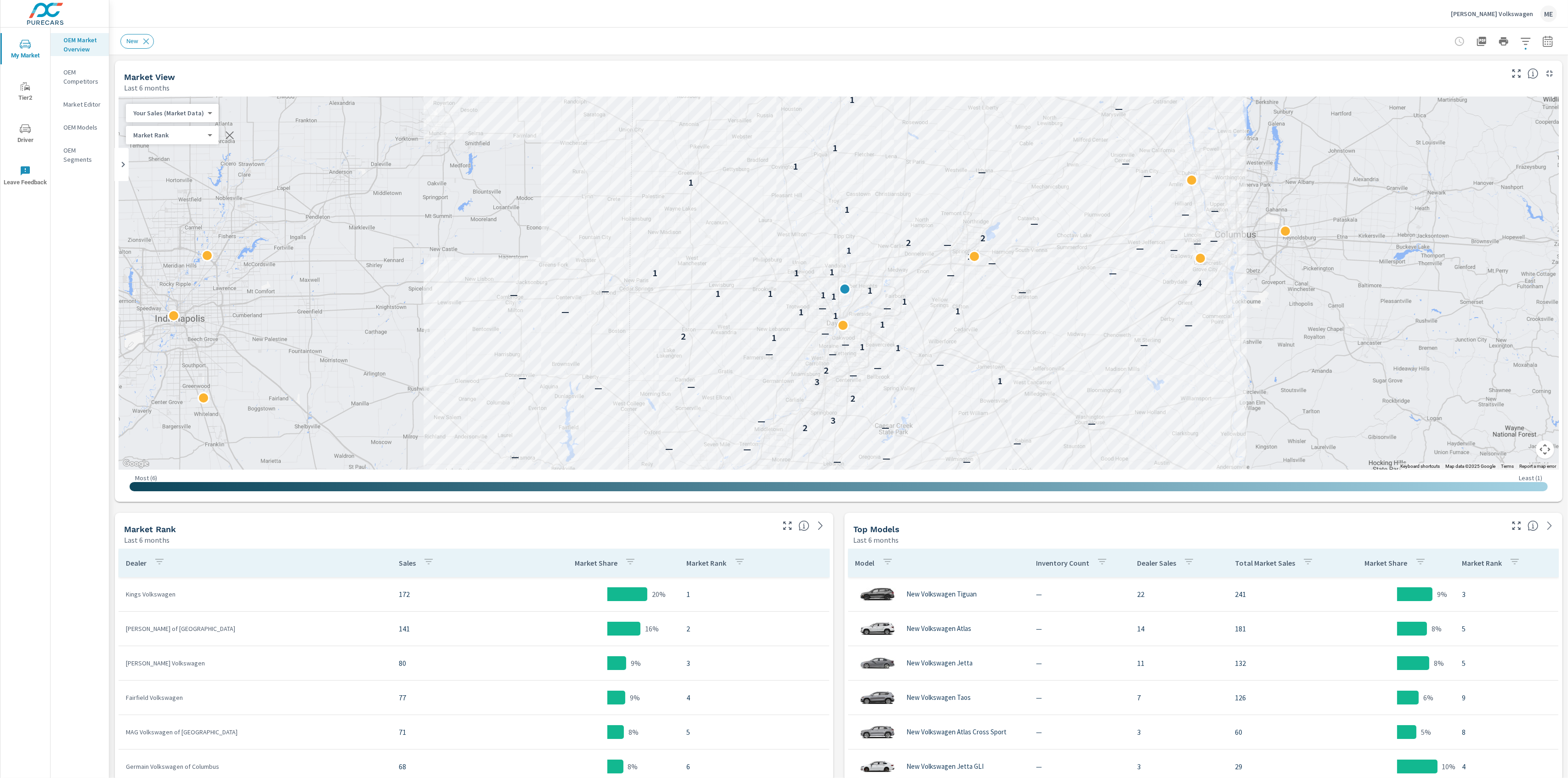
click at [844, 648] on div "Market View Last 6 months ← Move left → Move right ↑ Move up ↓ Move down + Zoom…" at bounding box center [839, 658] width 1458 height 1205
click at [1528, 37] on icon "button" at bounding box center [1526, 41] width 11 height 11
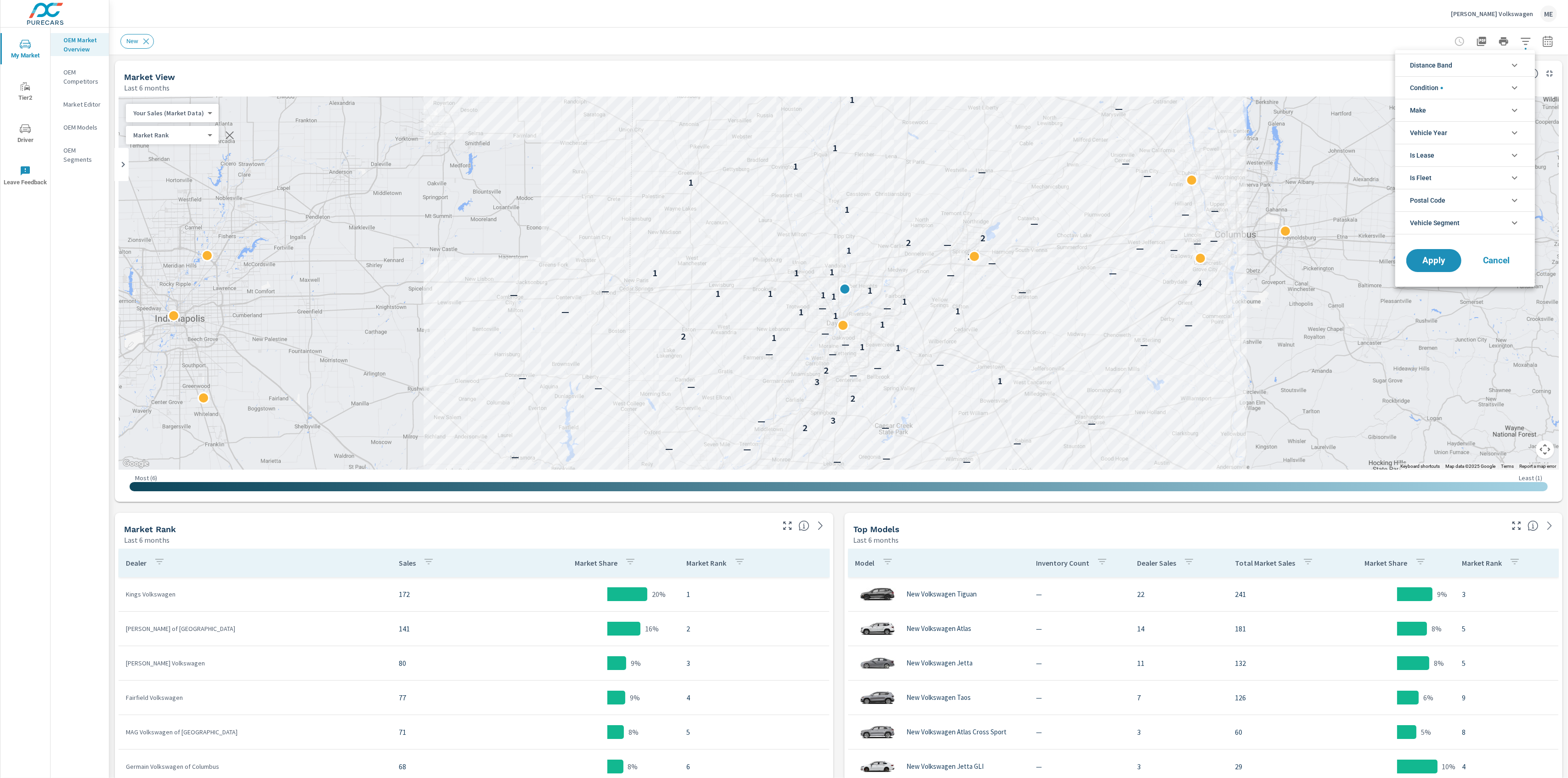
click at [1433, 64] on span "Distance Band" at bounding box center [1430, 65] width 42 height 22
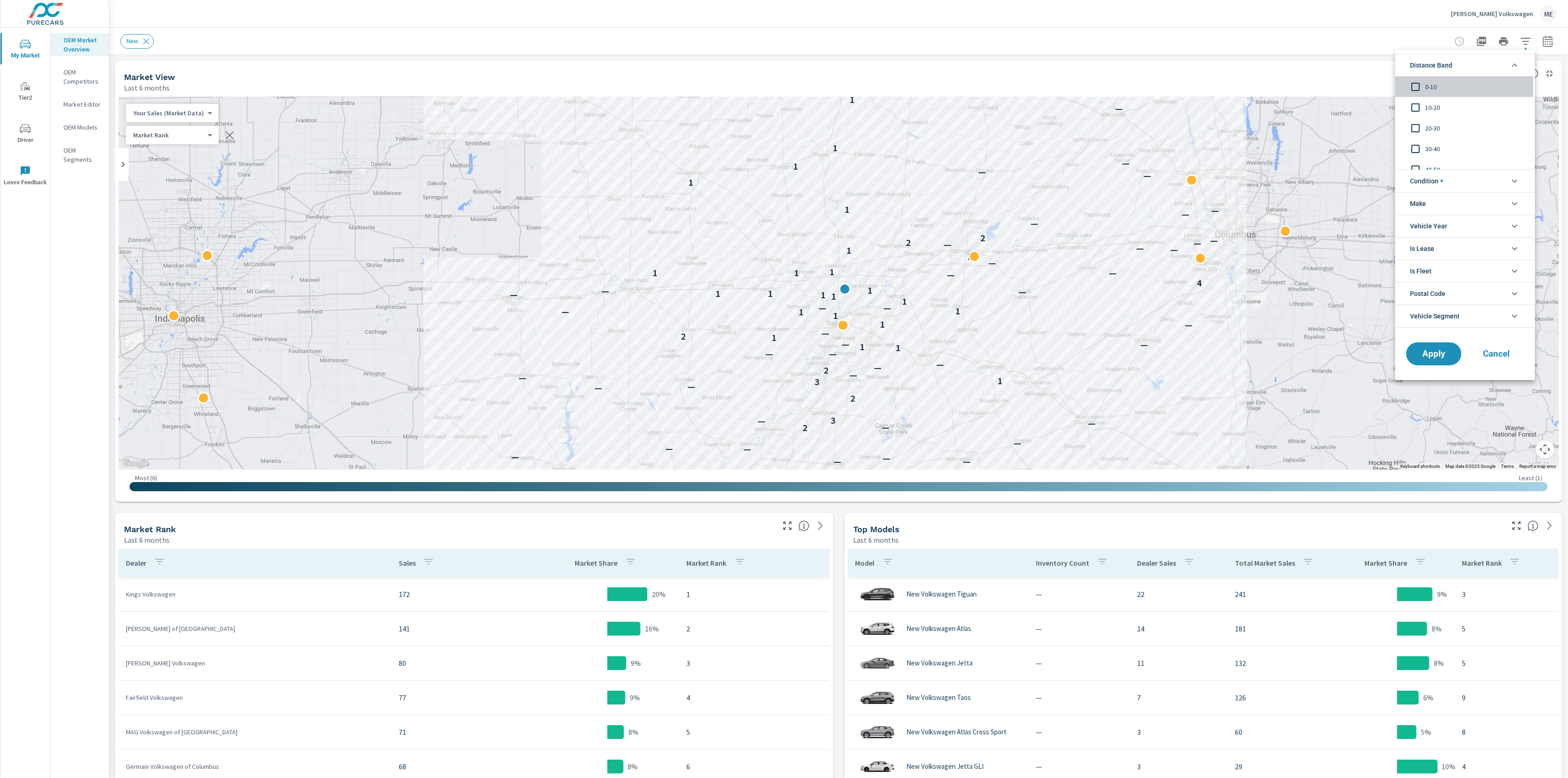
click at [1434, 86] on span "0-10" at bounding box center [1475, 87] width 100 height 11
click at [1436, 105] on span "10-20" at bounding box center [1475, 108] width 100 height 11
click at [1432, 181] on span "Condition" at bounding box center [1426, 181] width 33 height 22
click at [1432, 130] on span "20-30" at bounding box center [1475, 128] width 100 height 11
drag, startPoint x: 1435, startPoint y: 248, endPoint x: 1440, endPoint y: 247, distance: 5.1
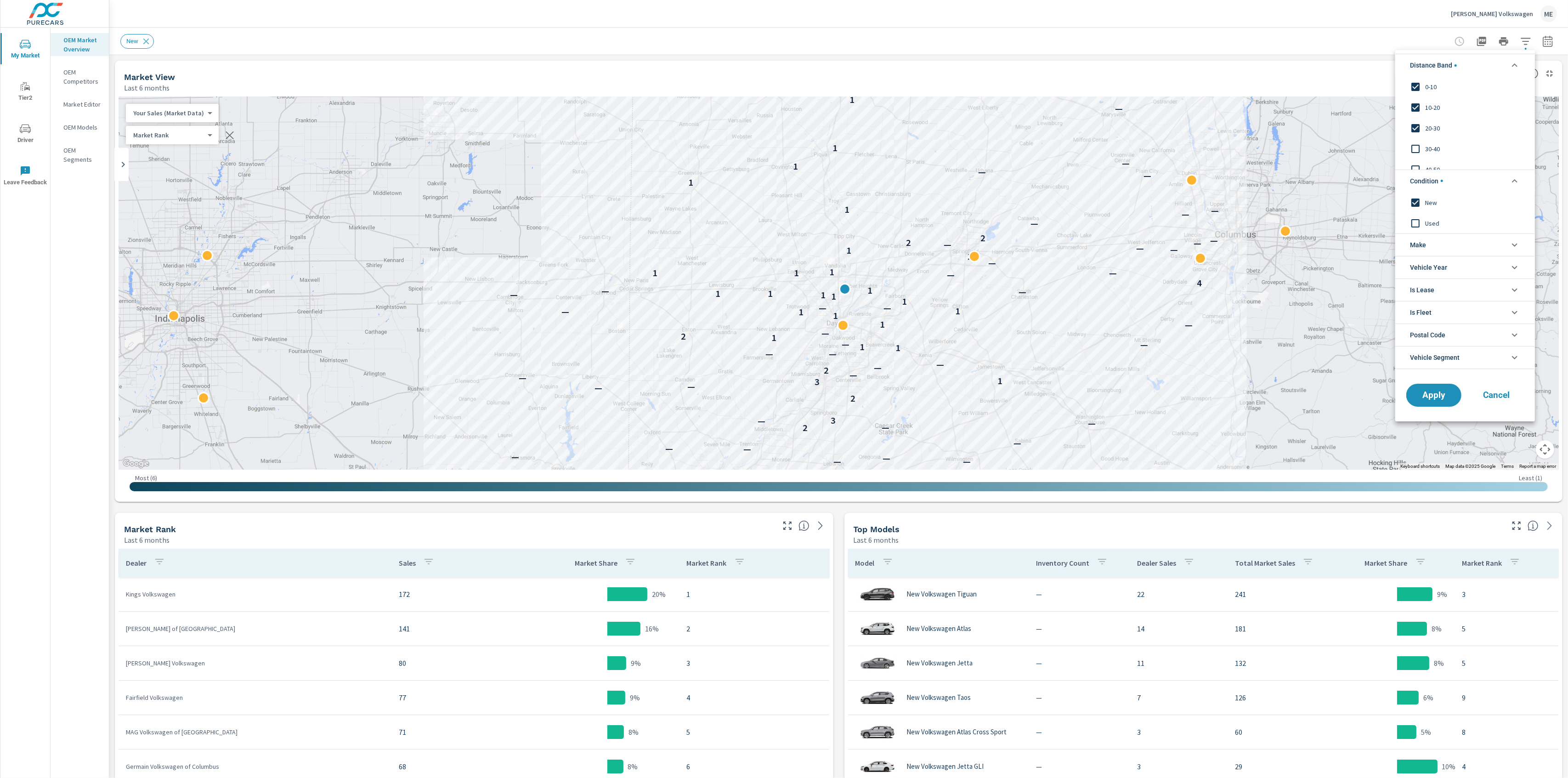
click at [1435, 248] on li "Make" at bounding box center [1465, 244] width 139 height 23
click at [1441, 265] on span "Volkswagen" at bounding box center [1475, 266] width 100 height 11
click at [1442, 420] on span "Apply" at bounding box center [1434, 416] width 38 height 9
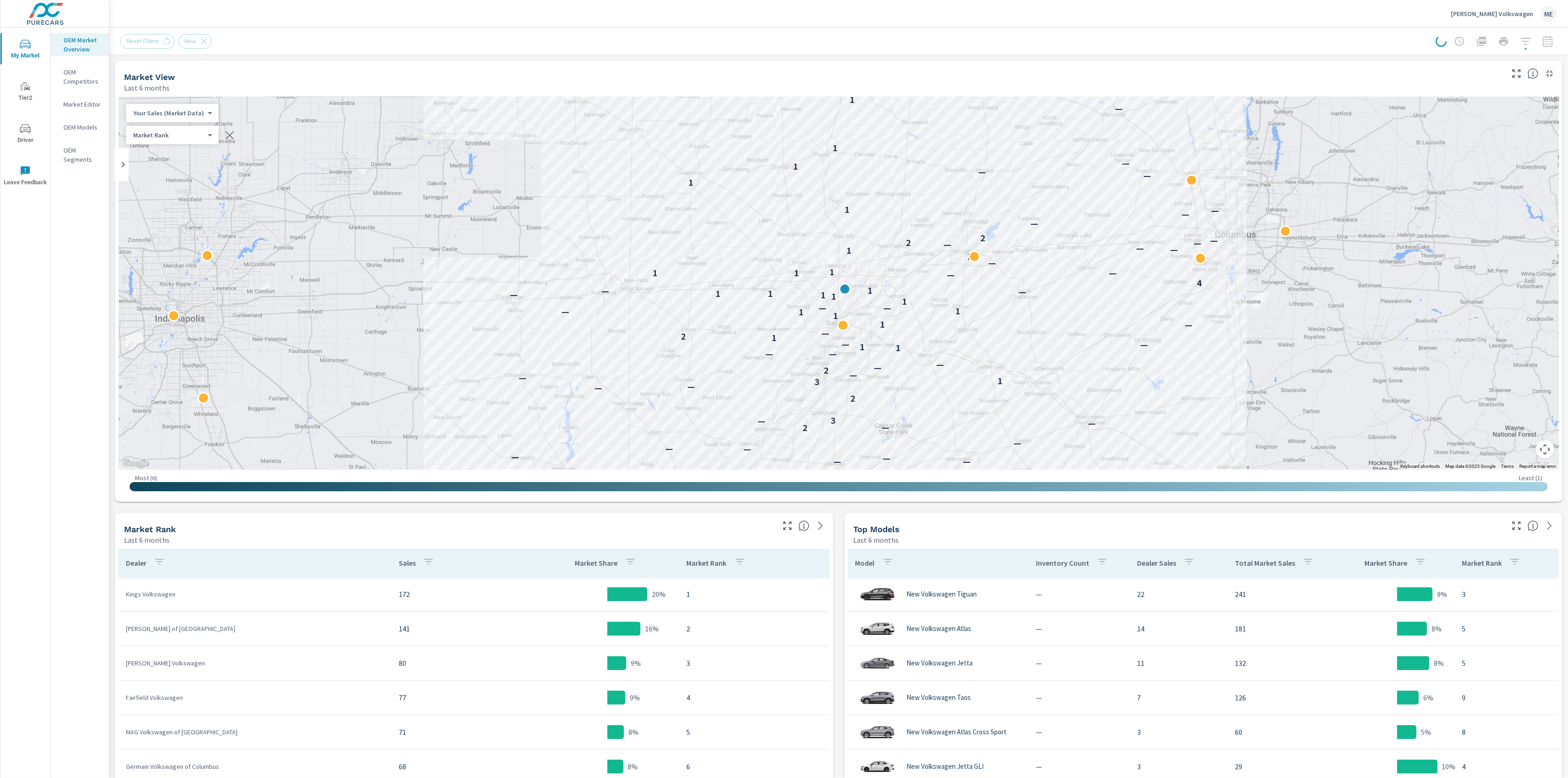
click at [842, 516] on div "Market View Last 6 months ← Move left → Move right ↑ Move up ↓ Move down + Zoom…" at bounding box center [839, 658] width 1458 height 1205
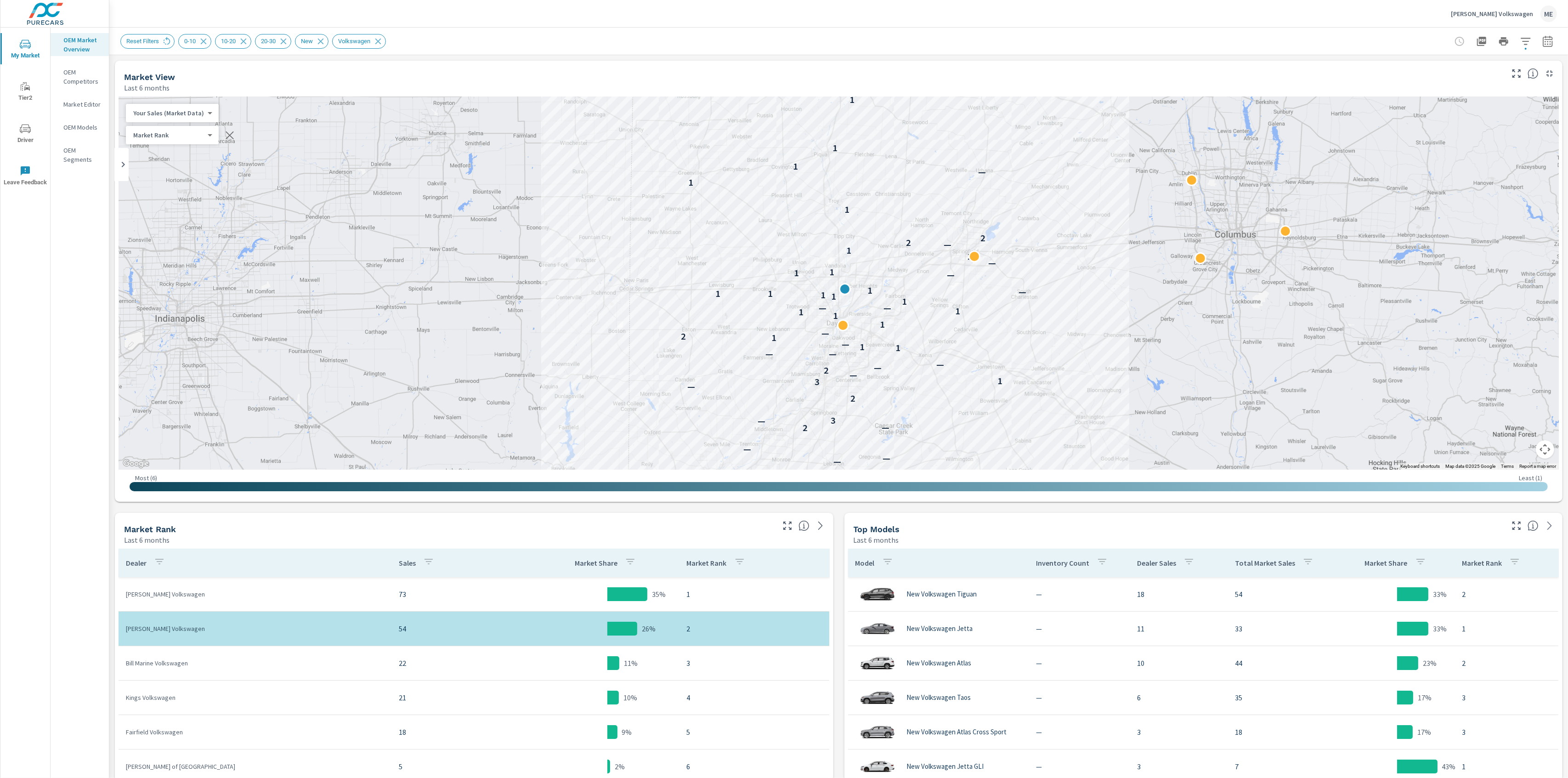
click at [1549, 36] on icon "button" at bounding box center [1548, 41] width 11 height 11
click at [1522, 105] on p "Mar" at bounding box center [1525, 108] width 10 height 9
click at [1497, 130] on p "May" at bounding box center [1497, 131] width 12 height 9
click at [1528, 61] on input "Apply comparison" at bounding box center [1523, 62] width 52 height 18
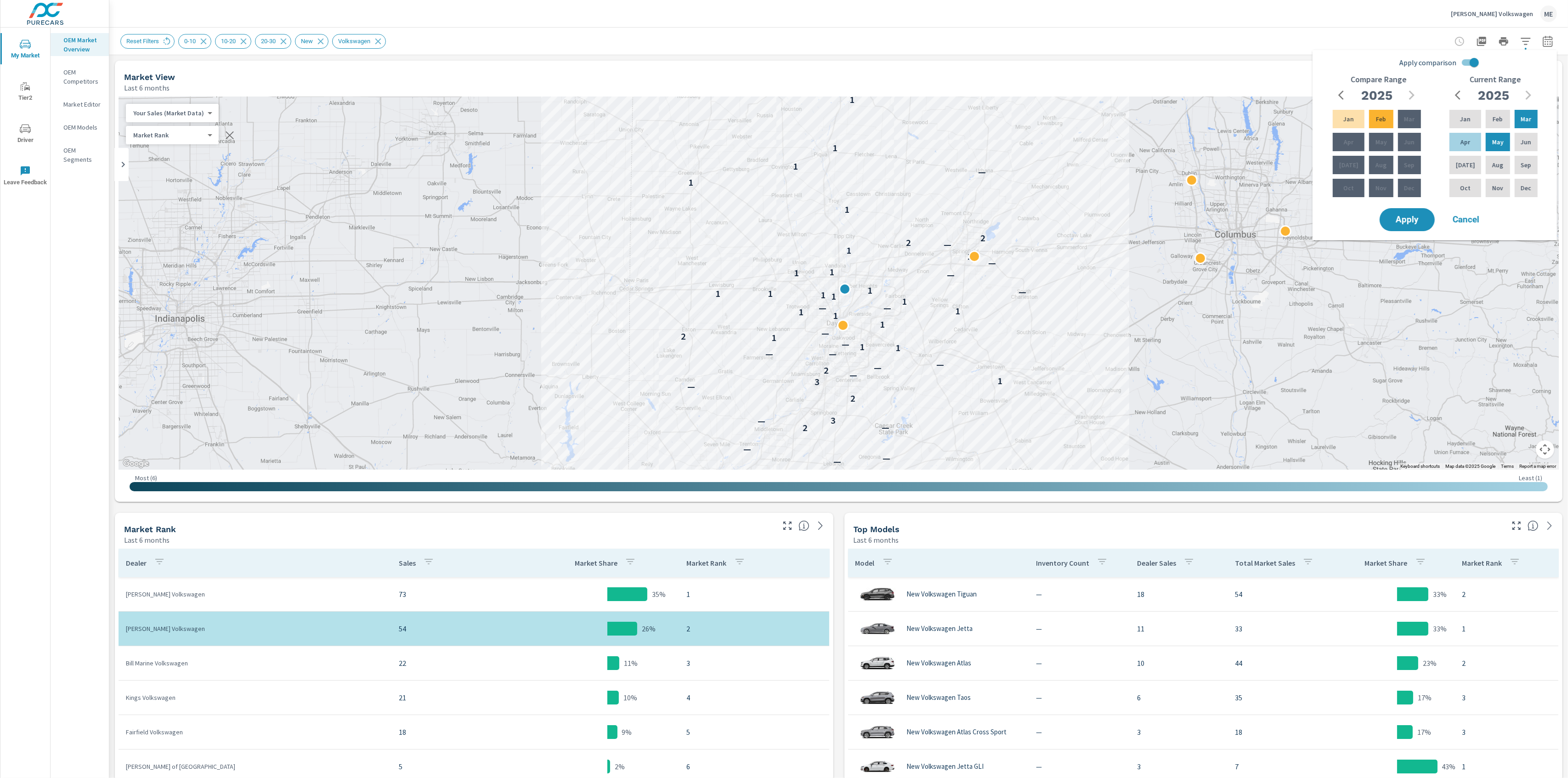
click at [1472, 65] on input "Apply comparison" at bounding box center [1474, 62] width 52 height 18
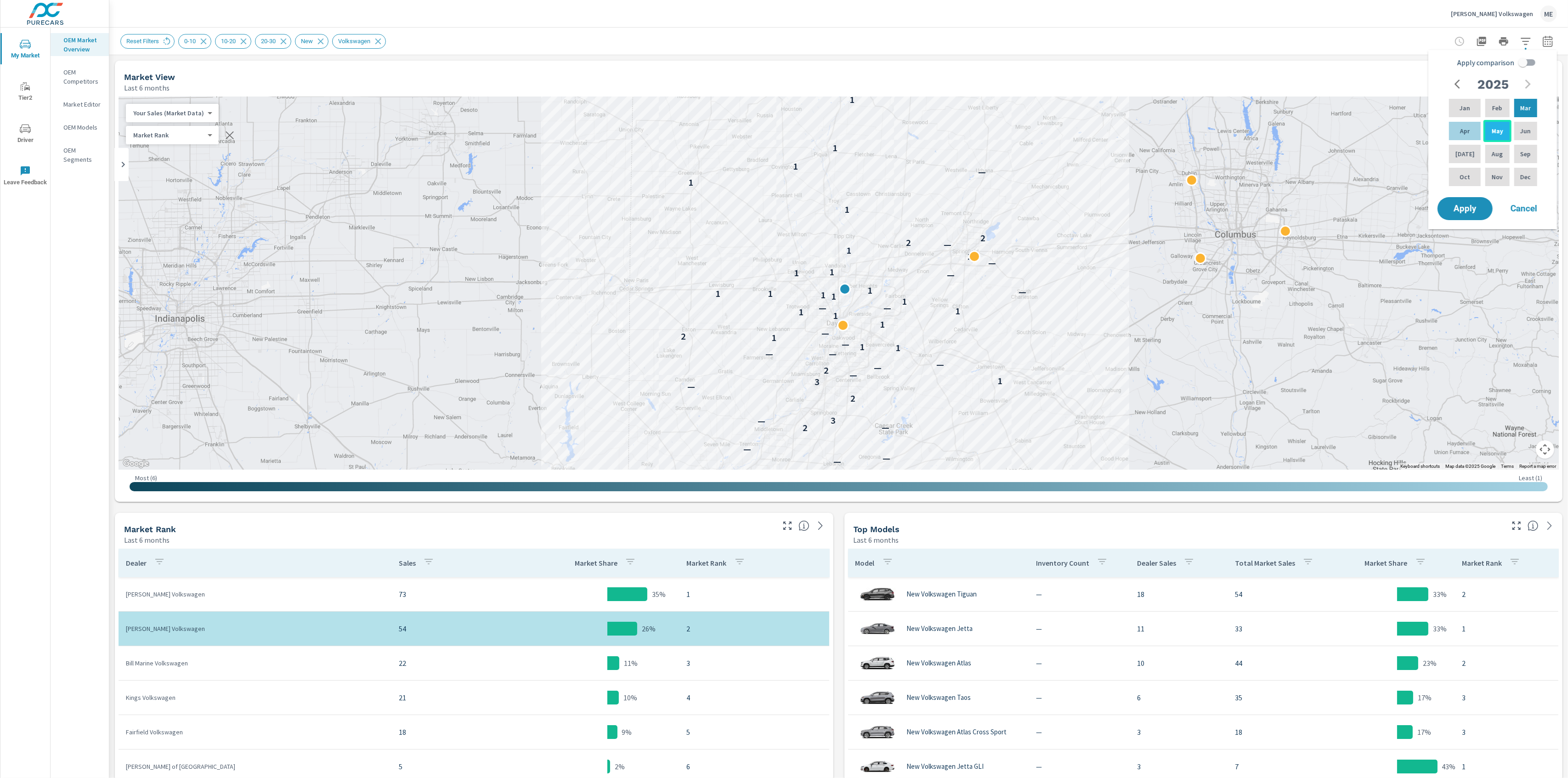
click at [1496, 128] on p "May" at bounding box center [1497, 131] width 12 height 9
click at [1470, 148] on div "[DATE]" at bounding box center [1465, 154] width 35 height 22
click at [1526, 63] on input "Apply comparison" at bounding box center [1523, 62] width 52 height 18
checkbox input "true"
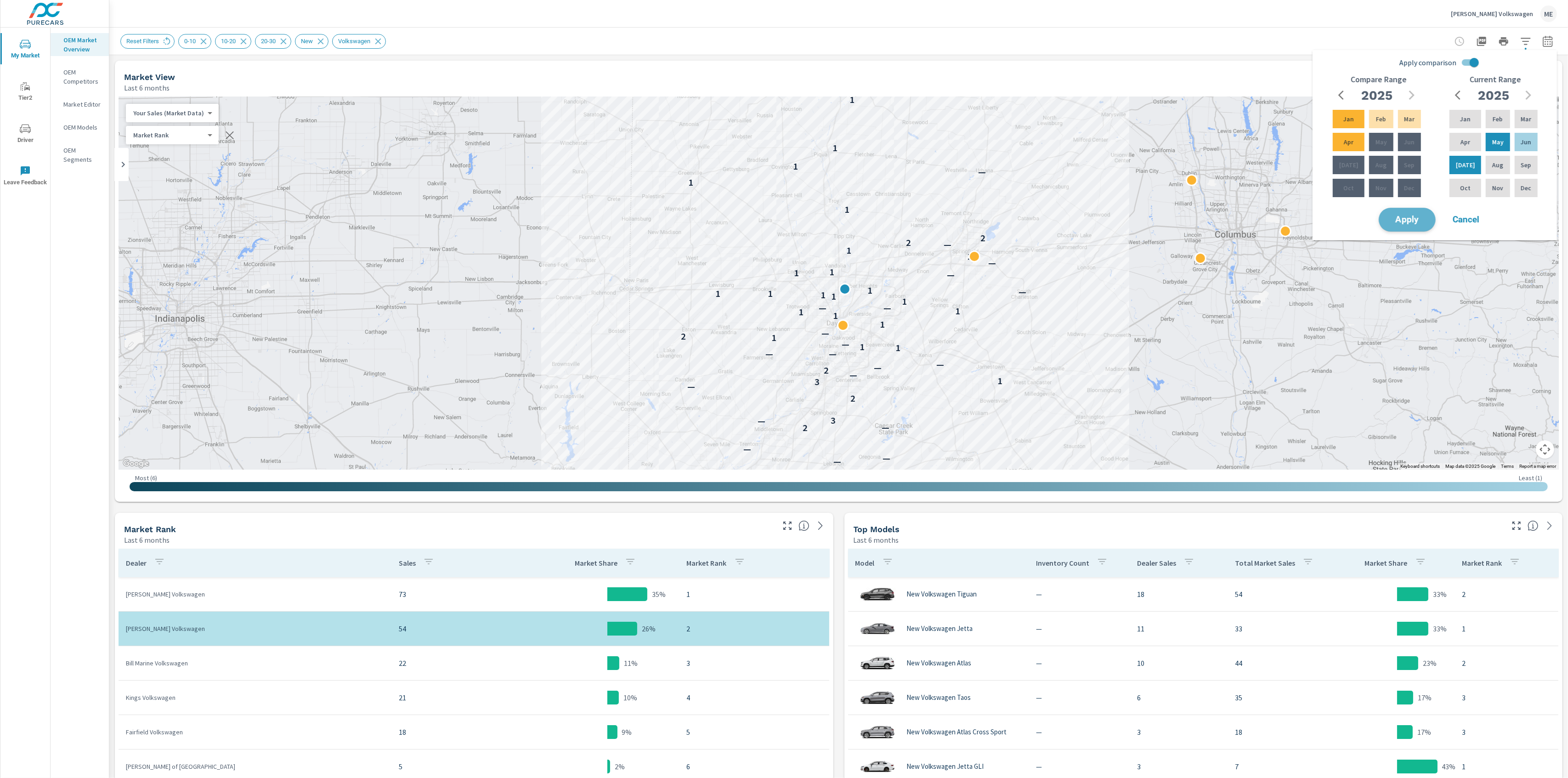
click at [1409, 228] on button "Apply" at bounding box center [1407, 219] width 57 height 24
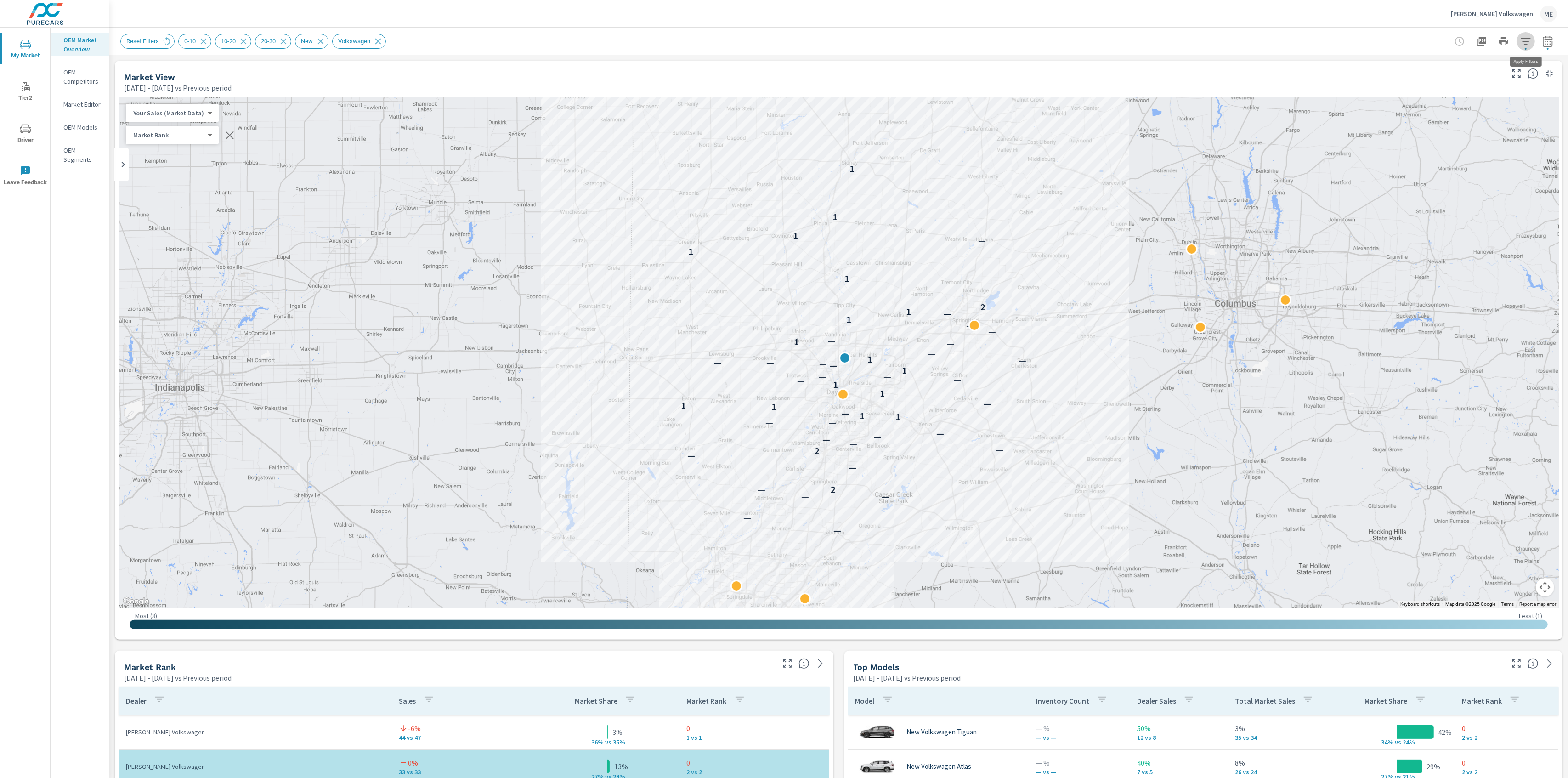
click at [1528, 40] on icon "button" at bounding box center [1526, 41] width 11 height 11
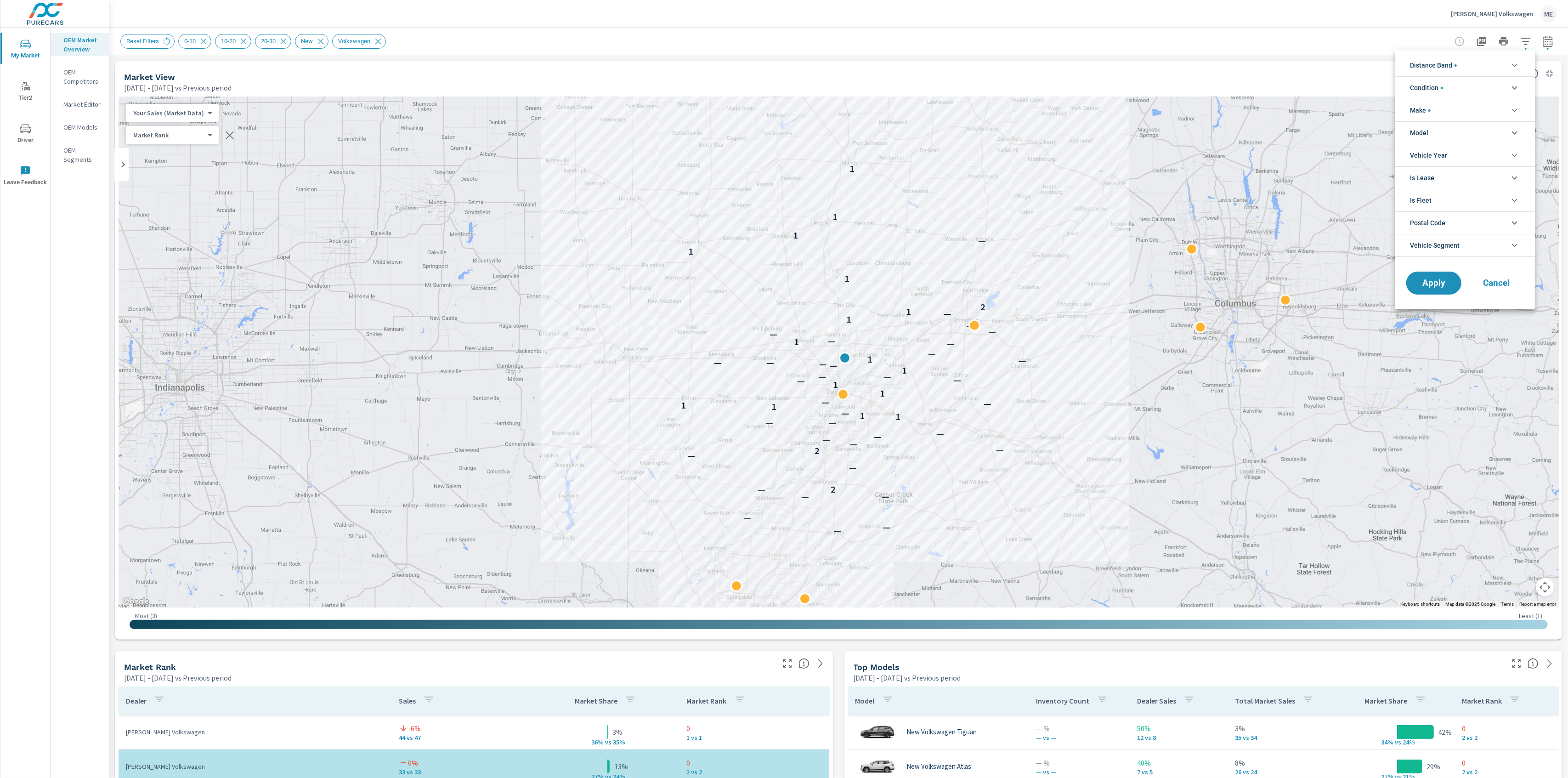
click at [1550, 35] on div at bounding box center [784, 389] width 1568 height 778
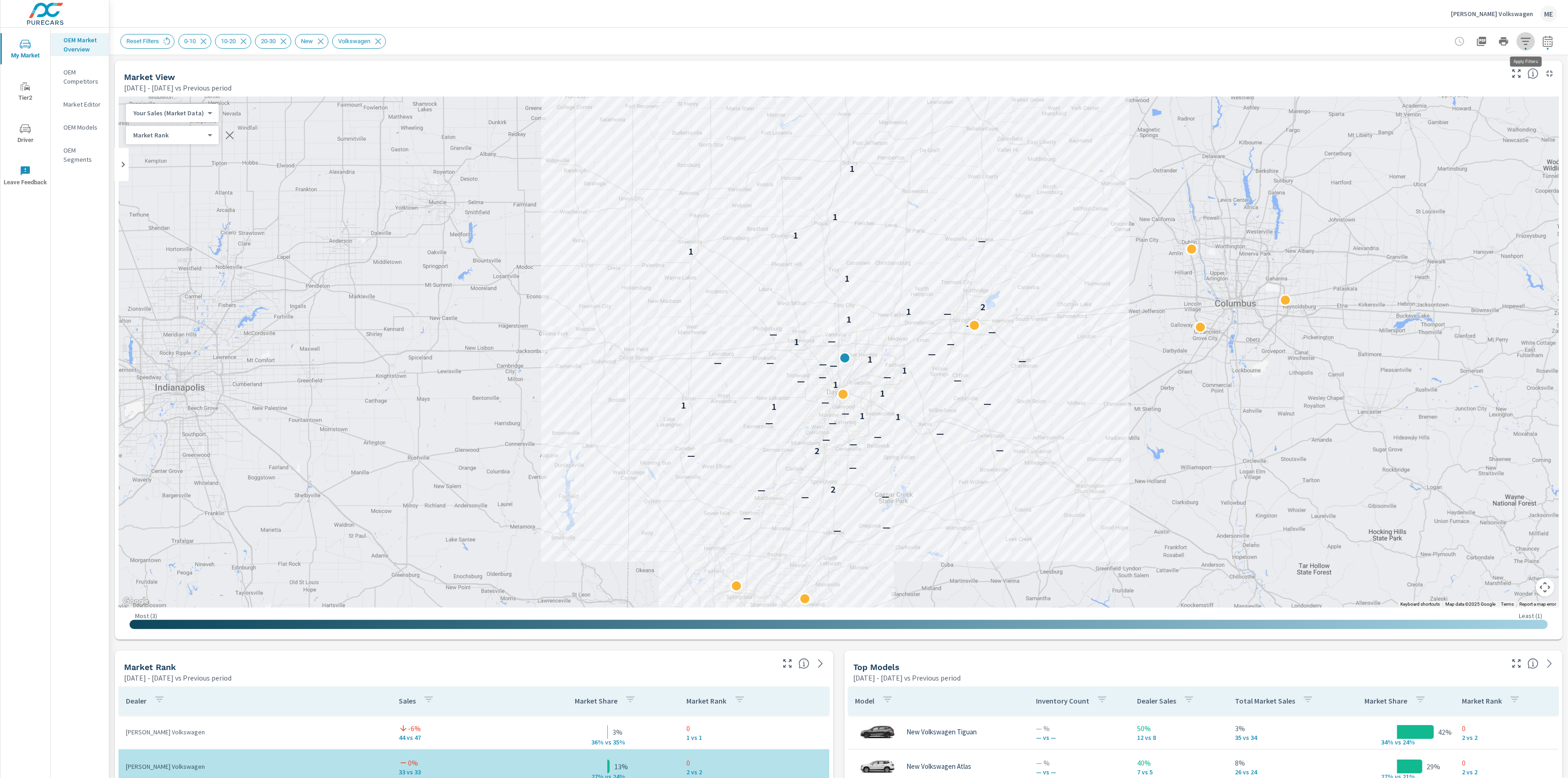
click at [1525, 38] on icon "button" at bounding box center [1526, 41] width 11 height 11
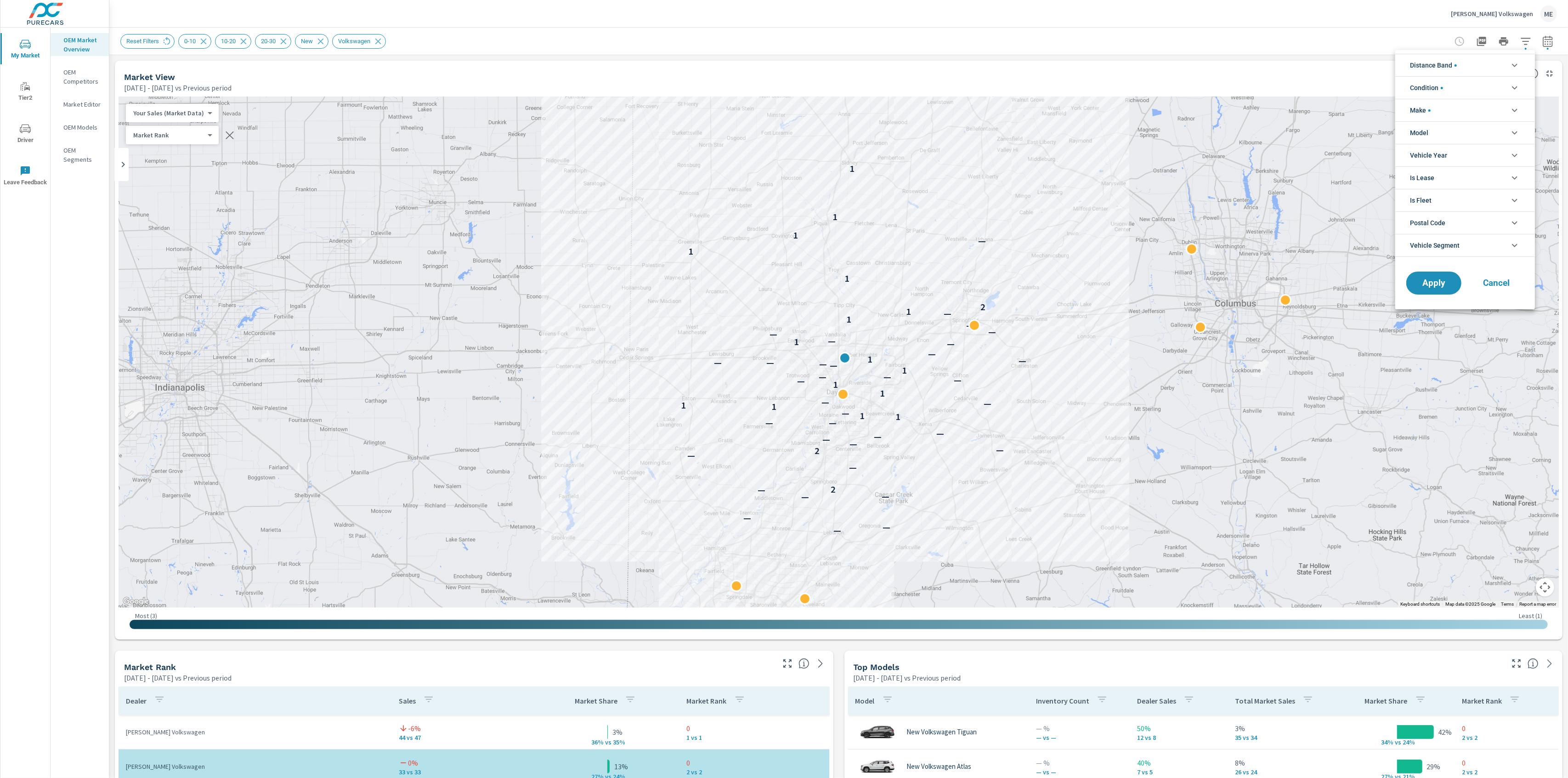
click at [1437, 63] on span "Distance Band" at bounding box center [1433, 65] width 47 height 22
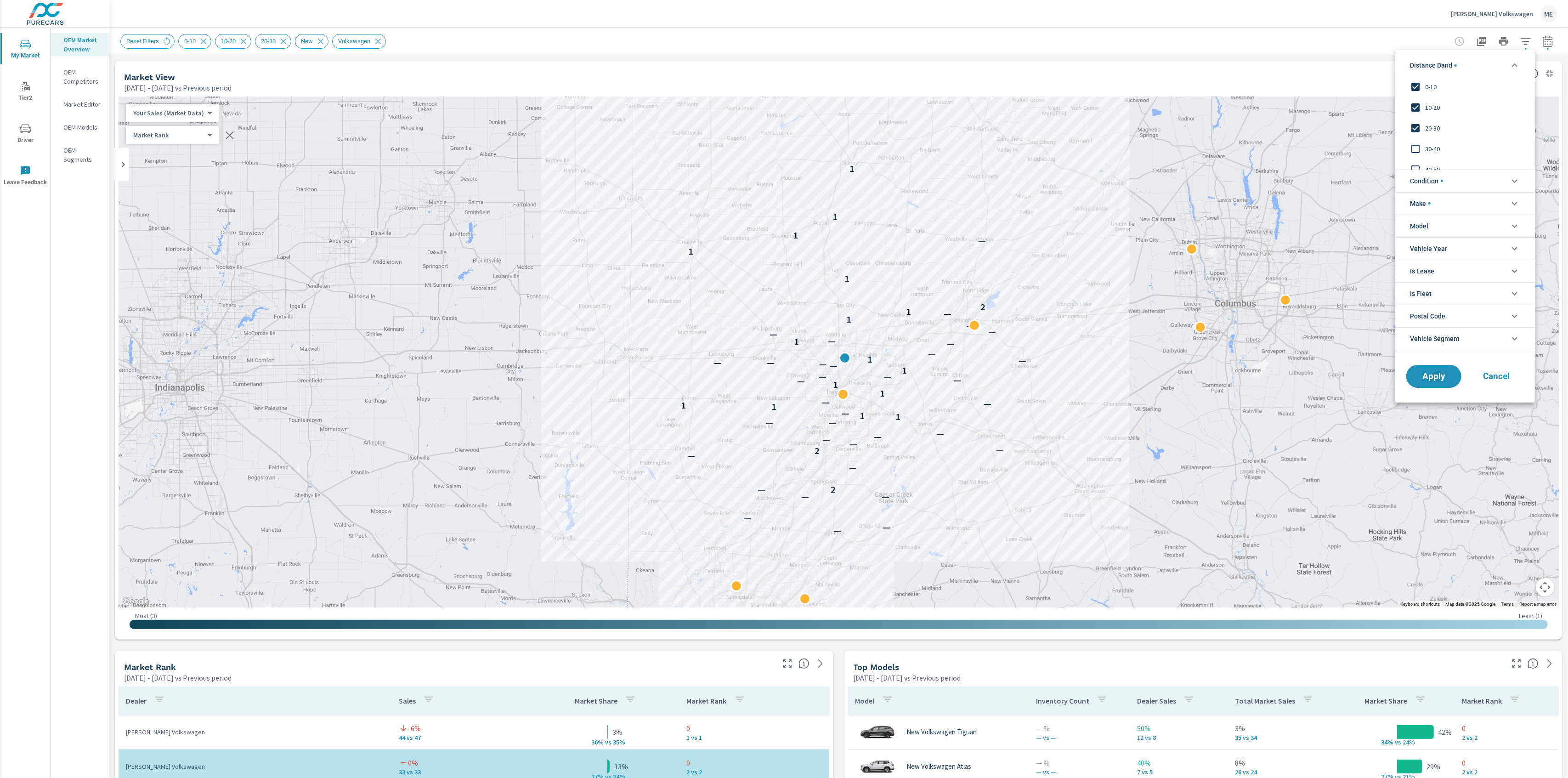
click at [1430, 124] on span "20-30" at bounding box center [1475, 128] width 100 height 11
click at [1442, 380] on span "Apply" at bounding box center [1434, 376] width 38 height 9
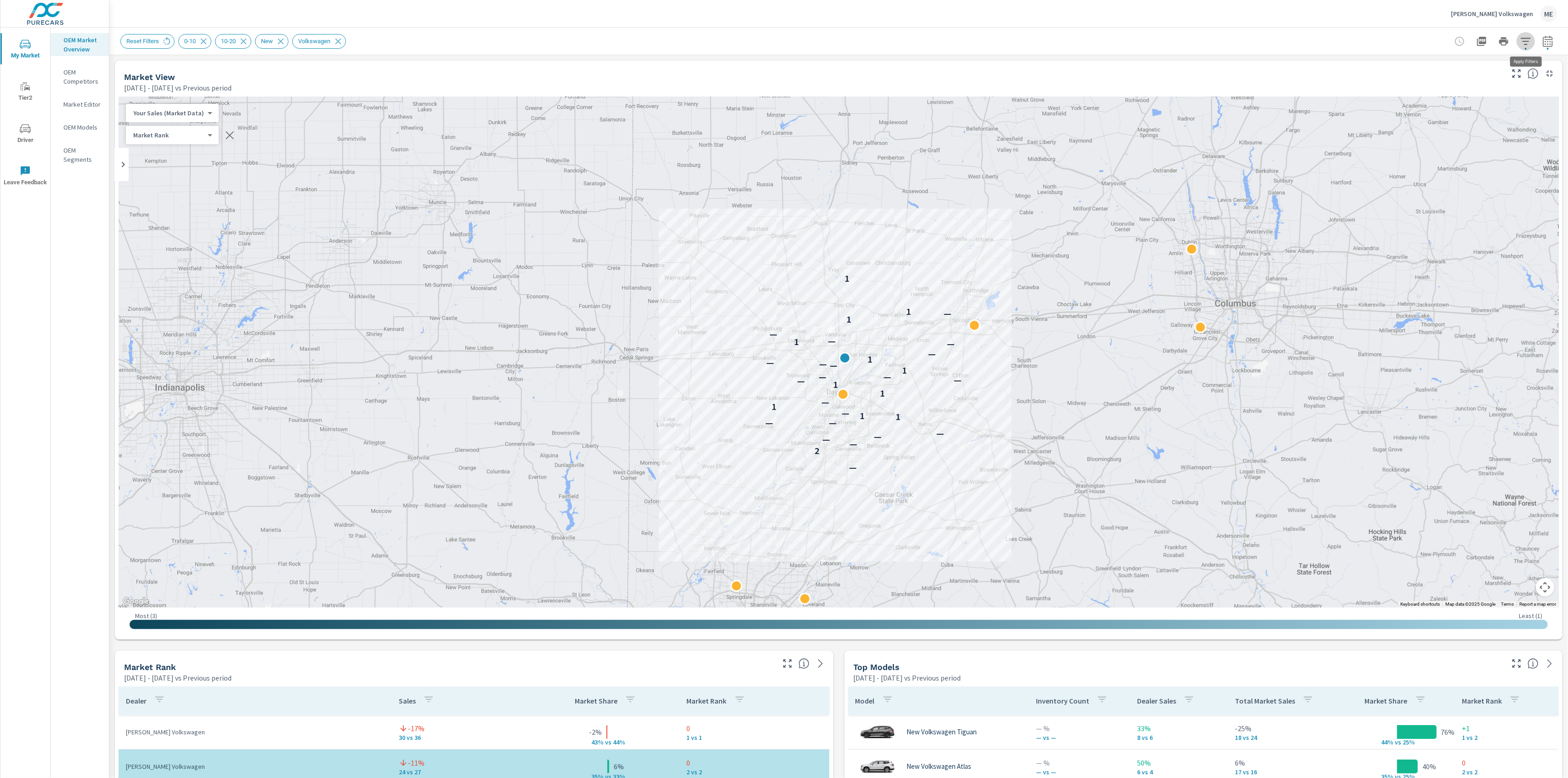
click at [1528, 38] on icon "button" at bounding box center [1525, 41] width 10 height 7
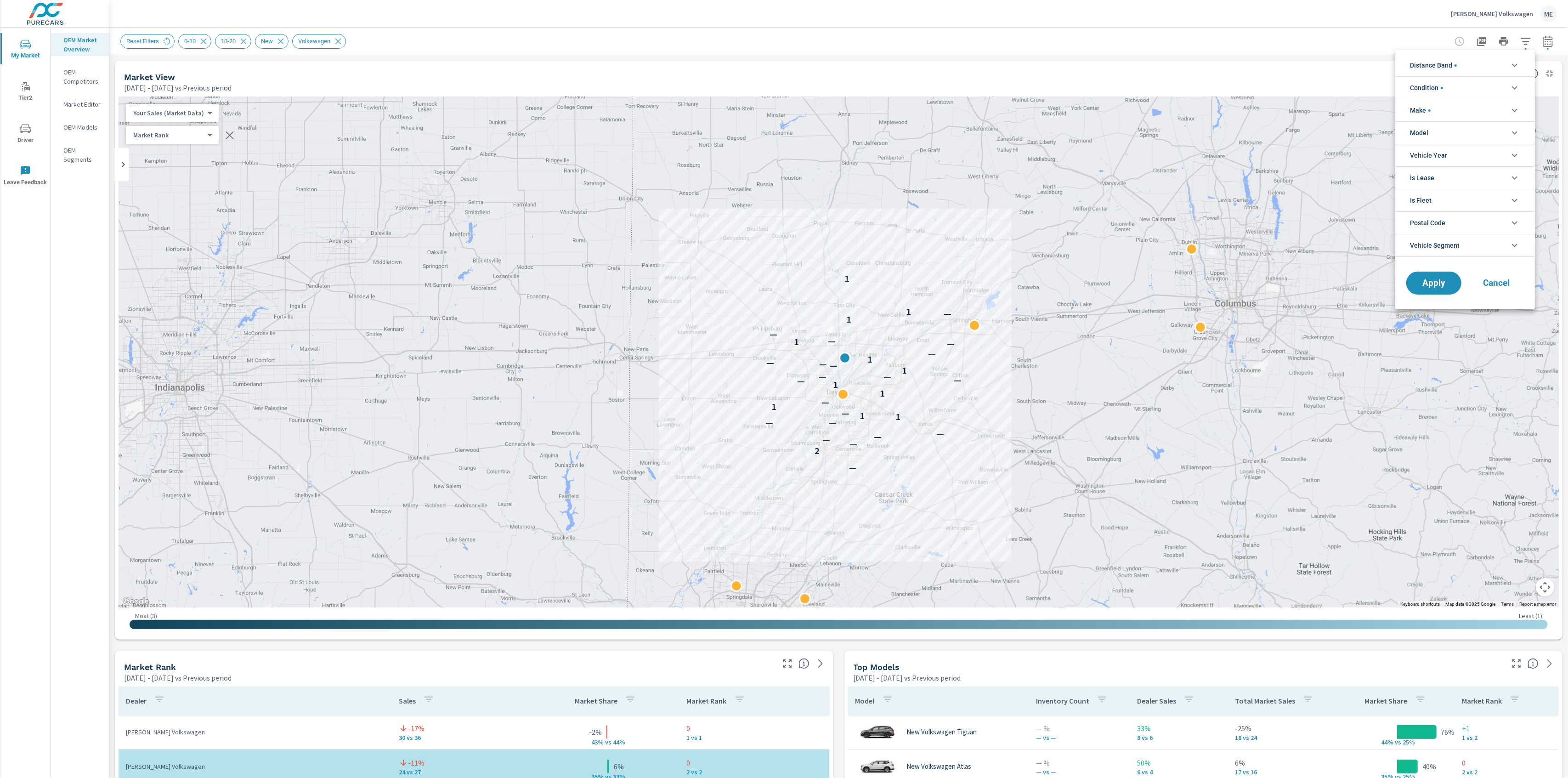
click at [1444, 61] on span "Distance Band" at bounding box center [1433, 65] width 47 height 22
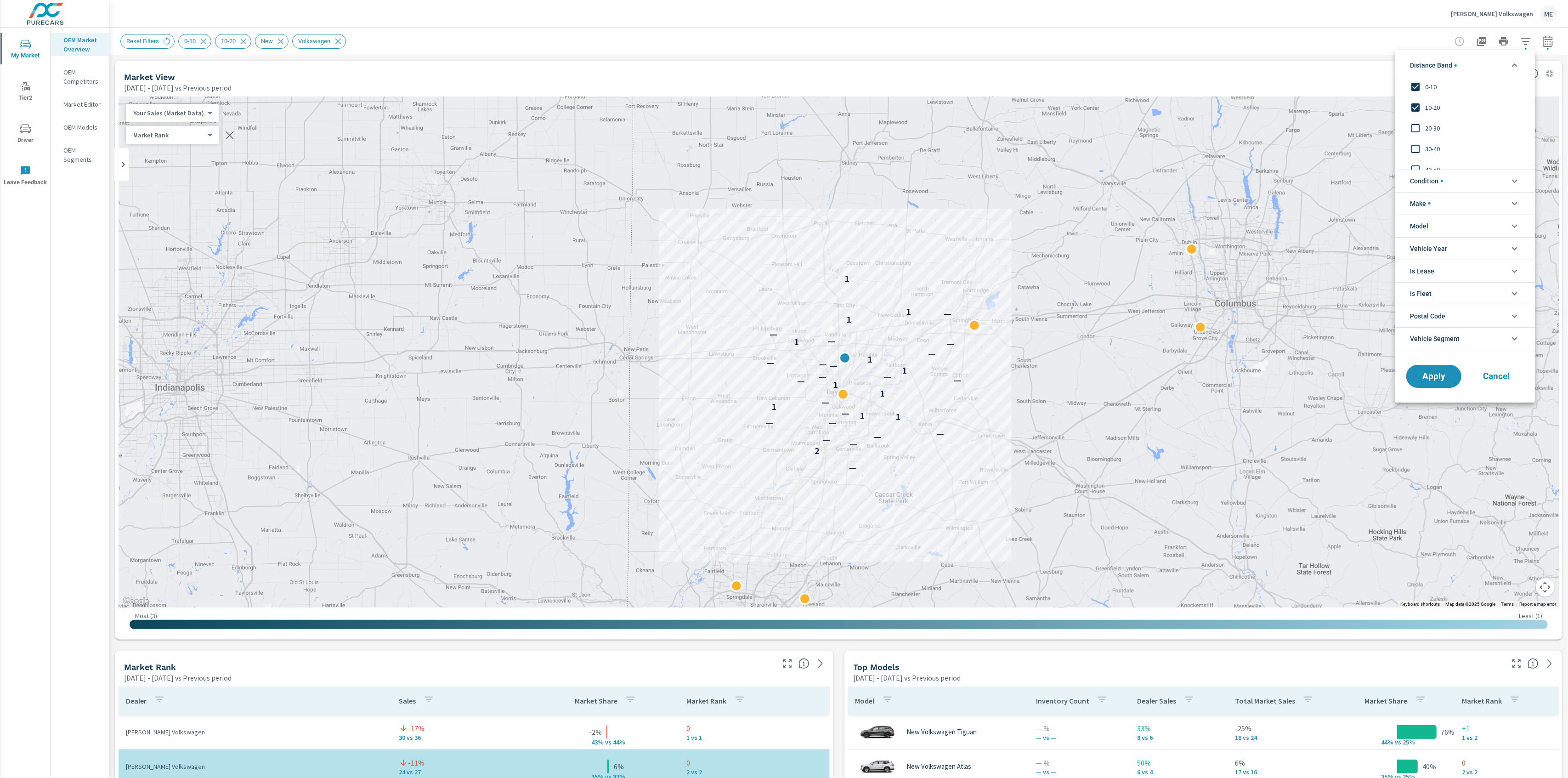
click at [1262, 44] on div at bounding box center [784, 389] width 1568 height 778
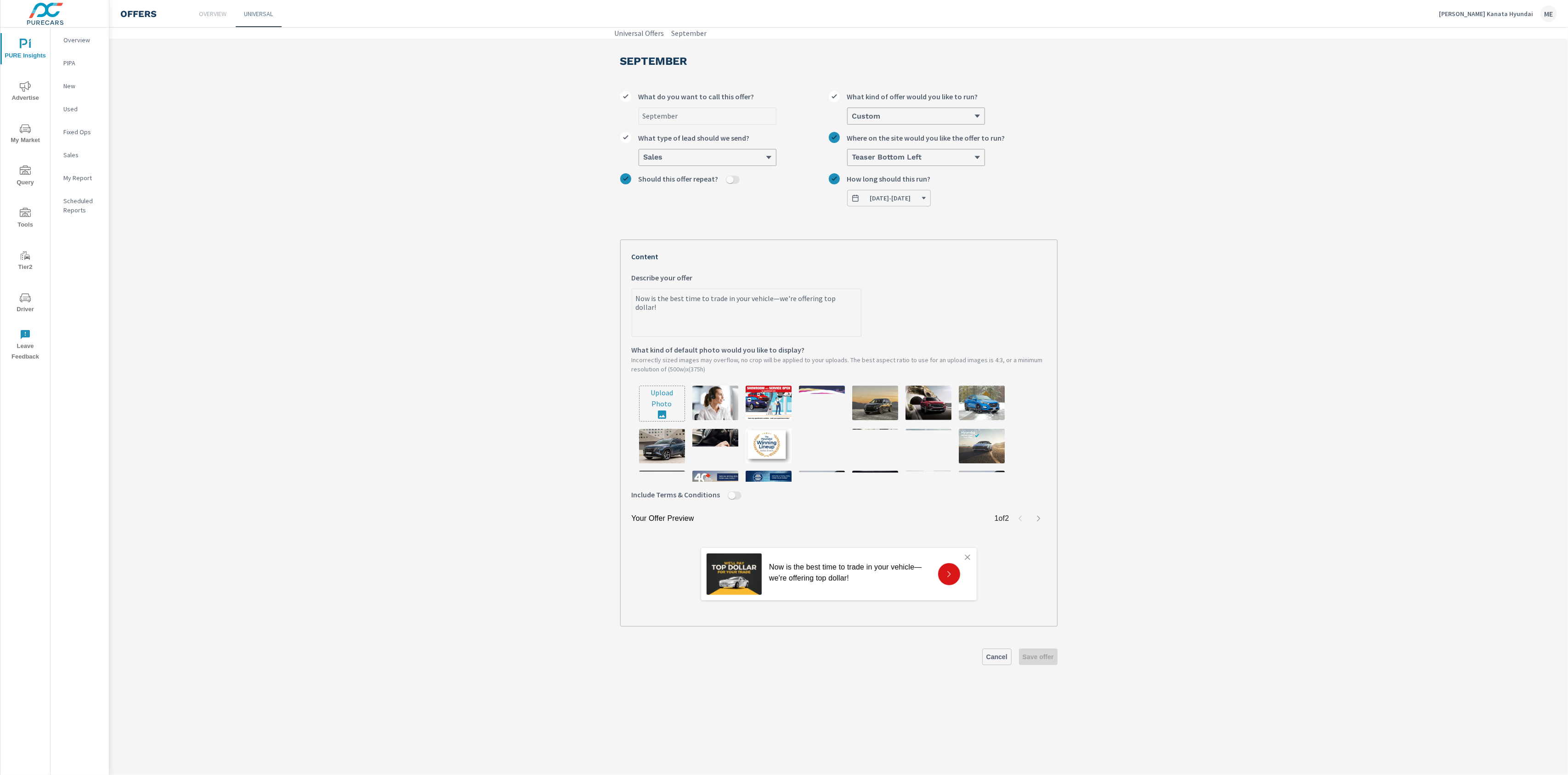
type textarea "x"
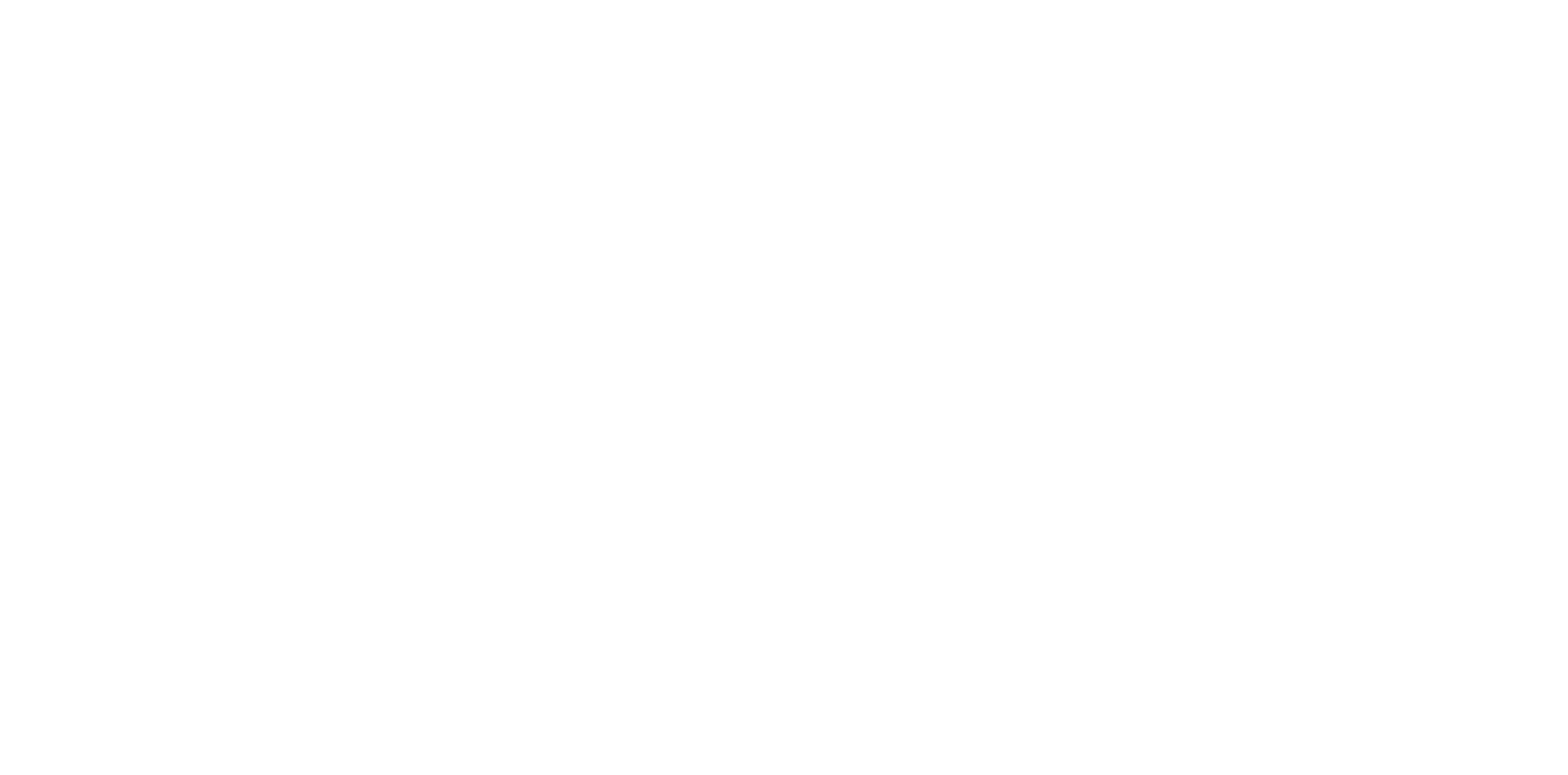
click at [222, 0] on html at bounding box center [784, 0] width 1568 height 0
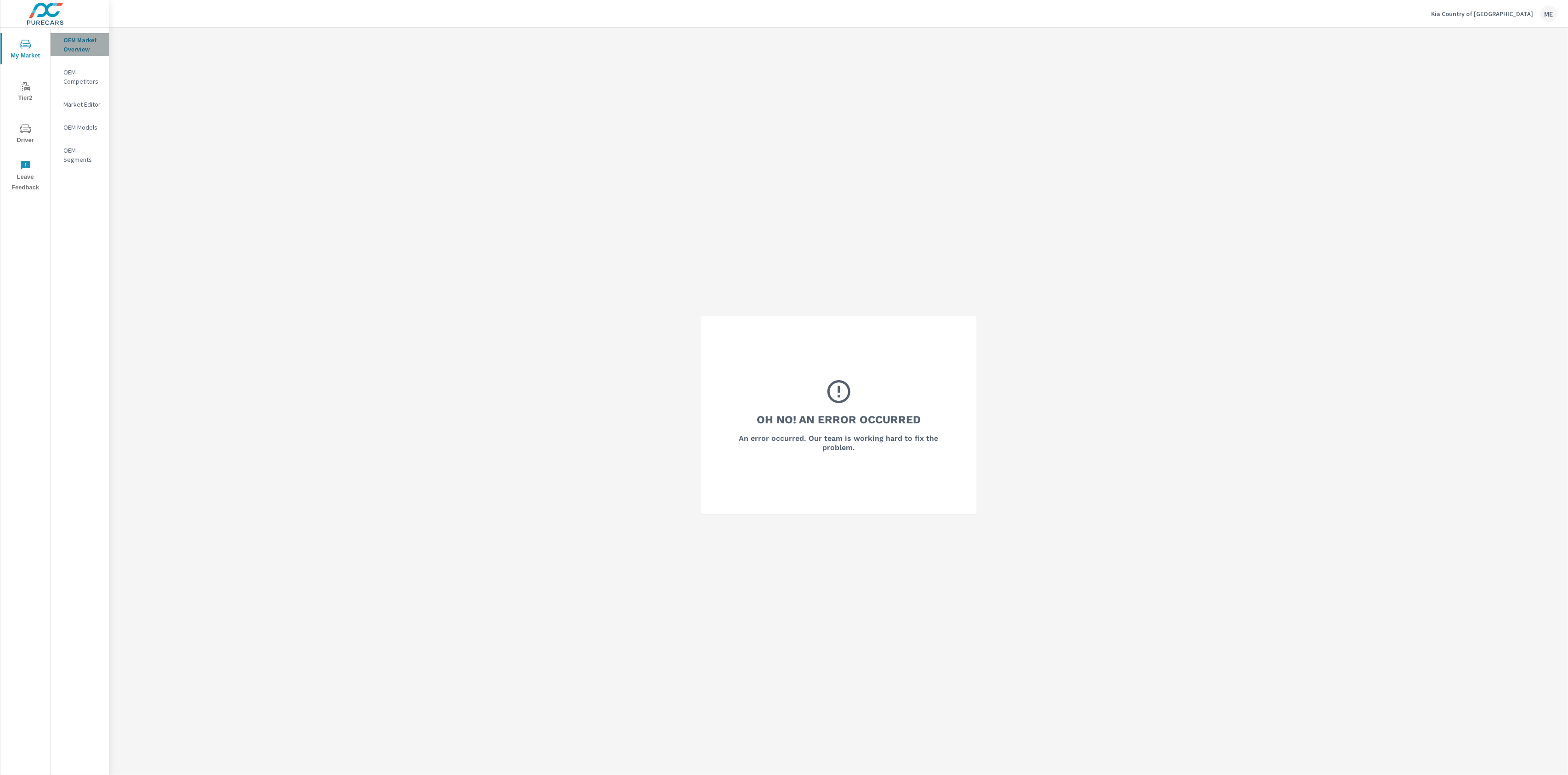
click at [81, 41] on p "OEM Market Overview" at bounding box center [82, 44] width 38 height 18
click at [661, 142] on div "Oh No! An Error Occurred An error occurred. Our team is working hard to fix the…" at bounding box center [839, 415] width 1458 height 775
click at [722, 155] on div "Oh No! An Error Occurred An error occurred. Our team is working hard to fix the…" at bounding box center [839, 415] width 1458 height 775
click at [950, 166] on div "Oh No! An Error Occurred An error occurred. Our team is working hard to fix the…" at bounding box center [839, 415] width 1458 height 775
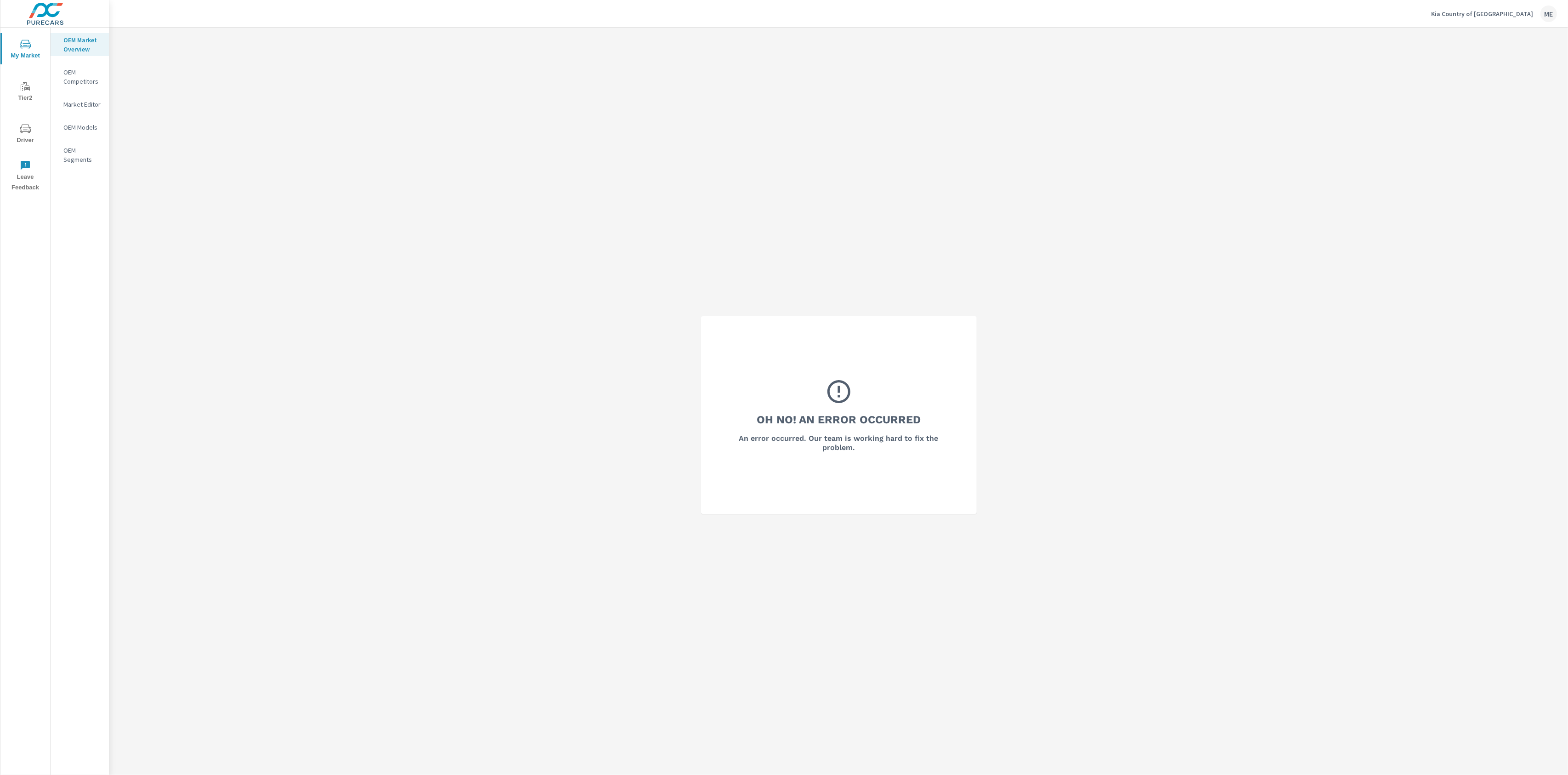
drag, startPoint x: 945, startPoint y: 217, endPoint x: 316, endPoint y: 69, distance: 646.2
click at [945, 217] on div "Oh No! An Error Occurred An error occurred. Our team is working hard to fix the…" at bounding box center [839, 415] width 1458 height 775
click at [968, 235] on div "Oh No! An Error Occurred An error occurred. Our team is working hard to fix the…" at bounding box center [839, 415] width 1458 height 775
click at [1073, 284] on div "Oh No! An Error Occurred An error occurred. Our team is working hard to fix the…" at bounding box center [839, 415] width 1458 height 775
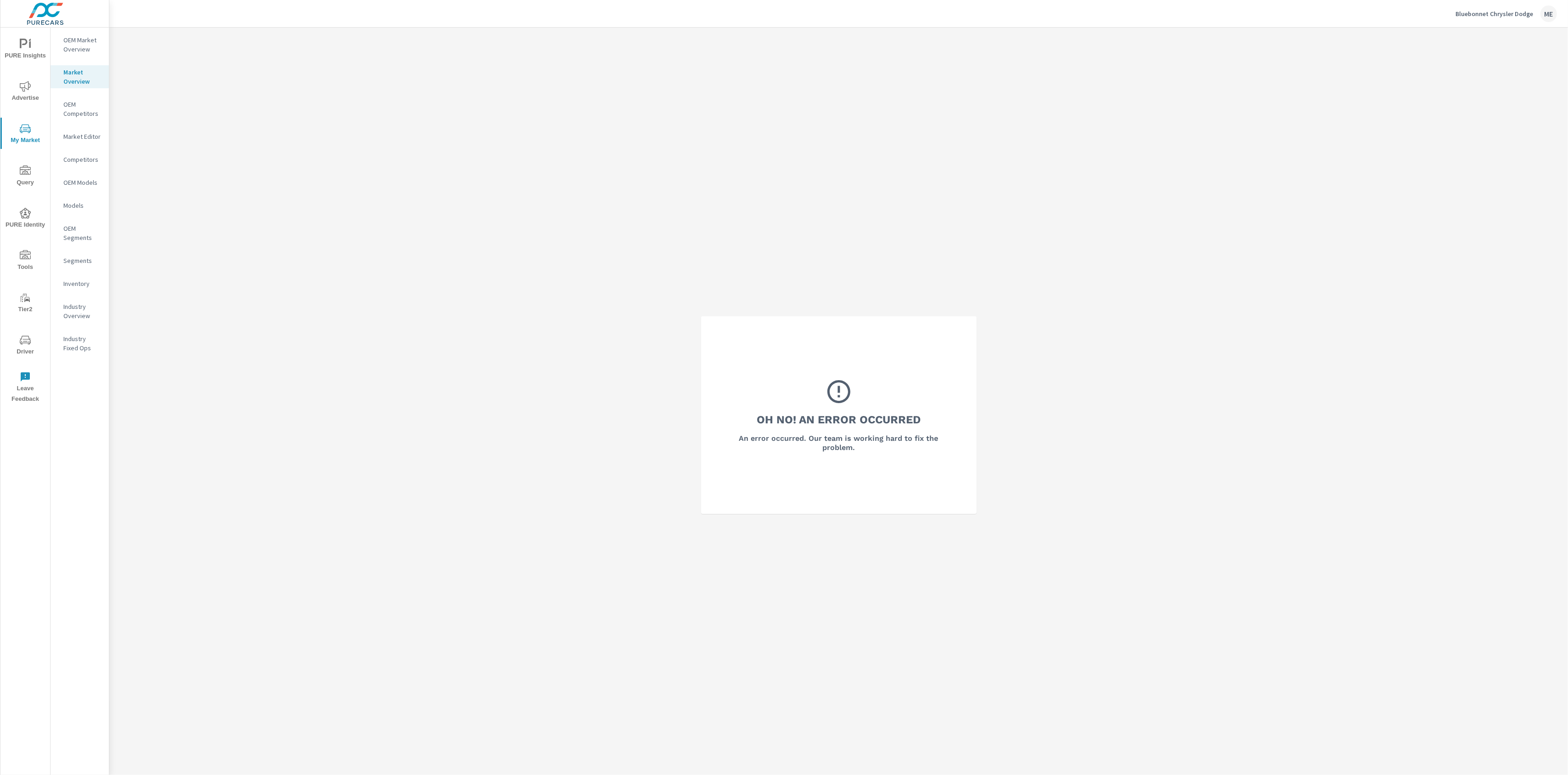
click at [80, 72] on p "Market Overview" at bounding box center [82, 77] width 38 height 18
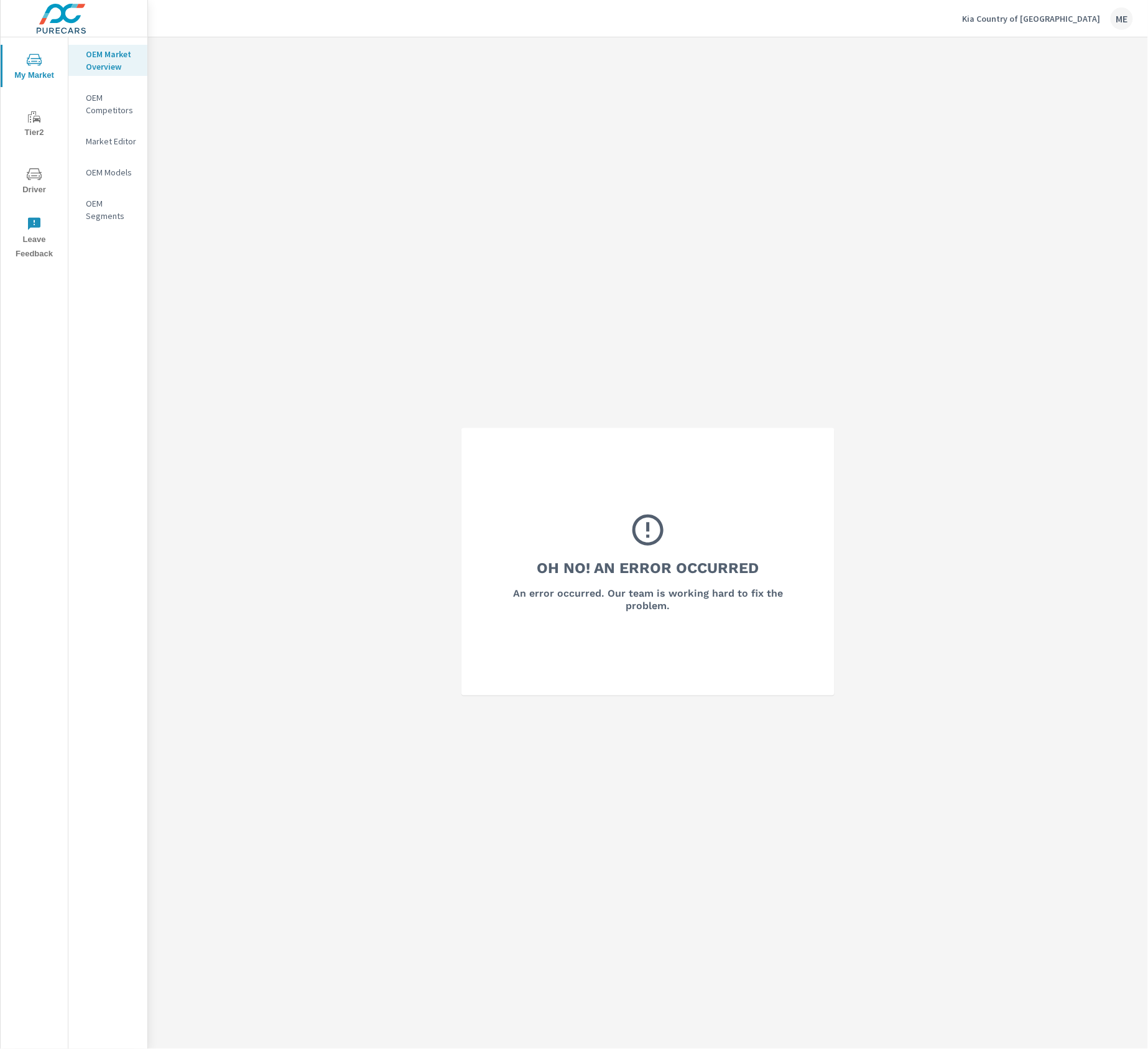
click at [767, 207] on div "Oh No! An Error Occurred An error occurred. Our team is working hard to fix the…" at bounding box center [649, 561] width 1000 height 1049
drag, startPoint x: 956, startPoint y: 156, endPoint x: 1033, endPoint y: 124, distance: 83.4
click at [962, 152] on div "Oh No! An Error Occurred An error occurred. Our team is working hard to fix the…" at bounding box center [649, 561] width 1000 height 1049
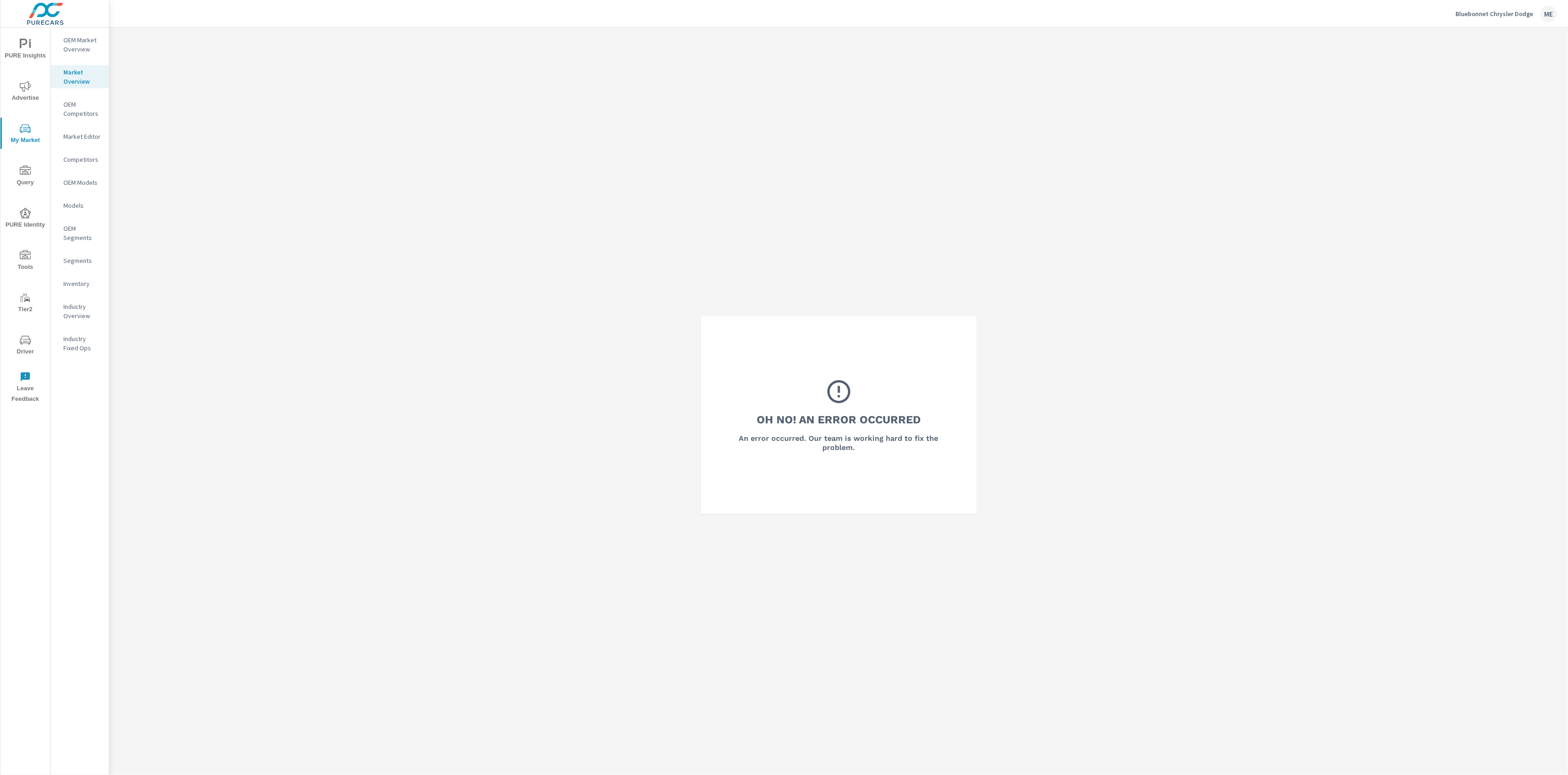
drag, startPoint x: 224, startPoint y: 247, endPoint x: 85, endPoint y: 71, distance: 224.3
click at [188, 205] on div "Oh No! An Error Occurred An error occurred. Our team is working hard to fix the…" at bounding box center [839, 415] width 1458 height 775
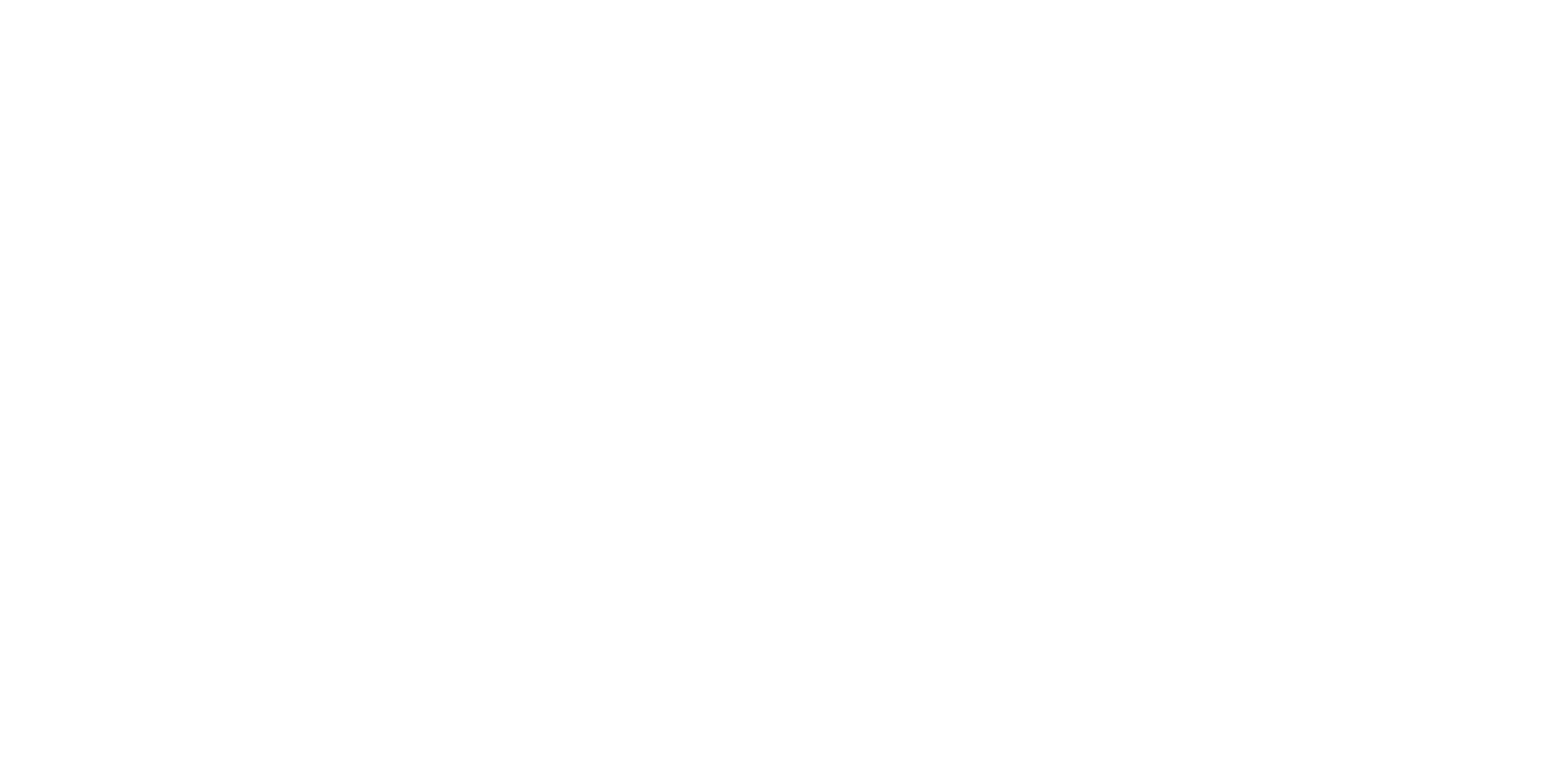
click at [598, 0] on html at bounding box center [784, 0] width 1568 height 0
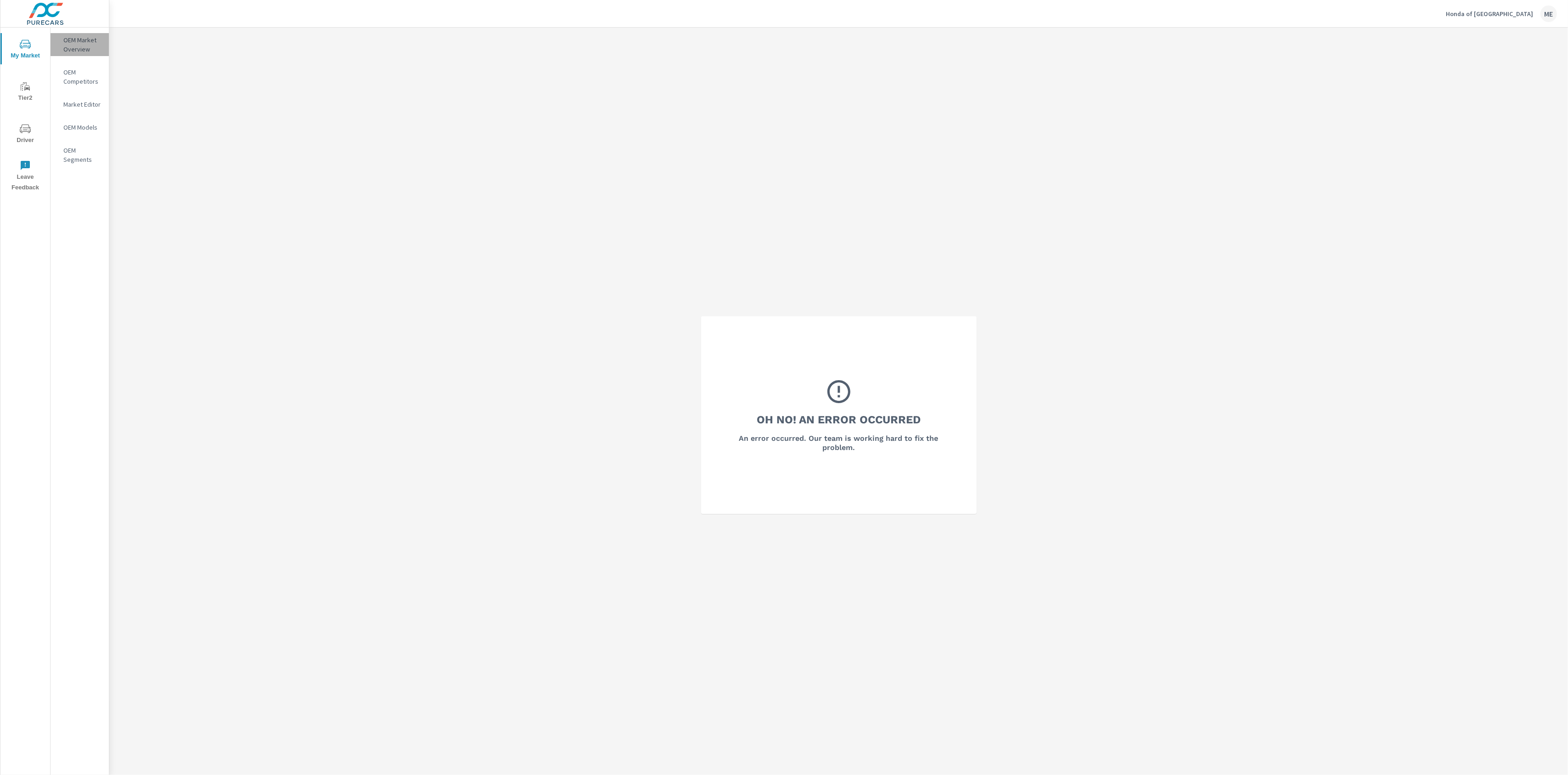
click at [79, 36] on p "OEM Market Overview" at bounding box center [82, 44] width 38 height 18
click at [30, 135] on span "My Market" at bounding box center [25, 134] width 44 height 23
click at [207, 138] on div "Oh No! An Error Occurred An error occurred. Our team is working hard to fix the…" at bounding box center [839, 415] width 1458 height 775
click at [1260, 174] on div "Oh No! An Error Occurred An error occurred. Our team is working hard to fix the…" at bounding box center [839, 415] width 1458 height 775
drag, startPoint x: 495, startPoint y: 406, endPoint x: 146, endPoint y: 174, distance: 419.1
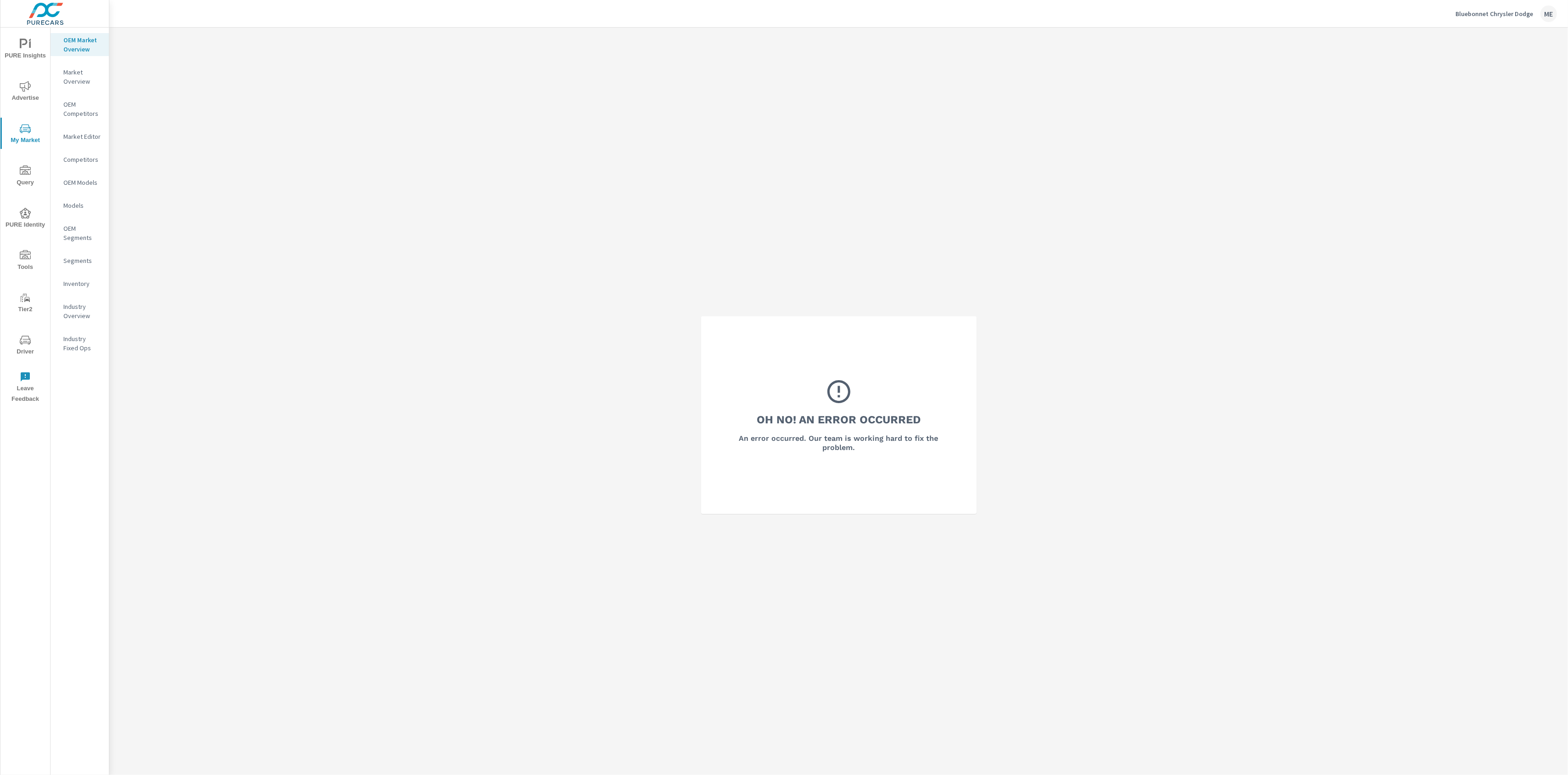
click at [492, 405] on div "Oh No! An Error Occurred An error occurred. Our team is working hard to fix the…" at bounding box center [839, 415] width 1458 height 775
click at [74, 39] on p "OEM Market Overview" at bounding box center [82, 44] width 38 height 18
click at [26, 46] on icon "nav menu" at bounding box center [25, 44] width 11 height 11
click at [27, 48] on icon "nav menu" at bounding box center [25, 44] width 11 height 11
click at [31, 44] on span "PURE Insights" at bounding box center [25, 49] width 44 height 23
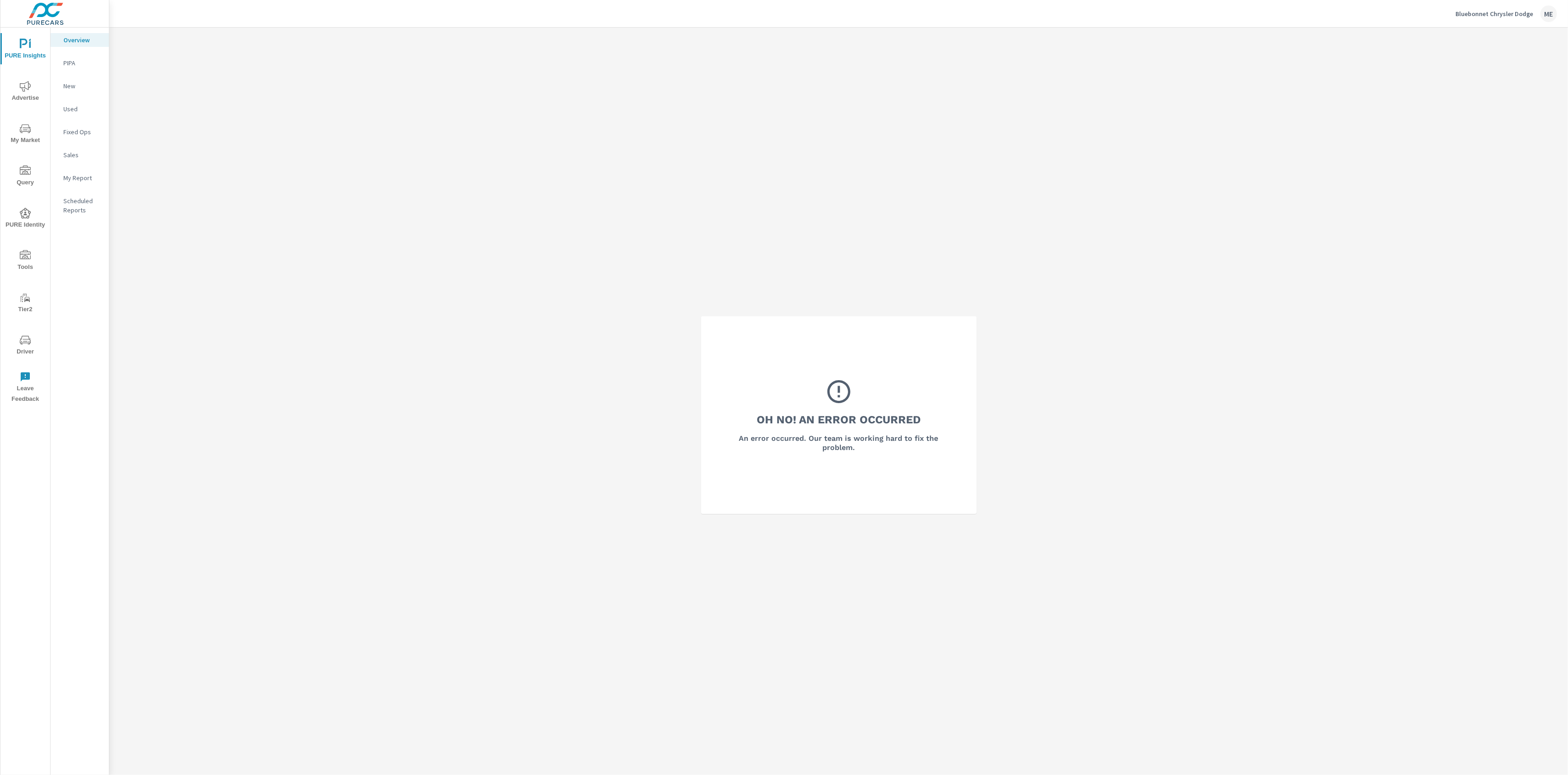
click at [31, 44] on span "PURE Insights" at bounding box center [25, 49] width 44 height 23
drag, startPoint x: 705, startPoint y: 217, endPoint x: 194, endPoint y: 107, distance: 522.7
click at [685, 217] on div "Oh No! An Error Occurred An error occurred. Our team is working hard to fix the…" at bounding box center [839, 415] width 1458 height 775
click at [614, 139] on div "Oh No! An Error Occurred An error occurred. Our team is working hard to fix the…" at bounding box center [839, 415] width 1458 height 775
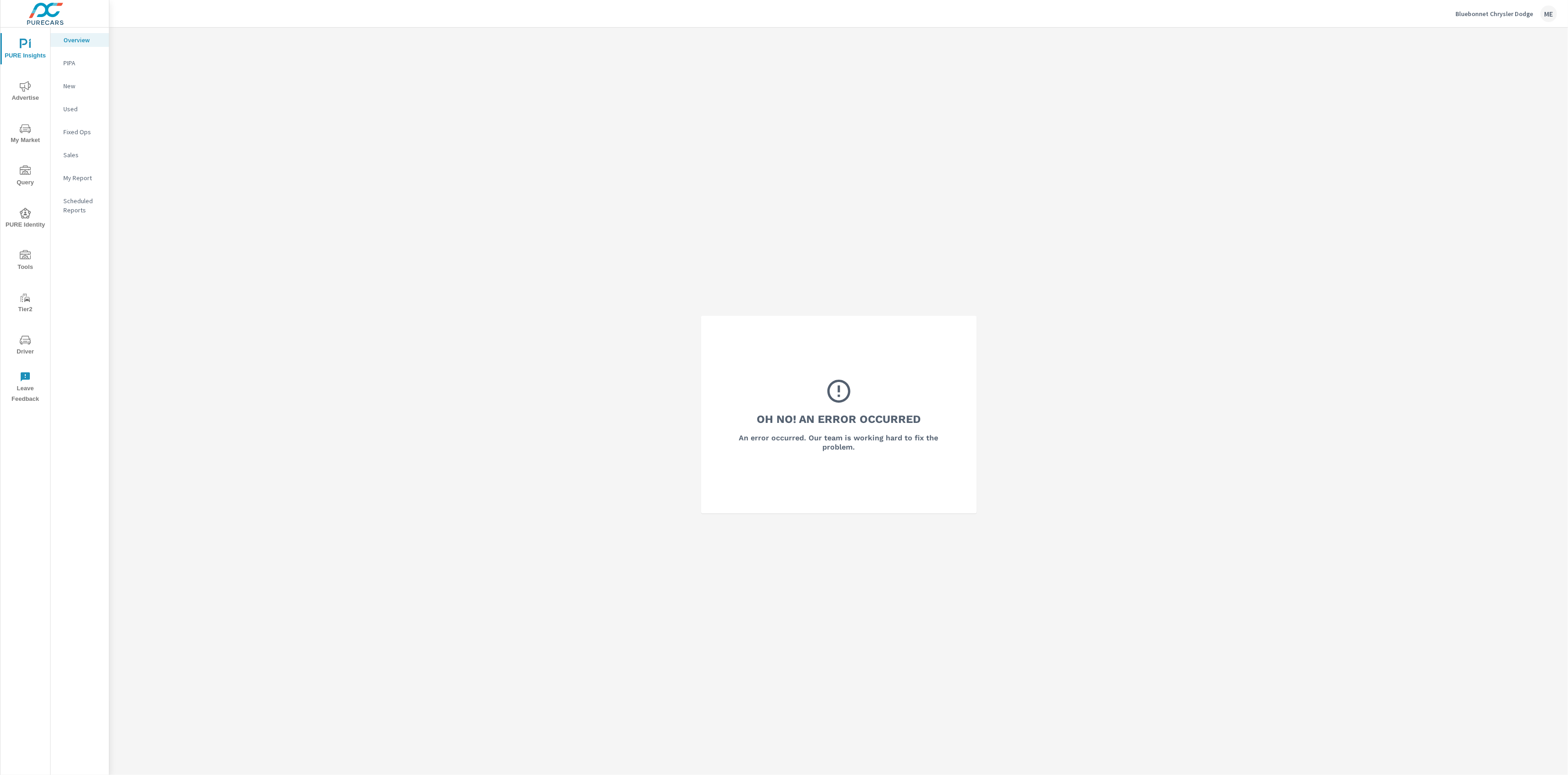
scroll to position [4, 0]
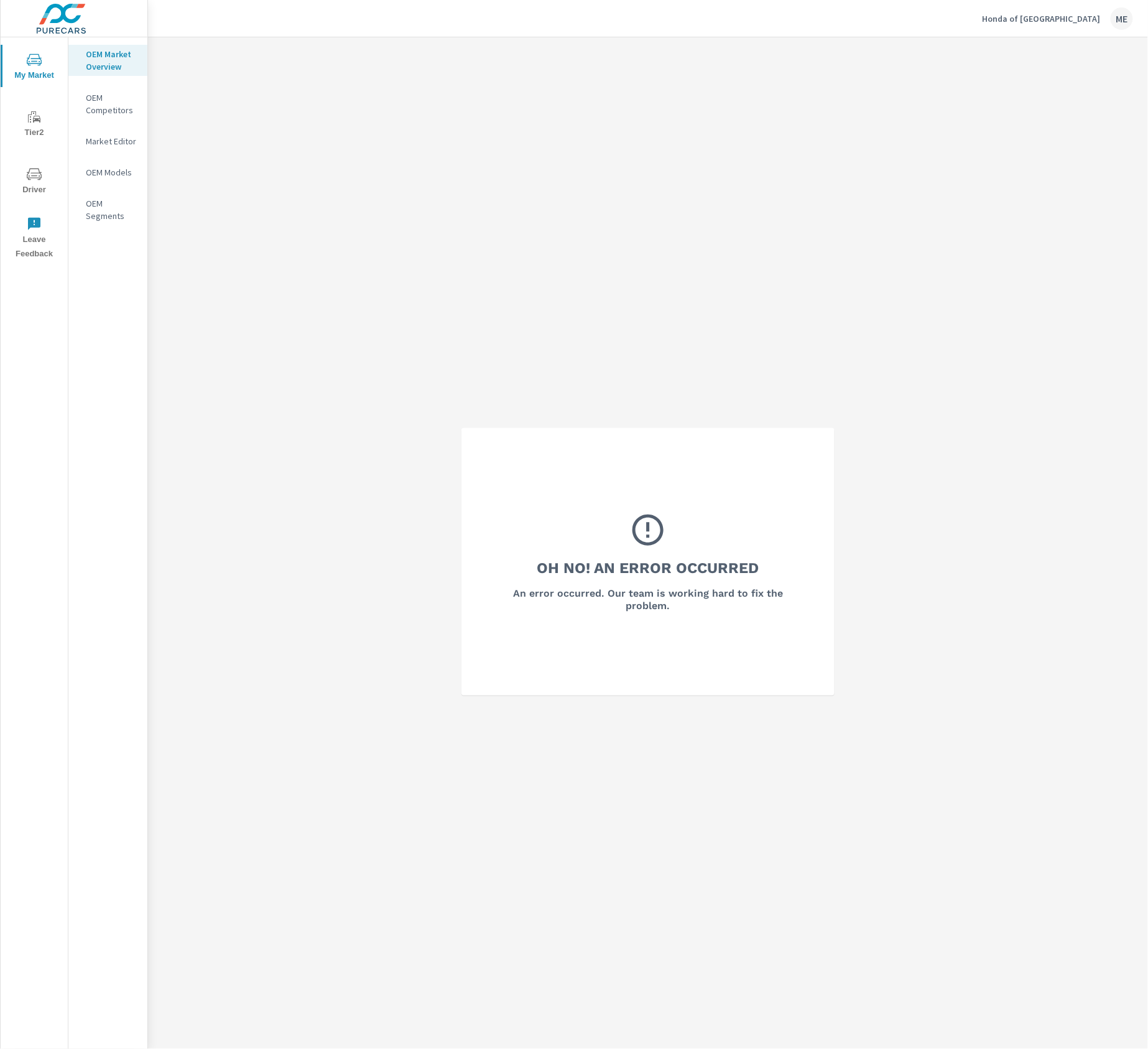
click at [1044, 347] on div "Oh No! An Error Occurred An error occurred. Our team is working hard to fix the…" at bounding box center [649, 561] width 1000 height 1049
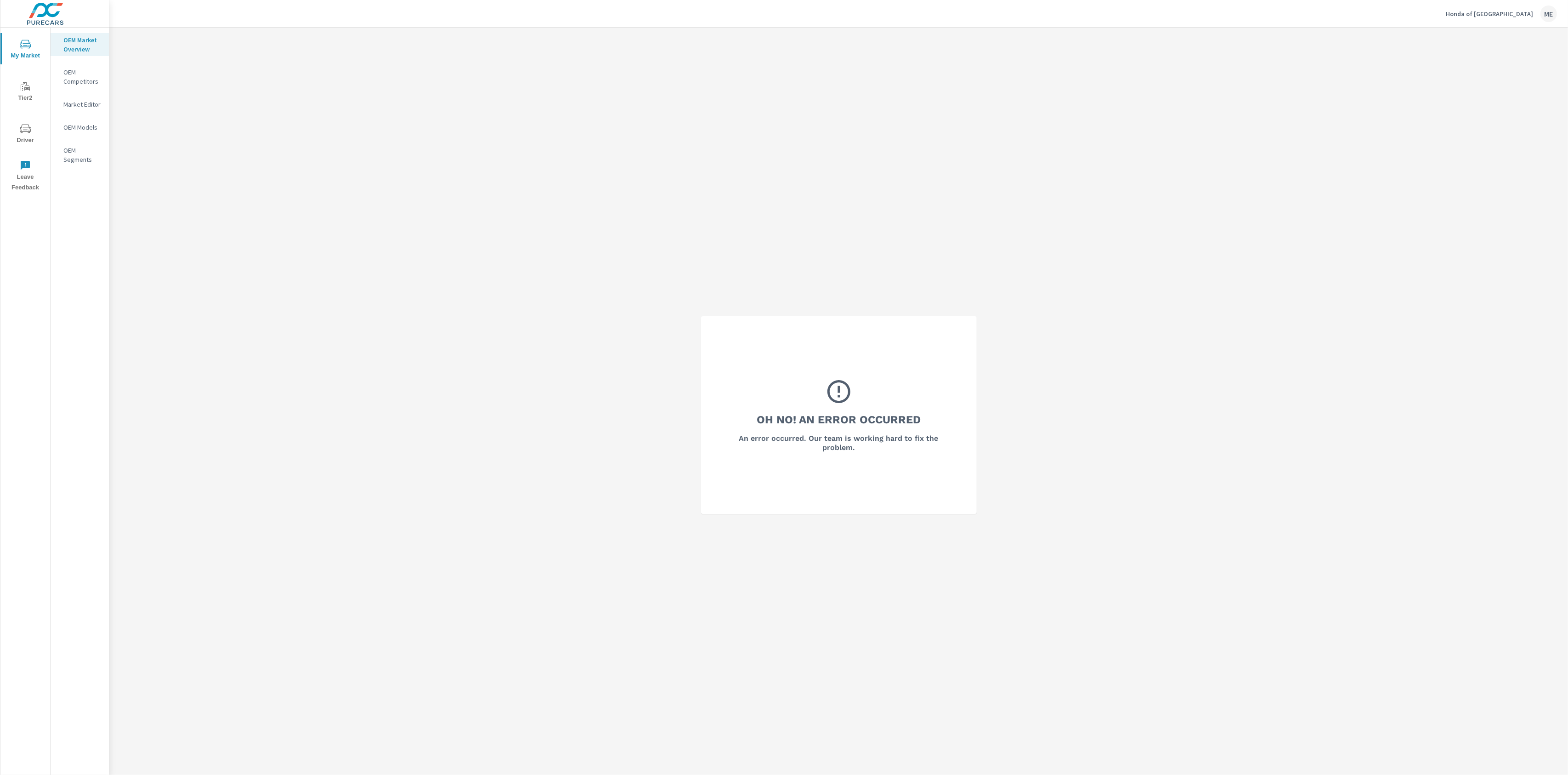
scroll to position [27, 0]
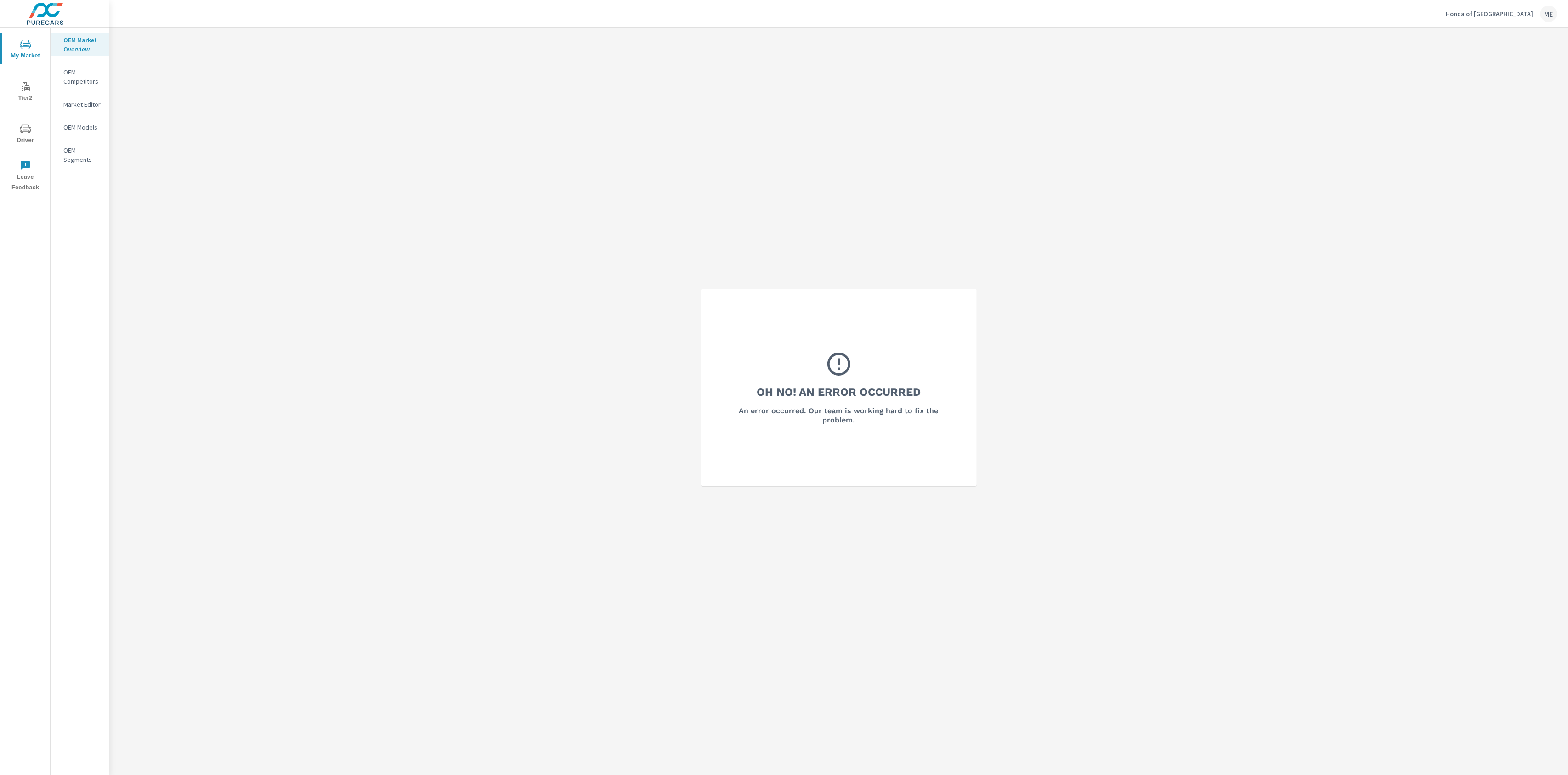
click at [848, 366] on div "Oh No! An Error Occurred An error occurred. Our team is working hard to fix the…" at bounding box center [839, 387] width 1458 height 775
